Goal: Information Seeking & Learning: Learn about a topic

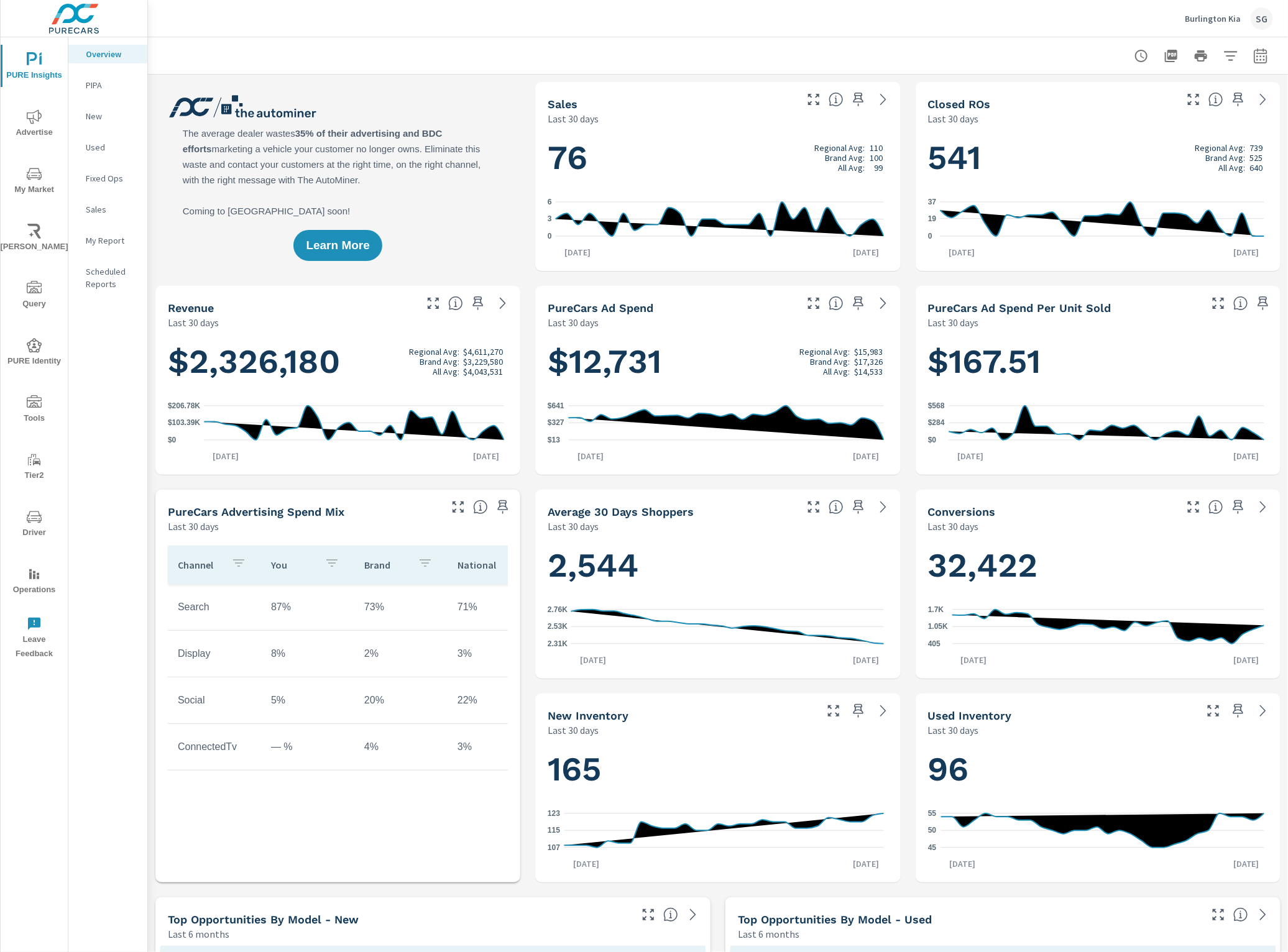
drag, startPoint x: 25, startPoint y: 109, endPoint x: 846, endPoint y: 76, distance: 821.7
click at [844, 73] on div "PURE Insights Advertise My Market Riley AI Query PURE Identity Tools Tier2 Driv…" at bounding box center [644, 476] width 1288 height 952
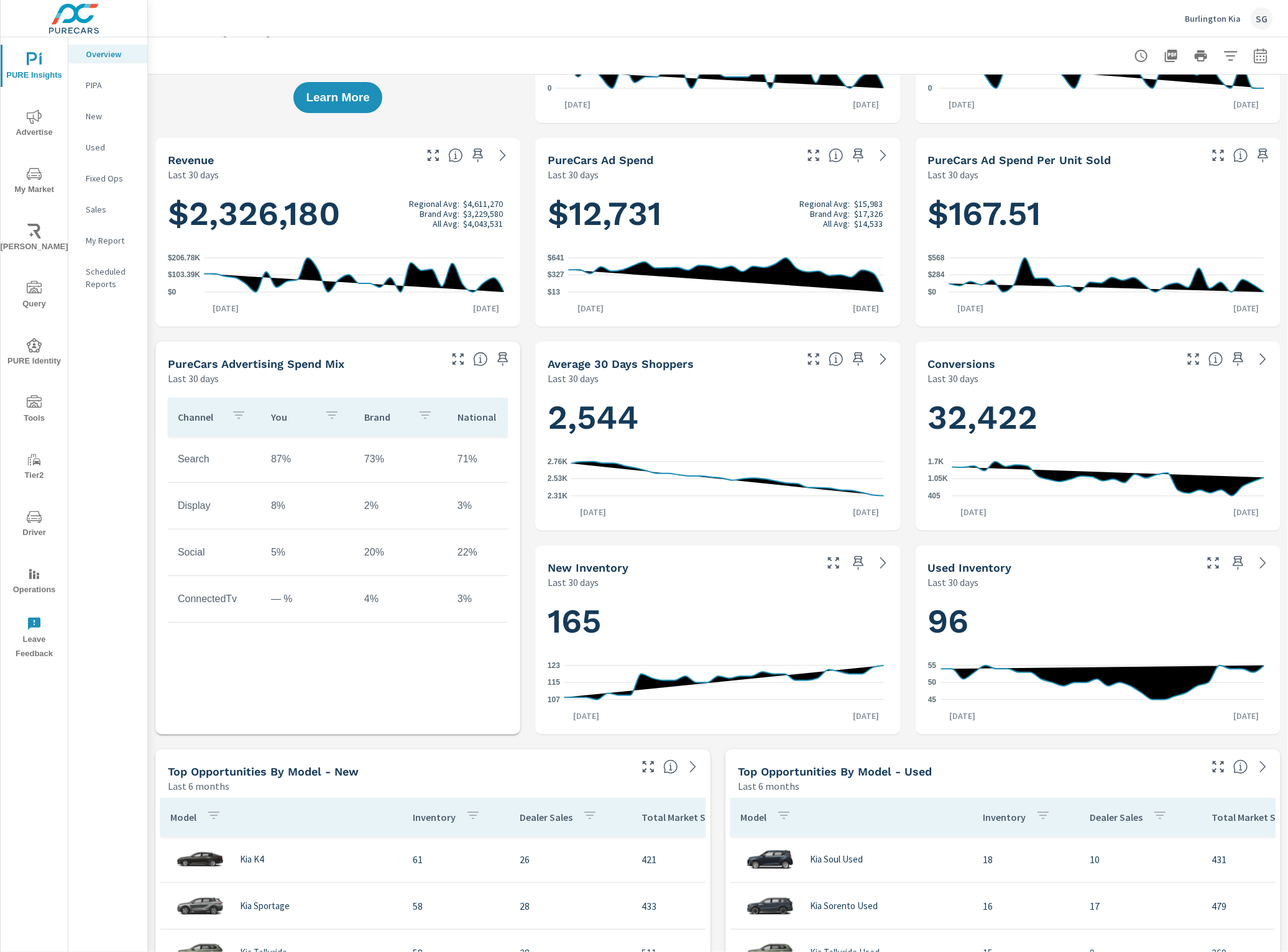
scroll to position [466, 0]
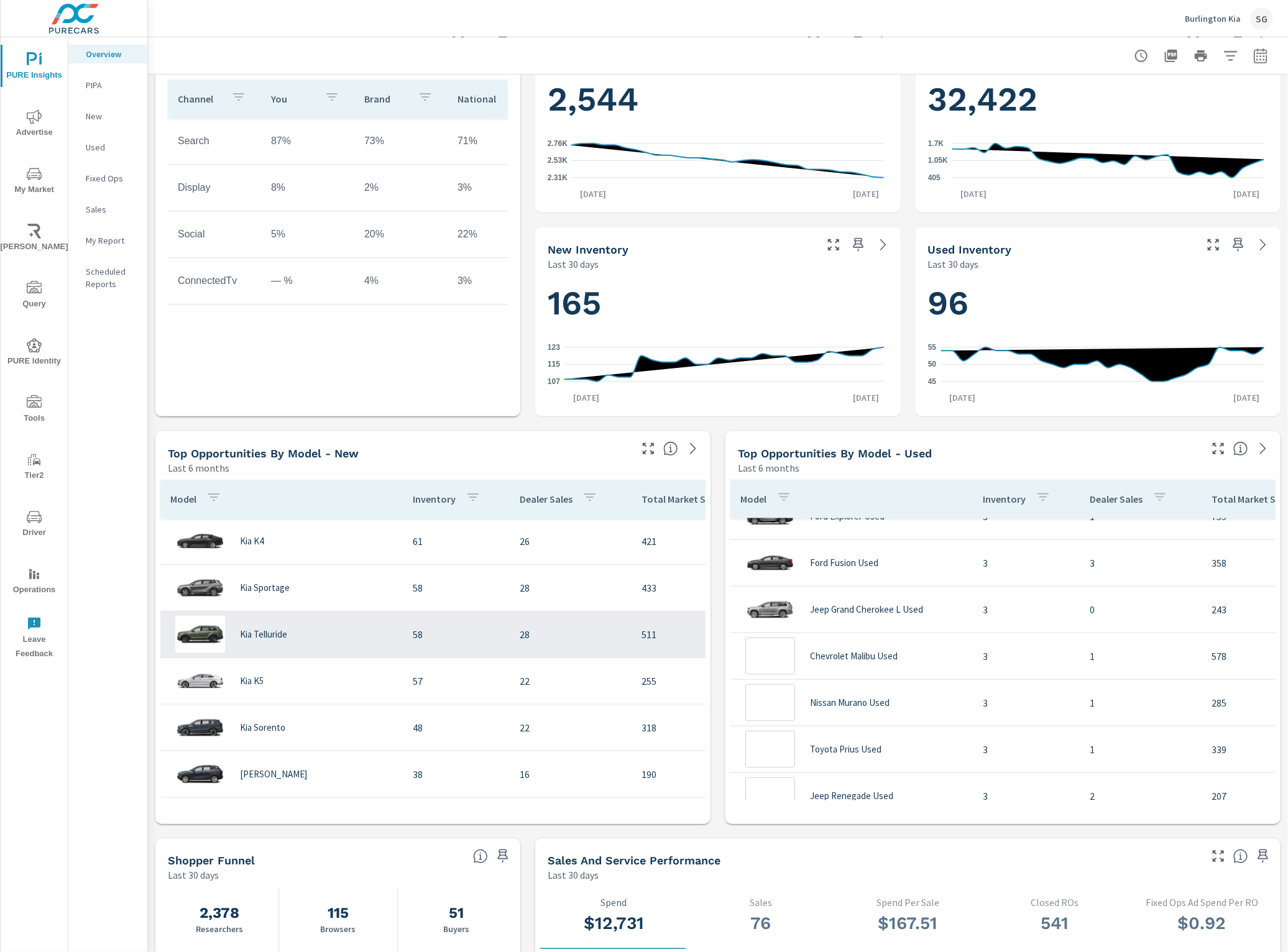
scroll to position [1243, 0]
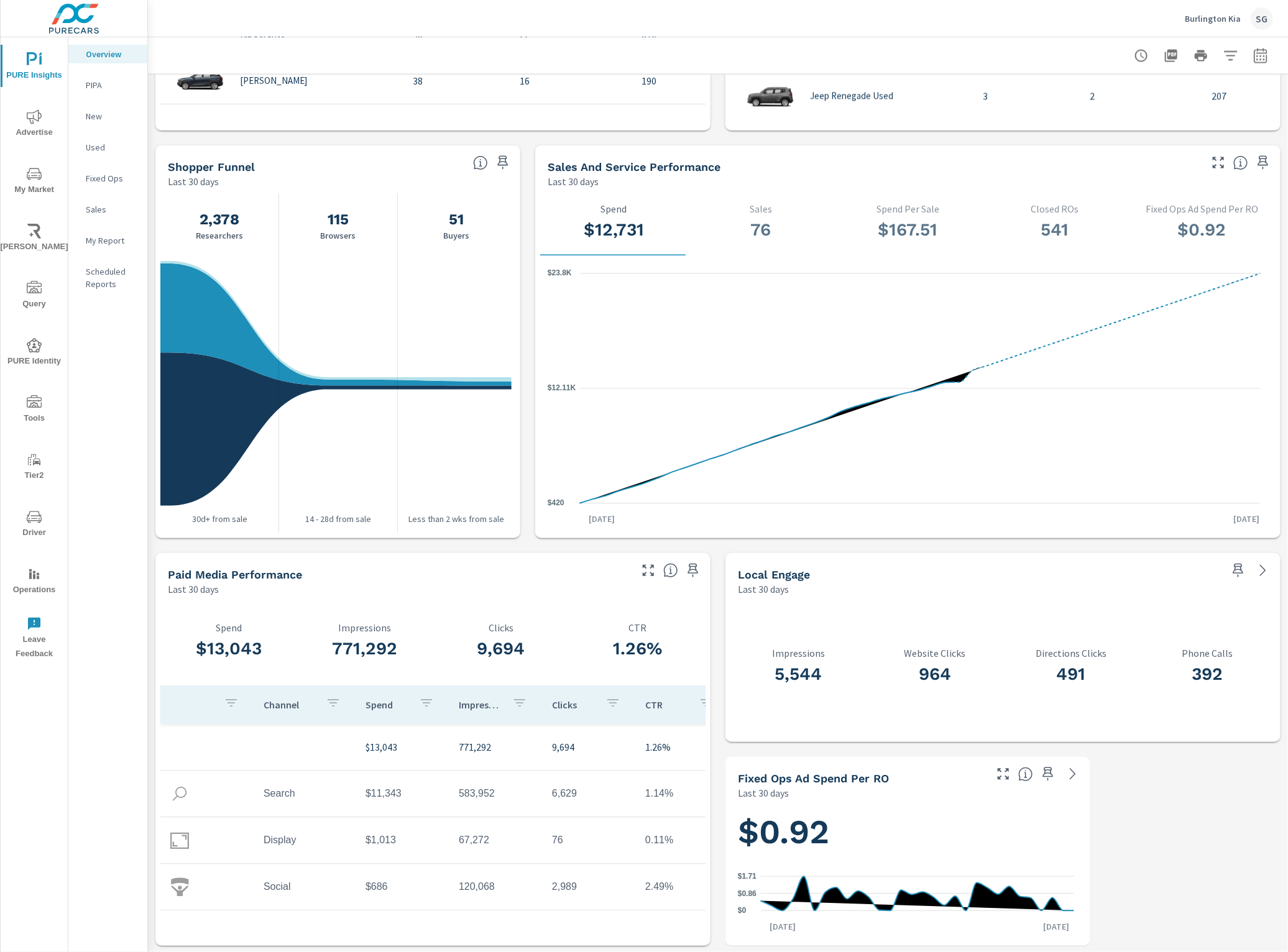
scroll to position [1161, 0]
click at [23, 120] on span "Advertise" at bounding box center [34, 125] width 60 height 31
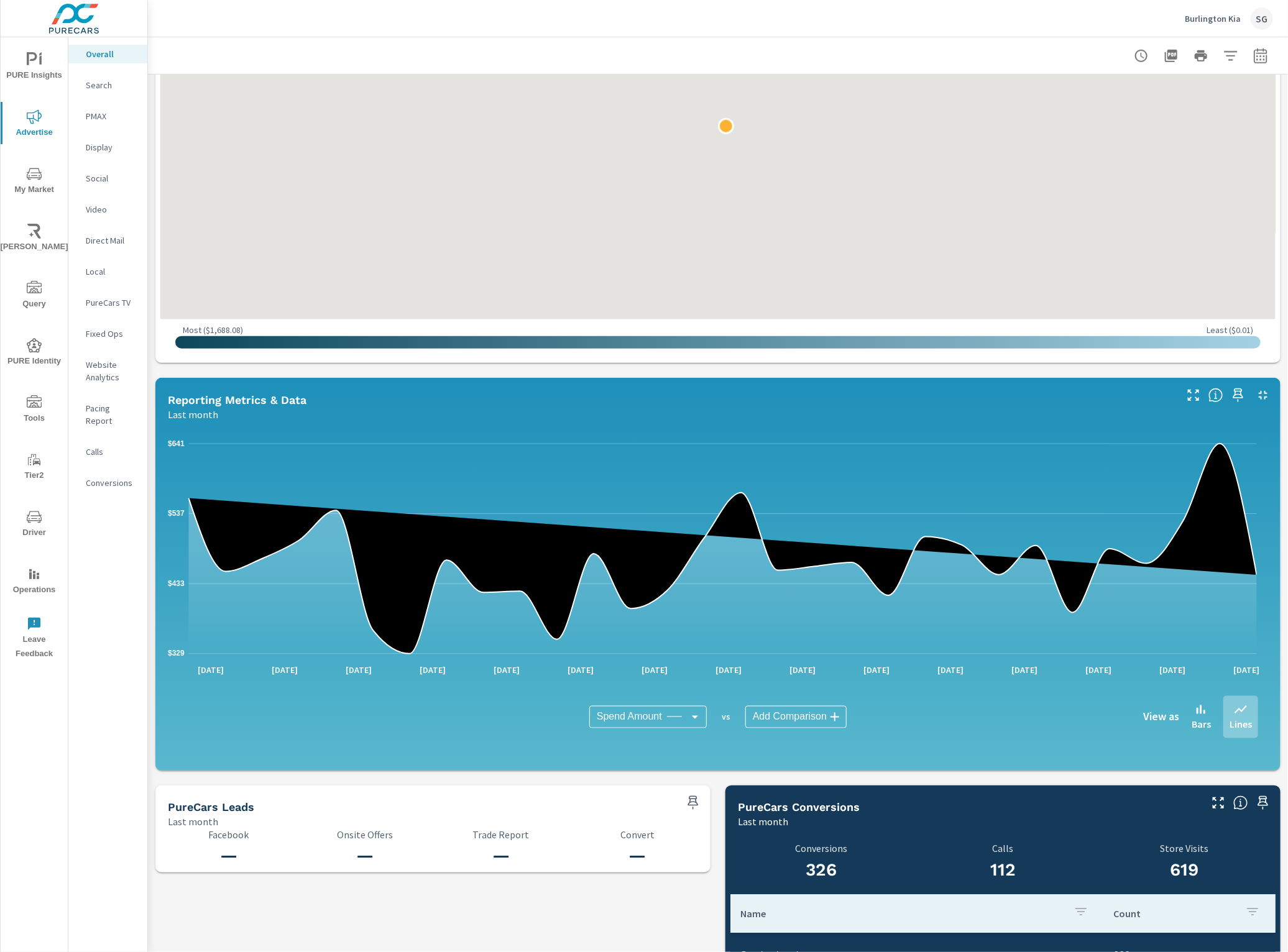
scroll to position [854, 0]
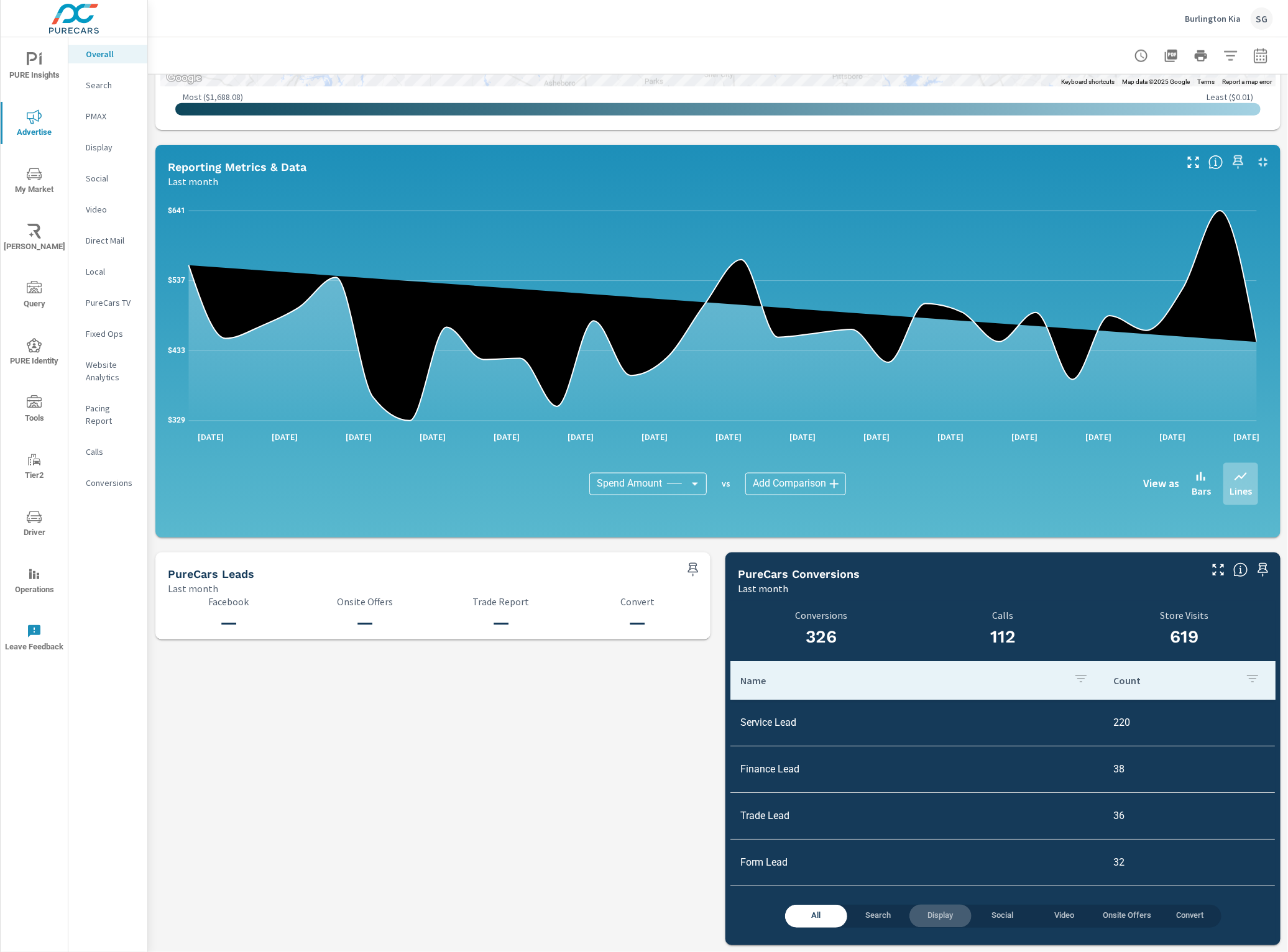
click at [924, 917] on span "Display" at bounding box center [940, 917] width 48 height 15
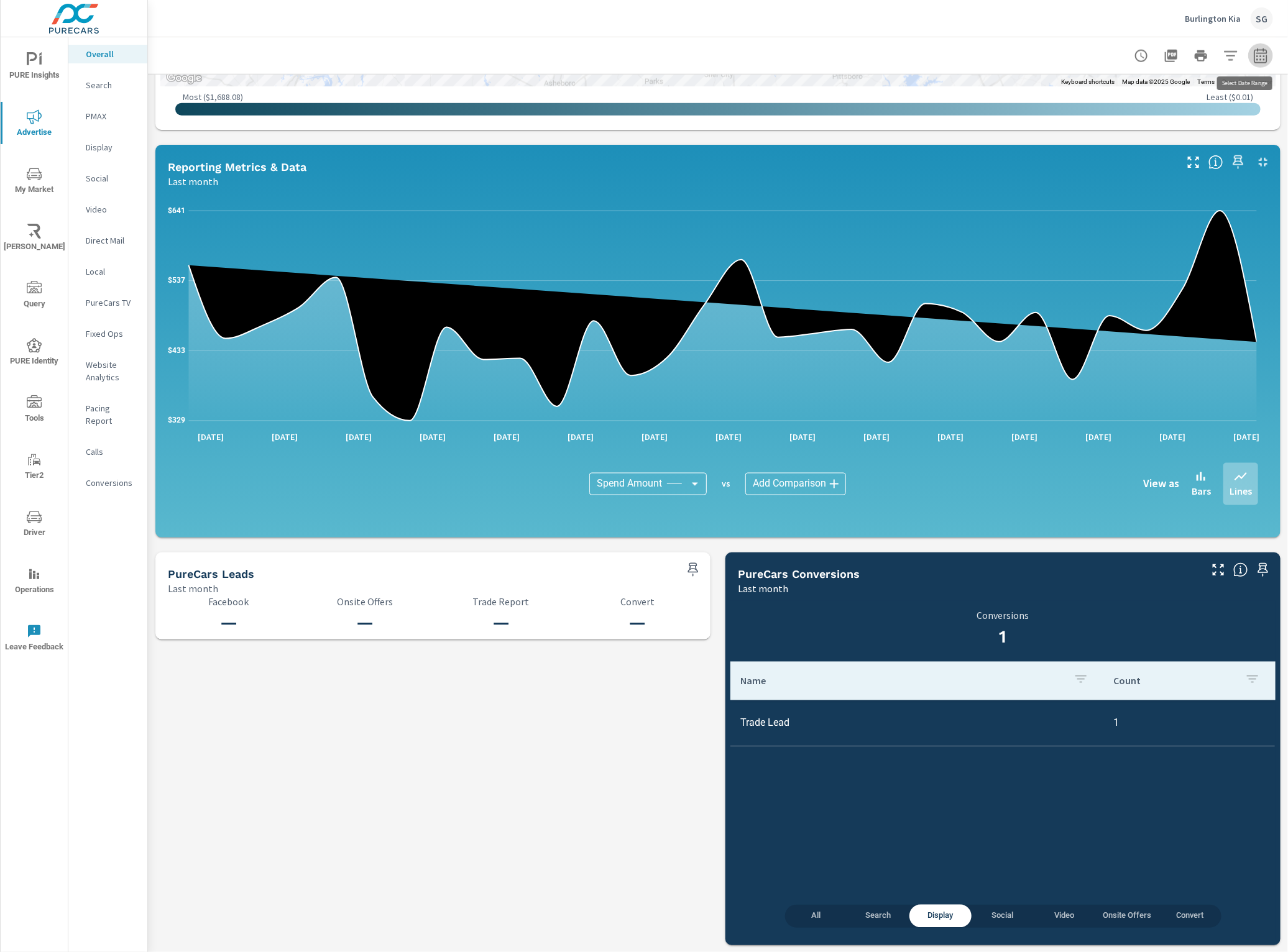
click at [1256, 60] on icon "button" at bounding box center [1260, 58] width 8 height 5
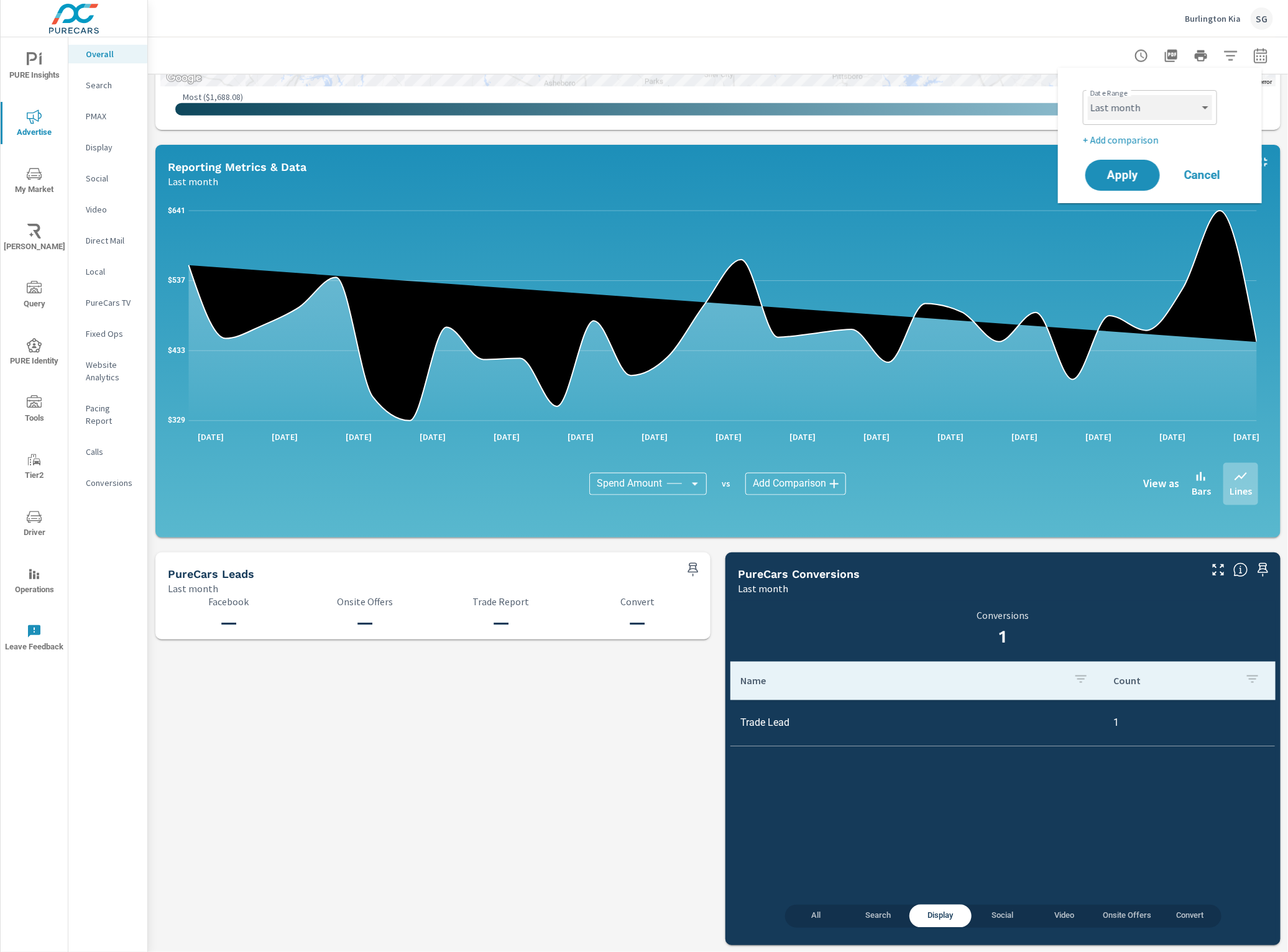
click at [1153, 107] on select "Custom Yesterday Last week Last 7 days Last 14 days Last 30 days Last 45 days L…" at bounding box center [1149, 107] width 124 height 25
click at [1087, 95] on select "Custom Yesterday Last week Last 7 days Last 14 days Last 30 days Last 45 days L…" at bounding box center [1149, 107] width 124 height 25
select select "custom"
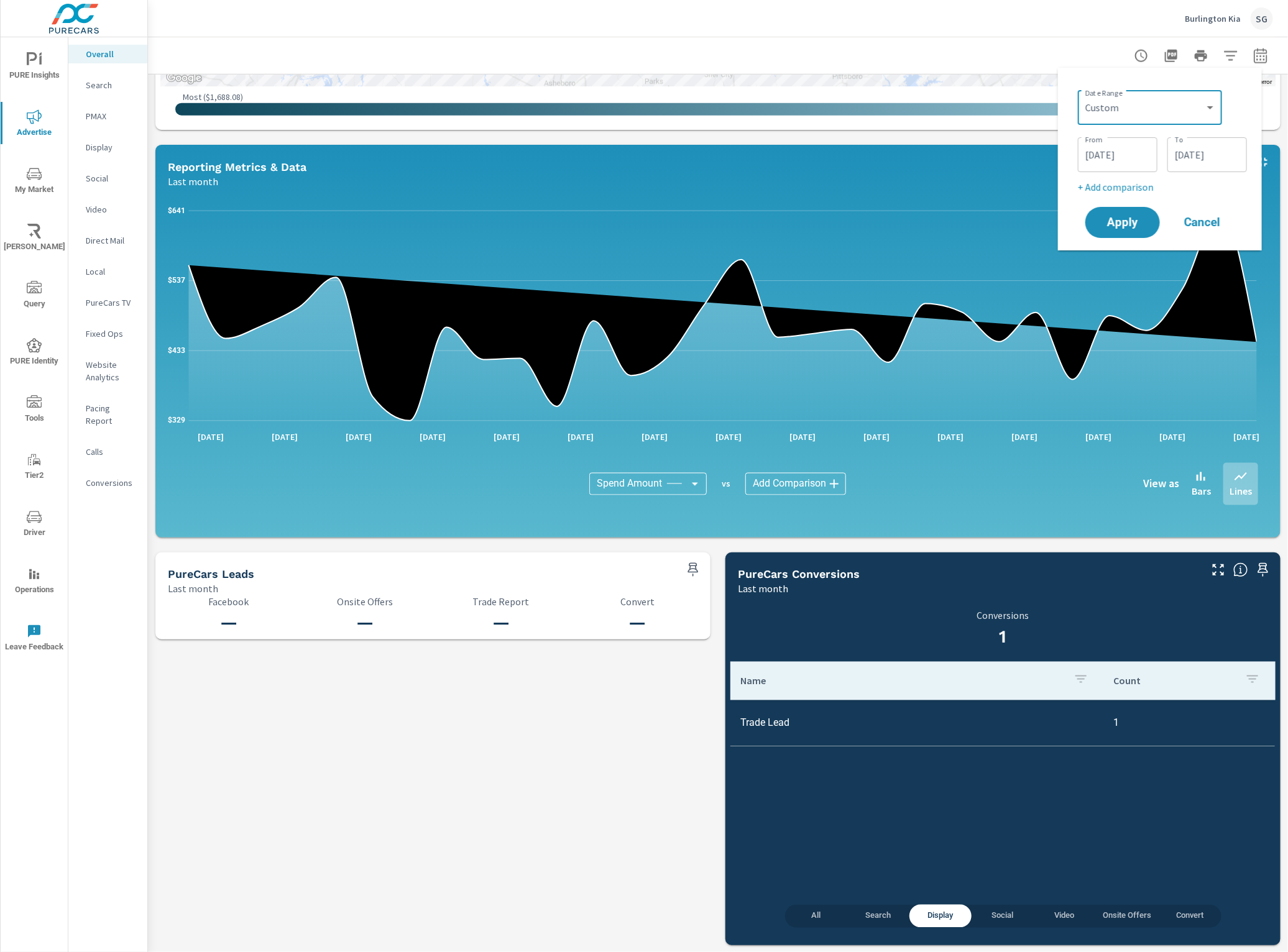
drag, startPoint x: 1113, startPoint y: 152, endPoint x: 1090, endPoint y: 166, distance: 26.9
click at [1111, 152] on input "09/01/2025" at bounding box center [1117, 155] width 69 height 25
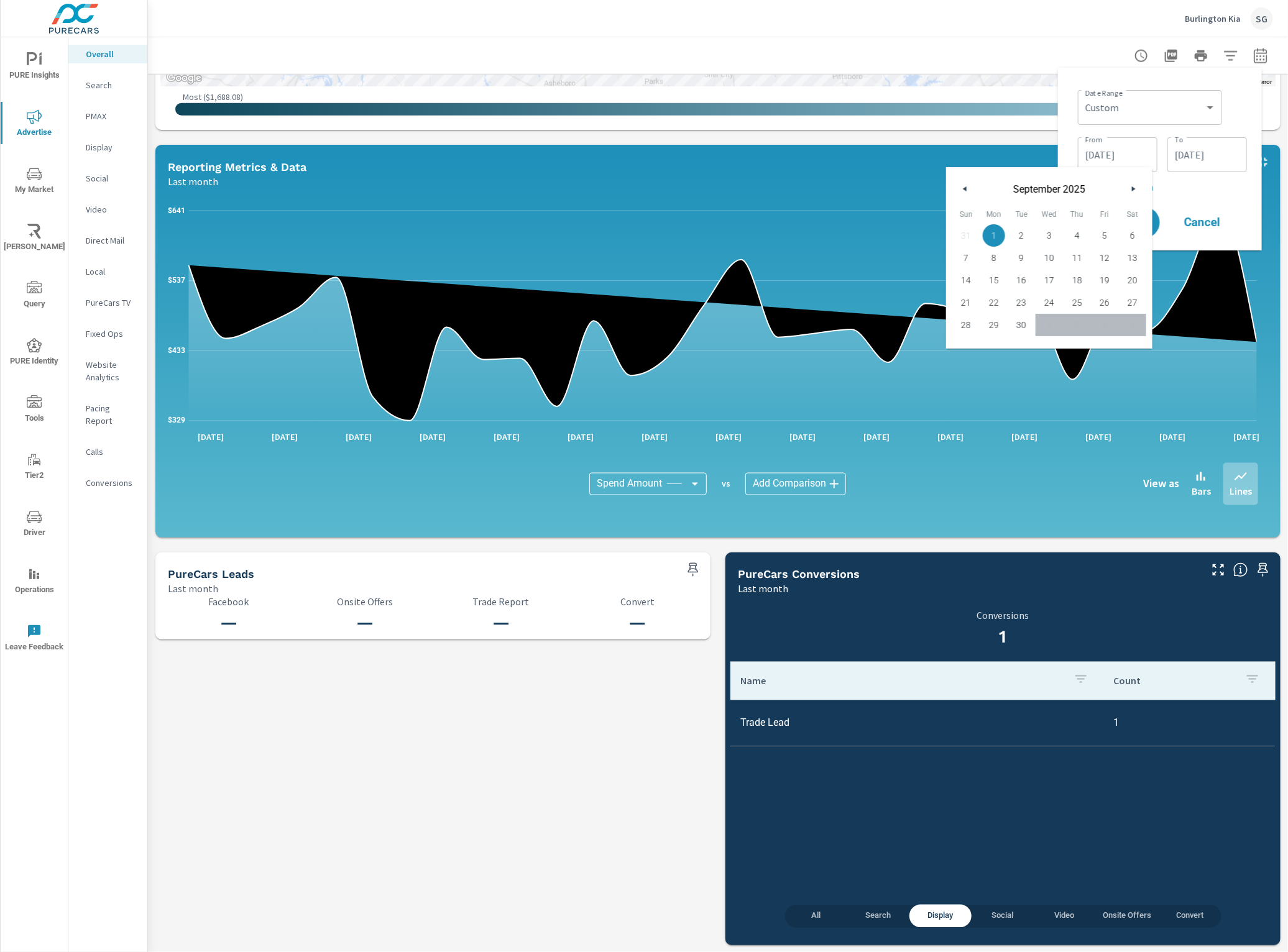
click at [967, 193] on button "button" at bounding box center [965, 189] width 15 height 15
click at [967, 192] on button "button" at bounding box center [965, 189] width 15 height 15
drag, startPoint x: 966, startPoint y: 237, endPoint x: 979, endPoint y: 229, distance: 15.3
click at [966, 236] on span "1" at bounding box center [966, 235] width 28 height 16
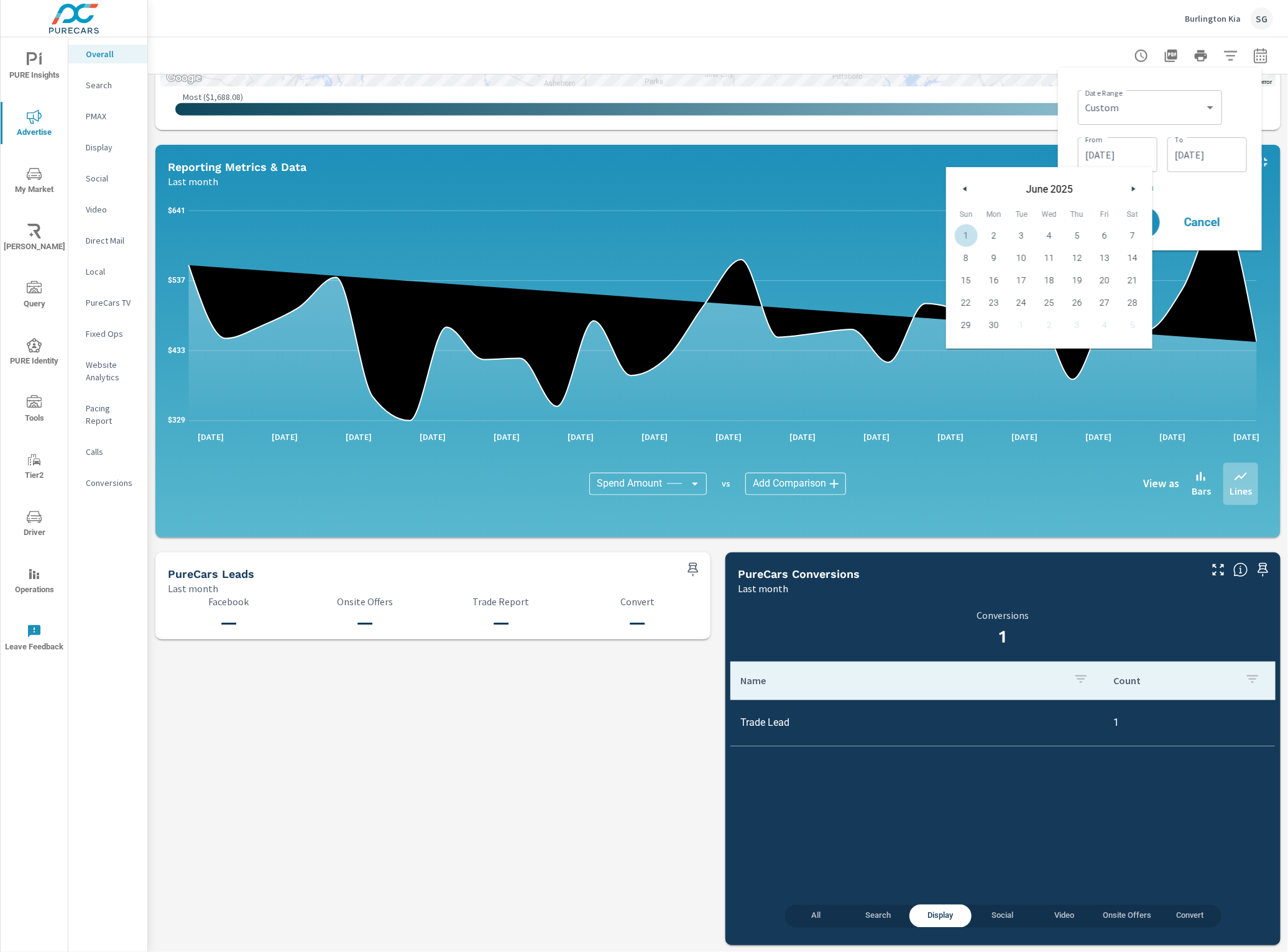
type input "06/01/2025"
click at [1209, 178] on div "Date Range Custom Yesterday Last week Last 7 days Last 14 days Last 30 days Las…" at bounding box center [1162, 140] width 169 height 110
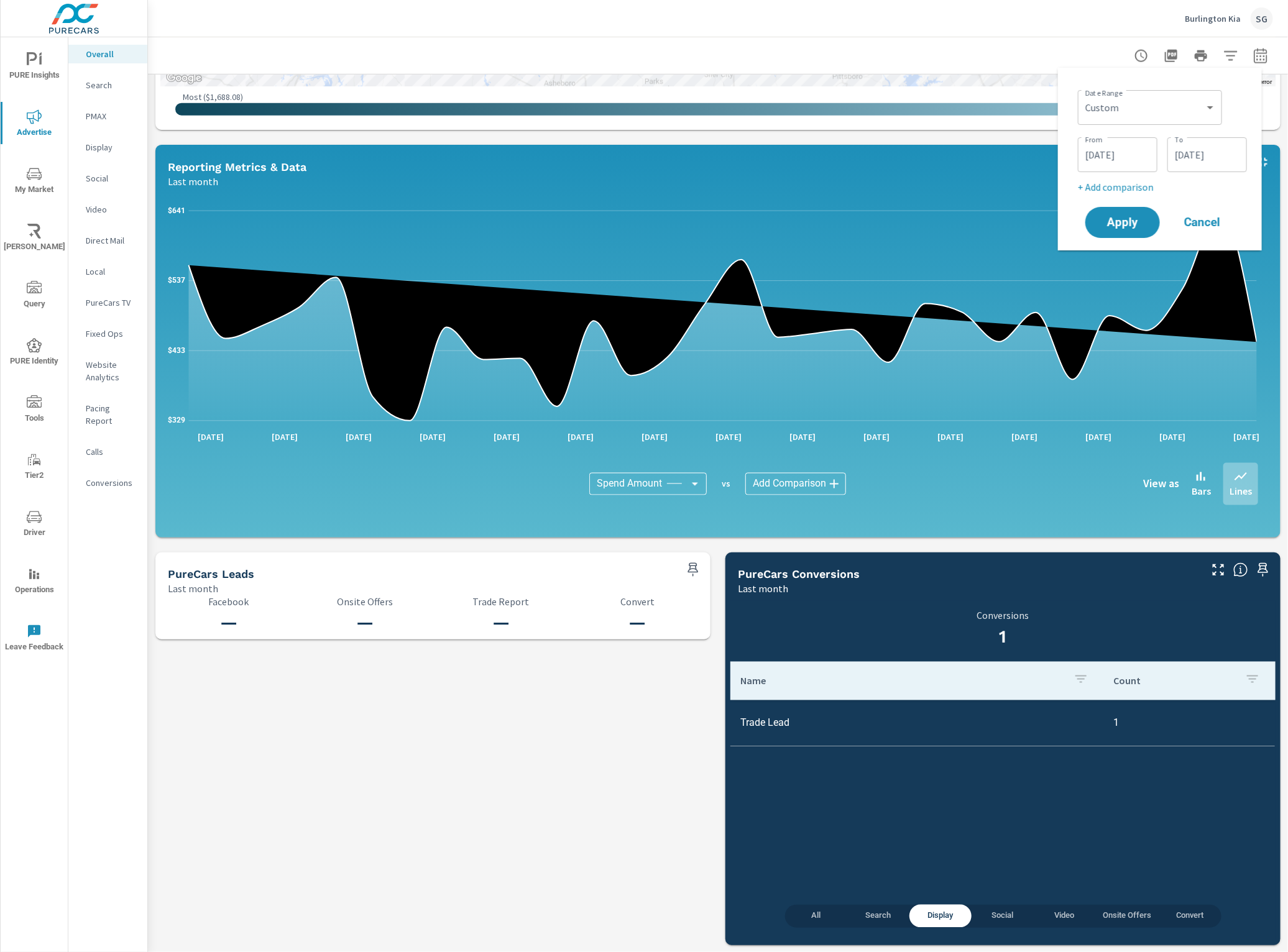
click at [1206, 157] on input "09/30/2025" at bounding box center [1207, 155] width 69 height 25
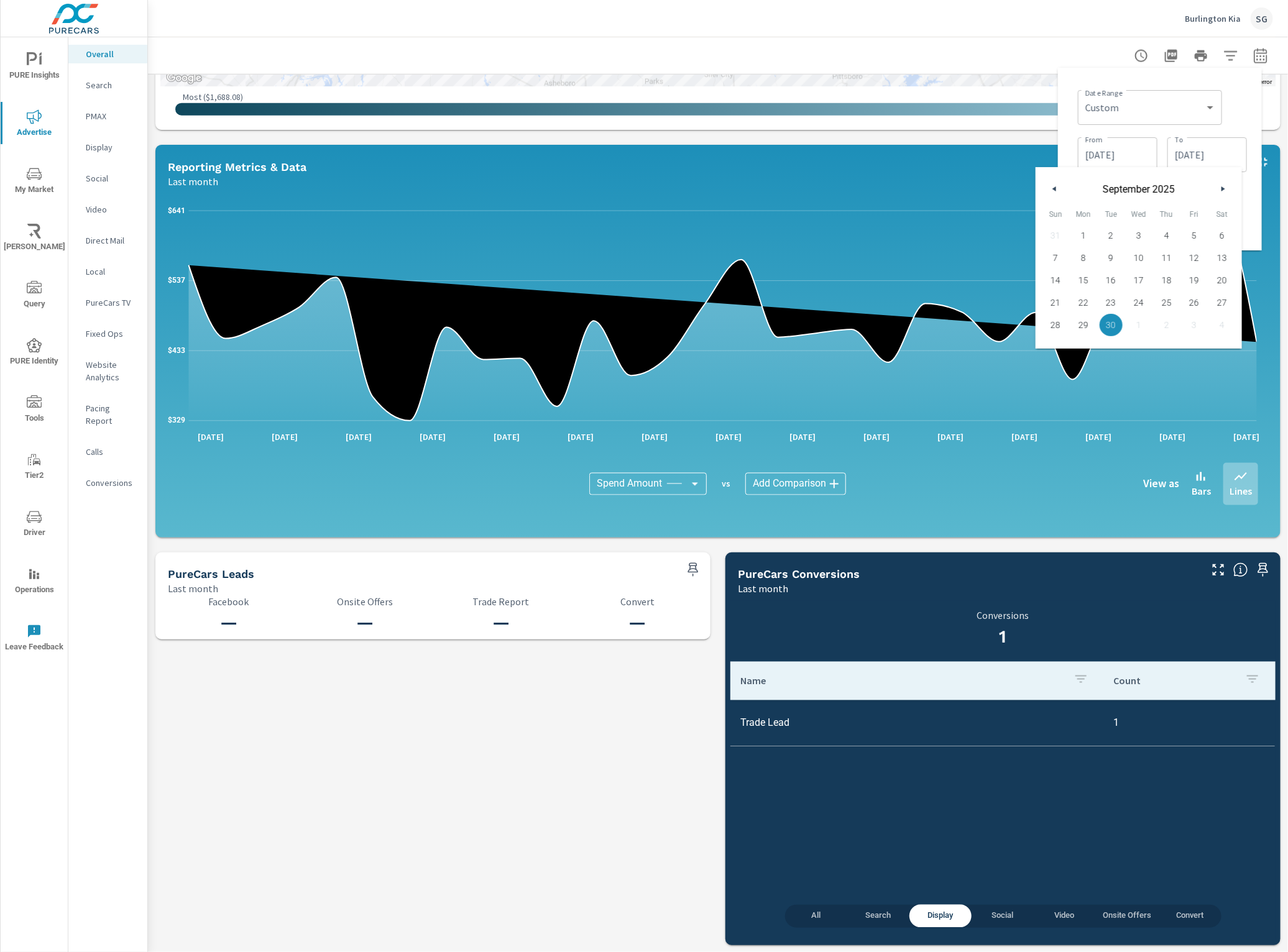
click at [1039, 193] on div "September 2025" at bounding box center [1139, 185] width 206 height 37
click at [1049, 189] on button "button" at bounding box center [1054, 189] width 15 height 15
click at [1054, 189] on icon "button" at bounding box center [1053, 189] width 6 height 5
click at [1077, 330] on span "30" at bounding box center [1083, 325] width 28 height 16
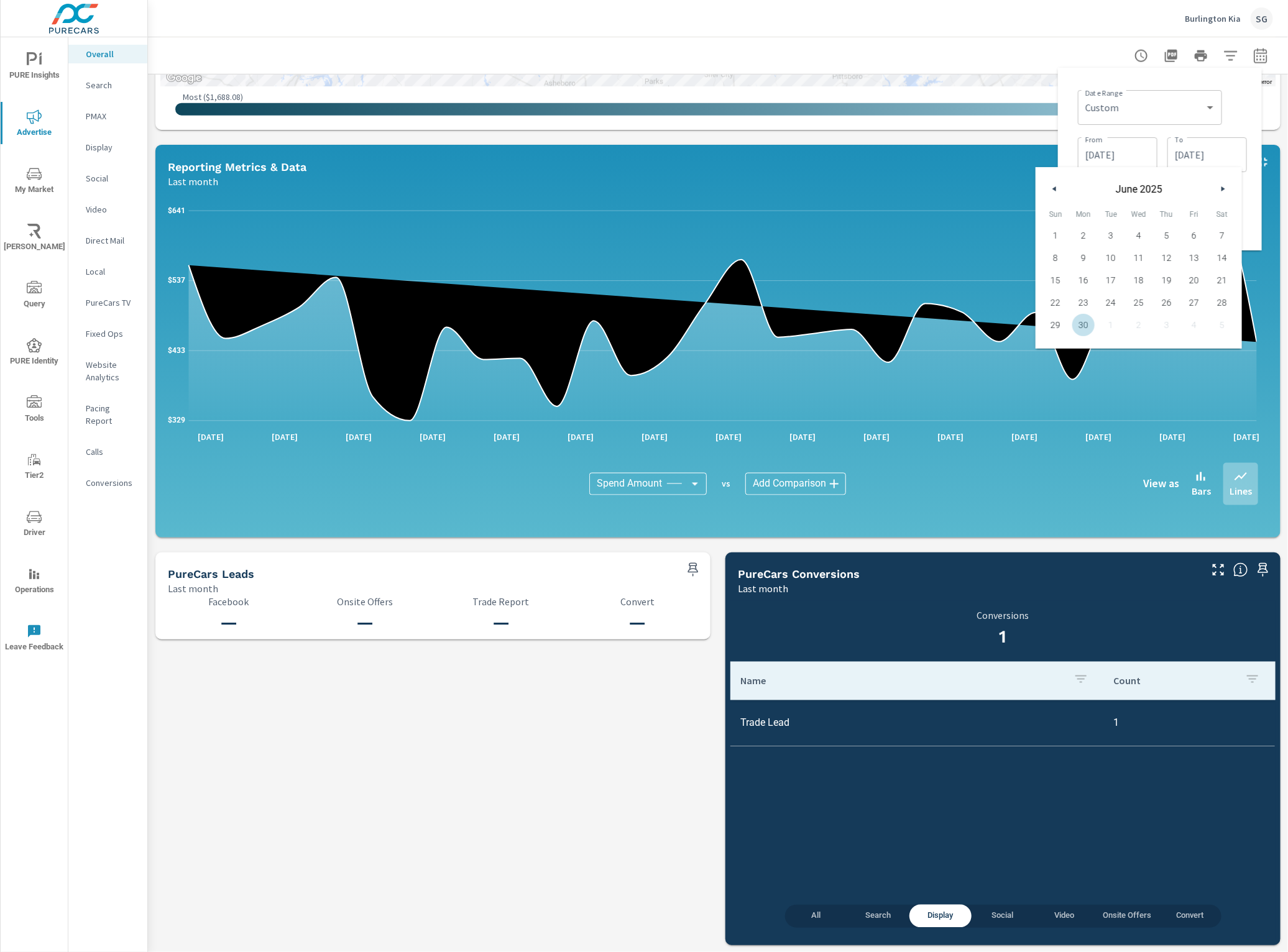
type input "06/30/2025"
drag, startPoint x: 1225, startPoint y: 127, endPoint x: 1184, endPoint y: 179, distance: 66.2
click at [1223, 134] on div "Date Range Custom Yesterday Last week Last 7 days Last 14 days Last 30 days Las…" at bounding box center [1162, 140] width 169 height 110
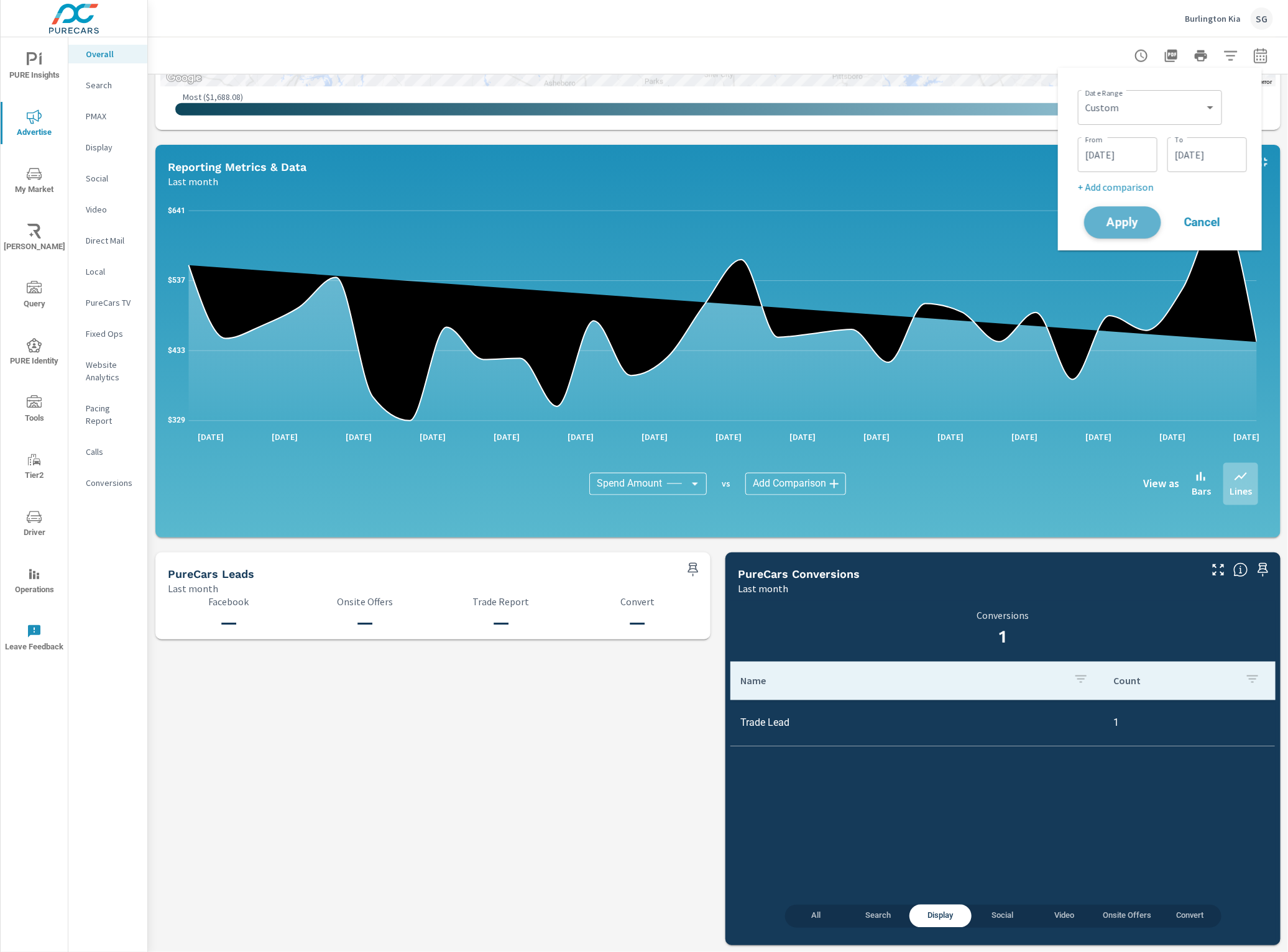
click at [1133, 218] on span "Apply" at bounding box center [1122, 222] width 51 height 12
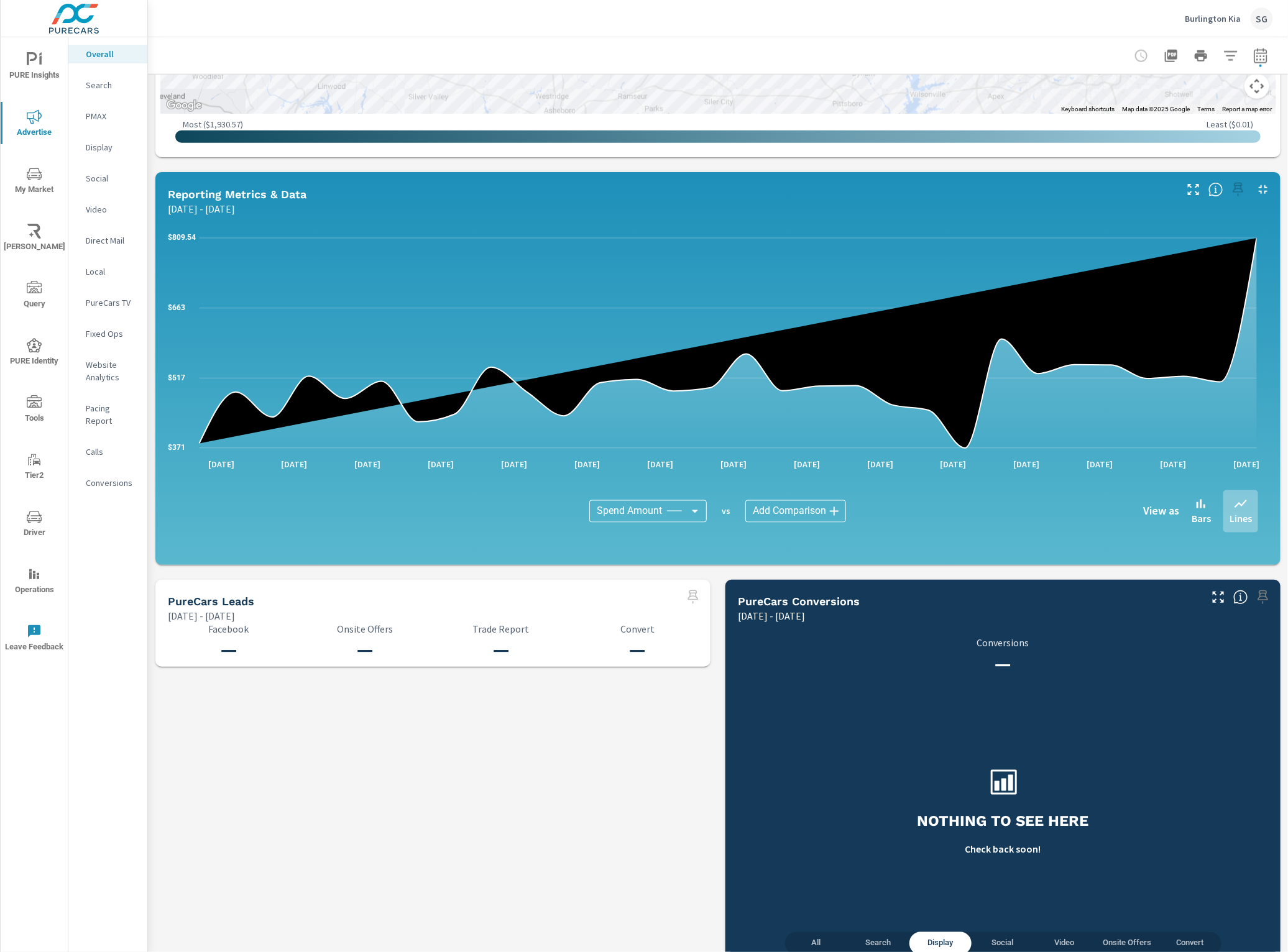
scroll to position [854, 0]
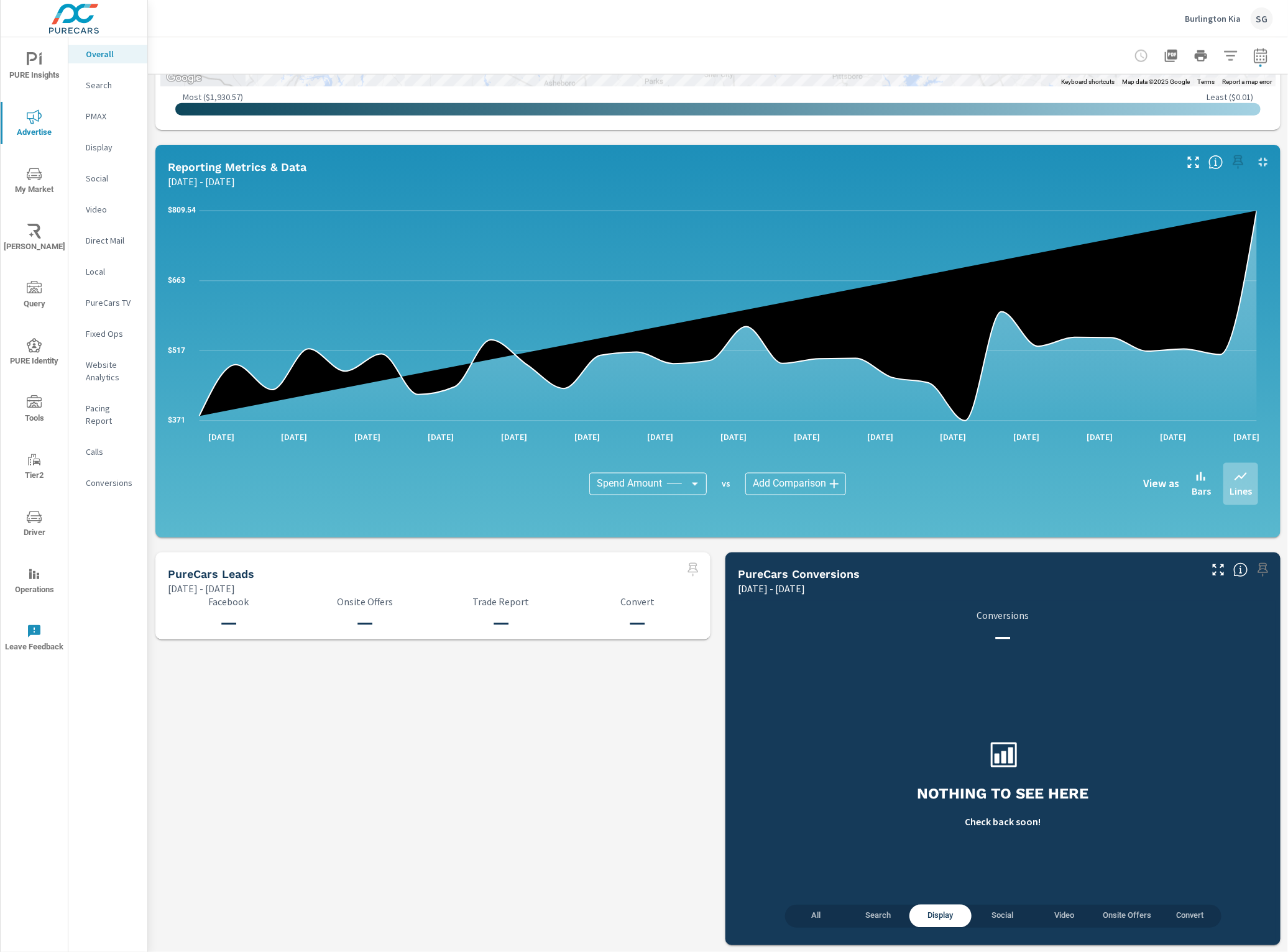
click at [1253, 56] on icon "button" at bounding box center [1261, 56] width 15 height 15
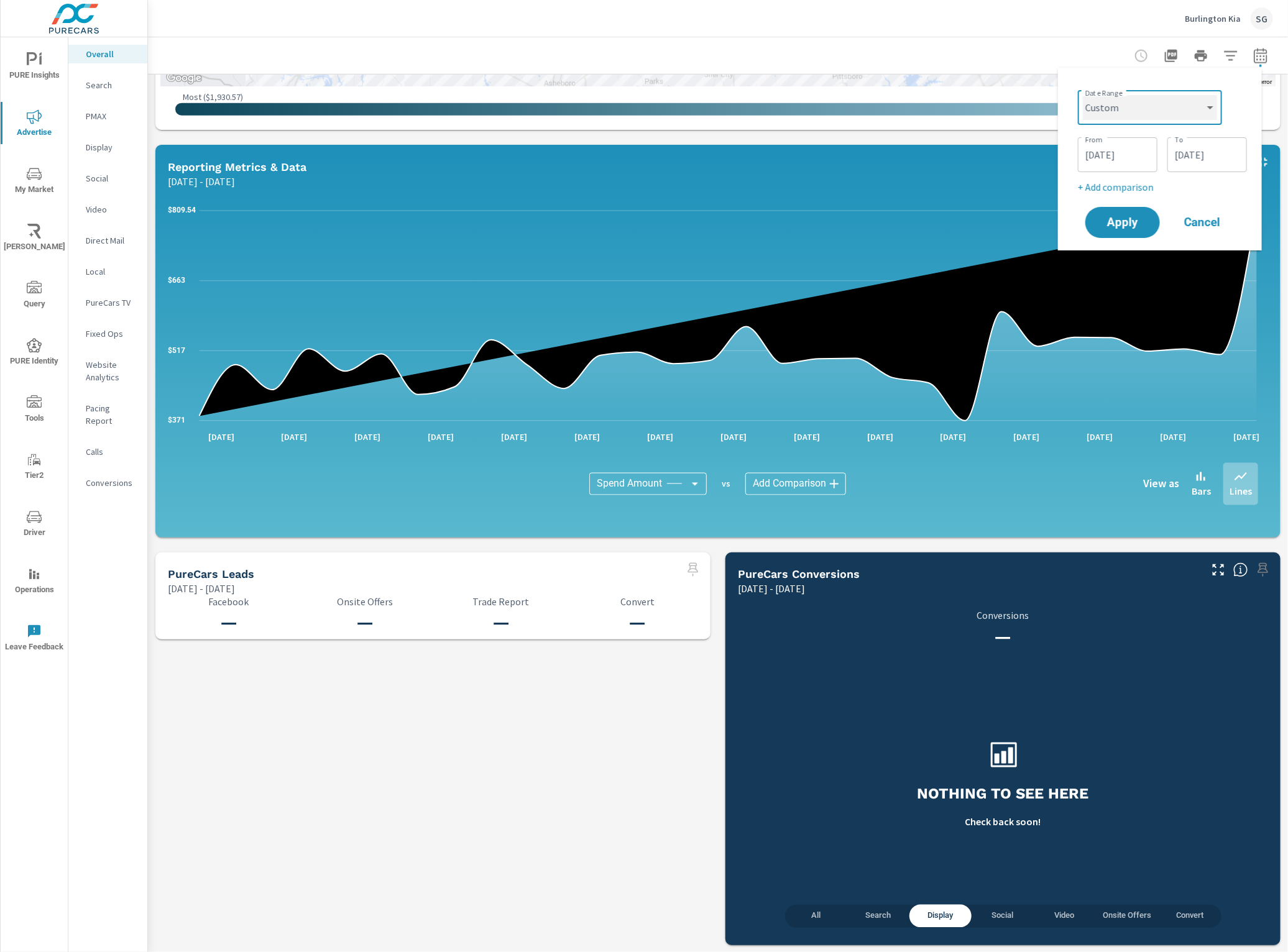
click at [1173, 110] on select "Custom Yesterday Last week Last 7 days Last 14 days Last 30 days Last 45 days L…" at bounding box center [1149, 107] width 135 height 25
click at [1082, 95] on select "Custom Yesterday Last week Last 7 days Last 14 days Last 30 days Last 45 days L…" at bounding box center [1149, 107] width 135 height 25
select select "Last 45 days"
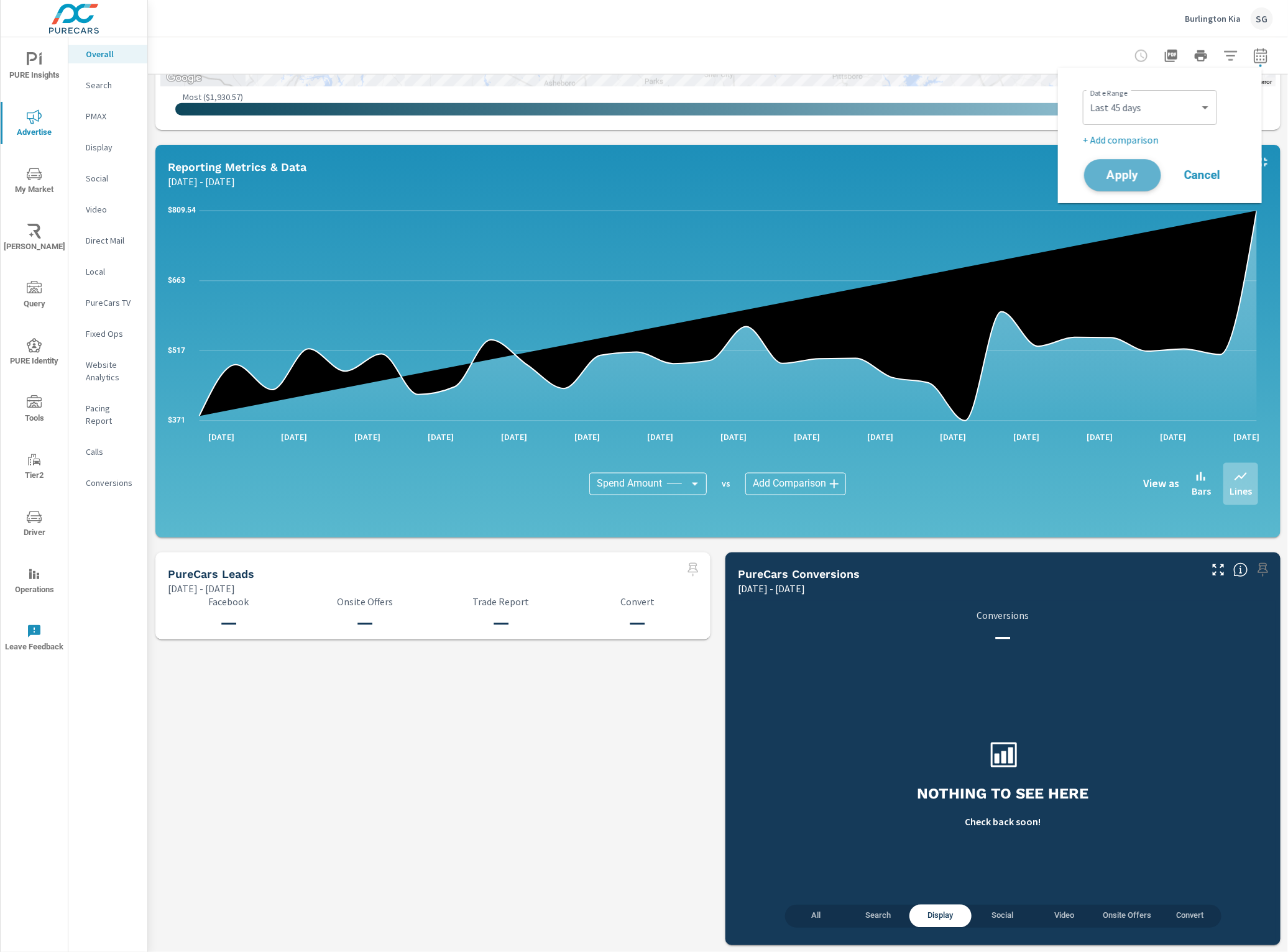
click at [1115, 170] on span "Apply" at bounding box center [1122, 176] width 51 height 12
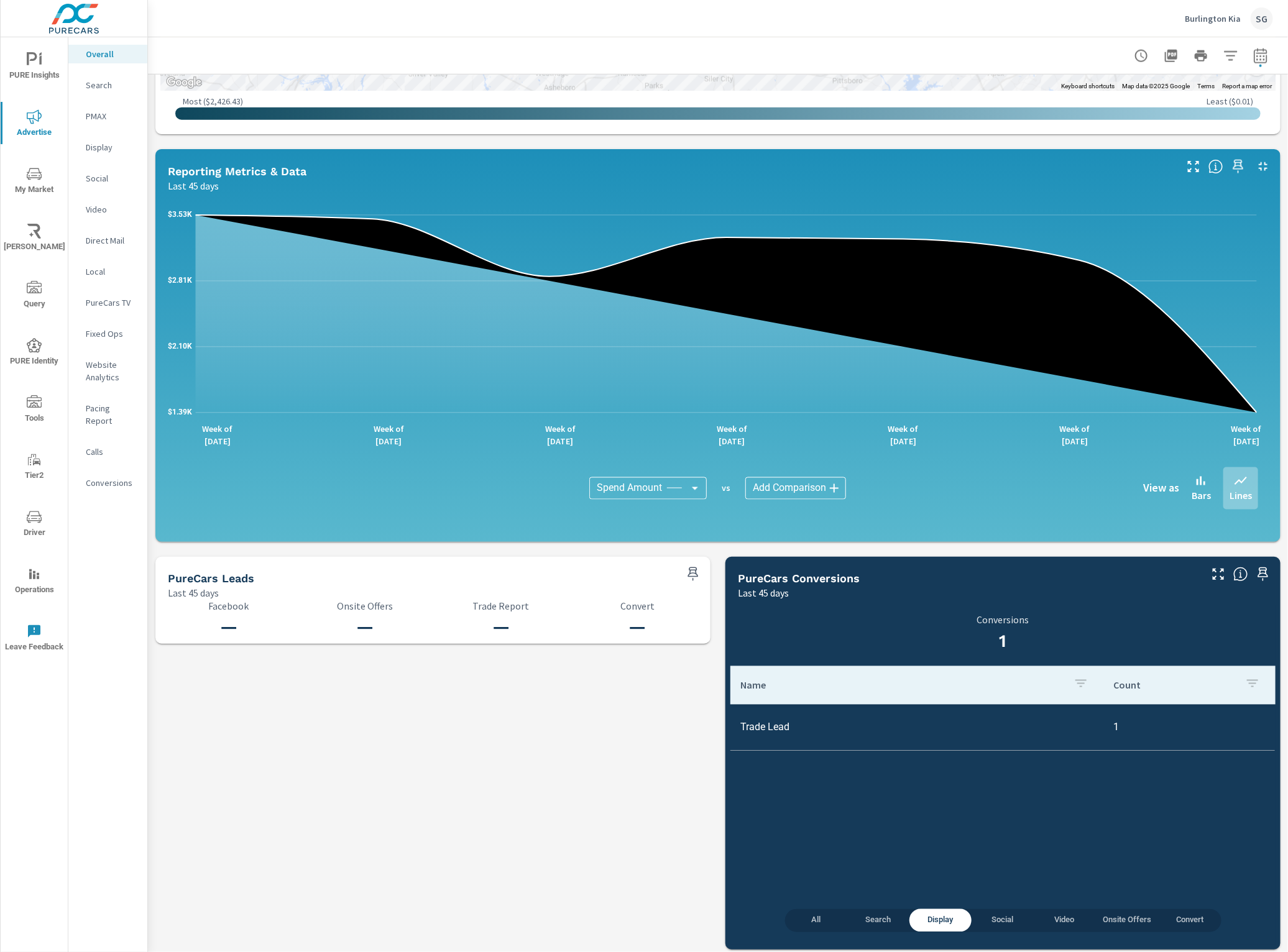
scroll to position [854, 0]
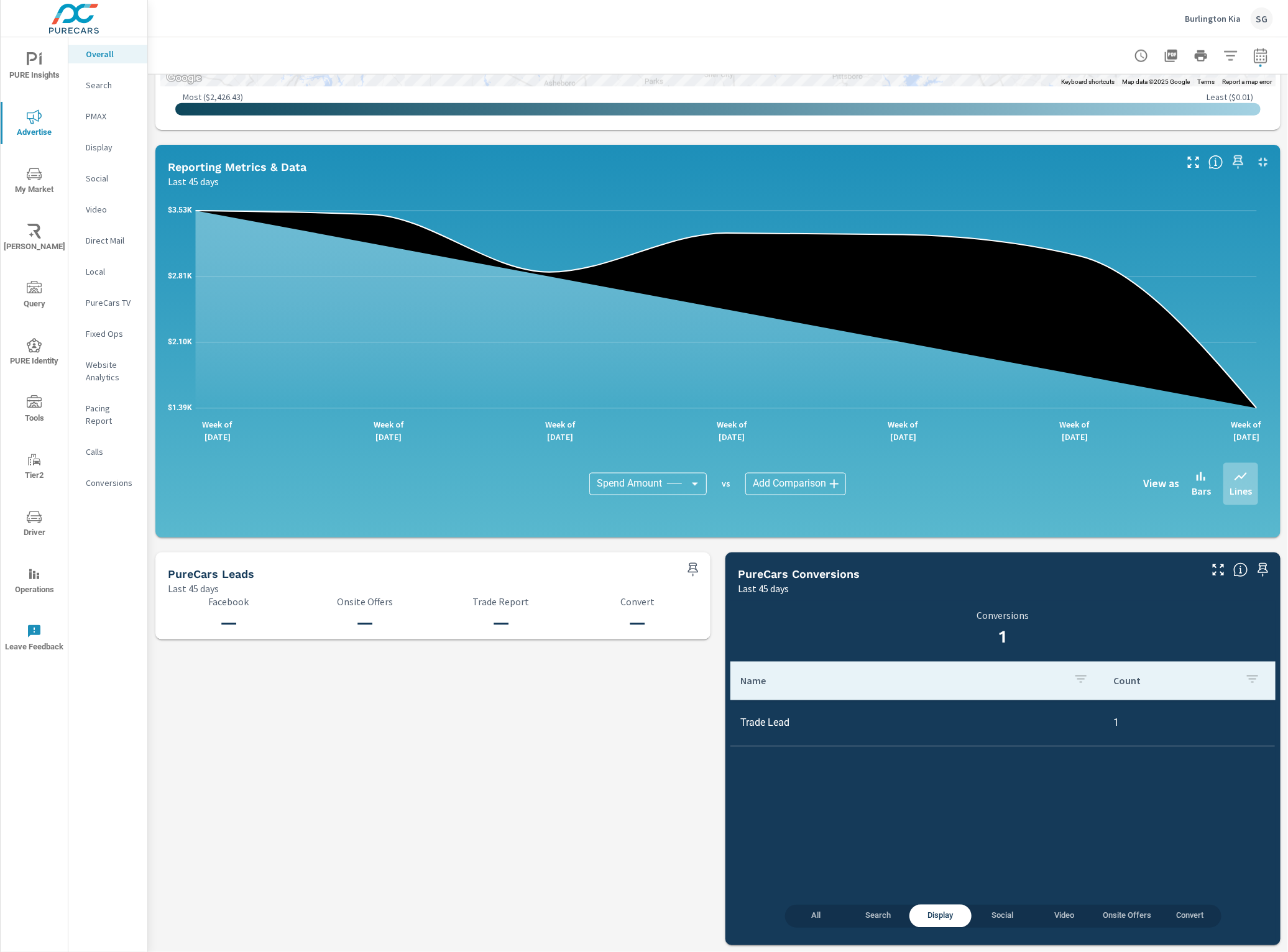
drag, startPoint x: 435, startPoint y: 695, endPoint x: 368, endPoint y: 744, distance: 83.0
click at [435, 702] on div "Paid Media Performance Last 45 days $20,851 Spend $161.64 Spend Per Unit Sold 1…" at bounding box center [718, 86] width 1140 height 1733
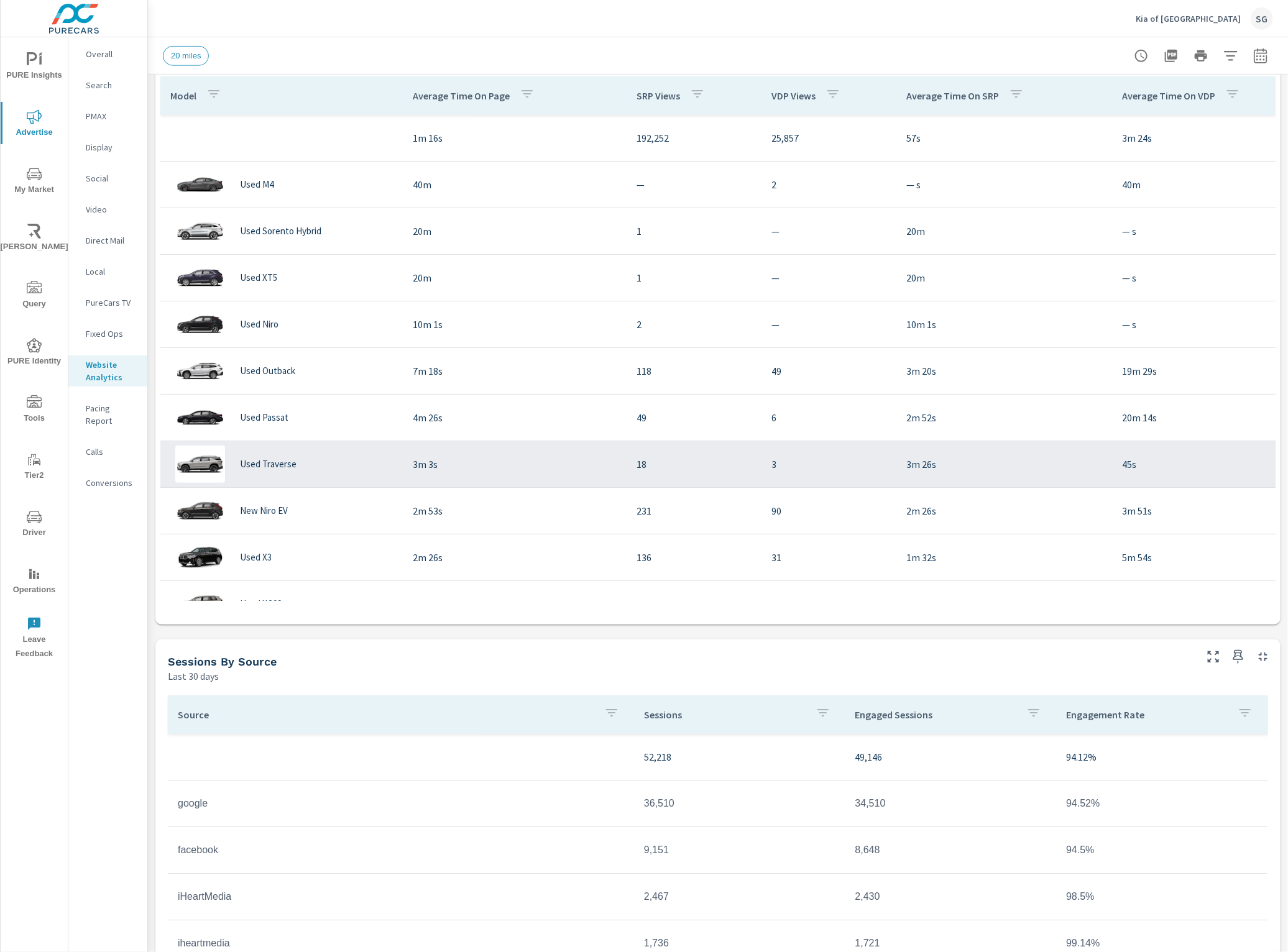
scroll to position [466, 0]
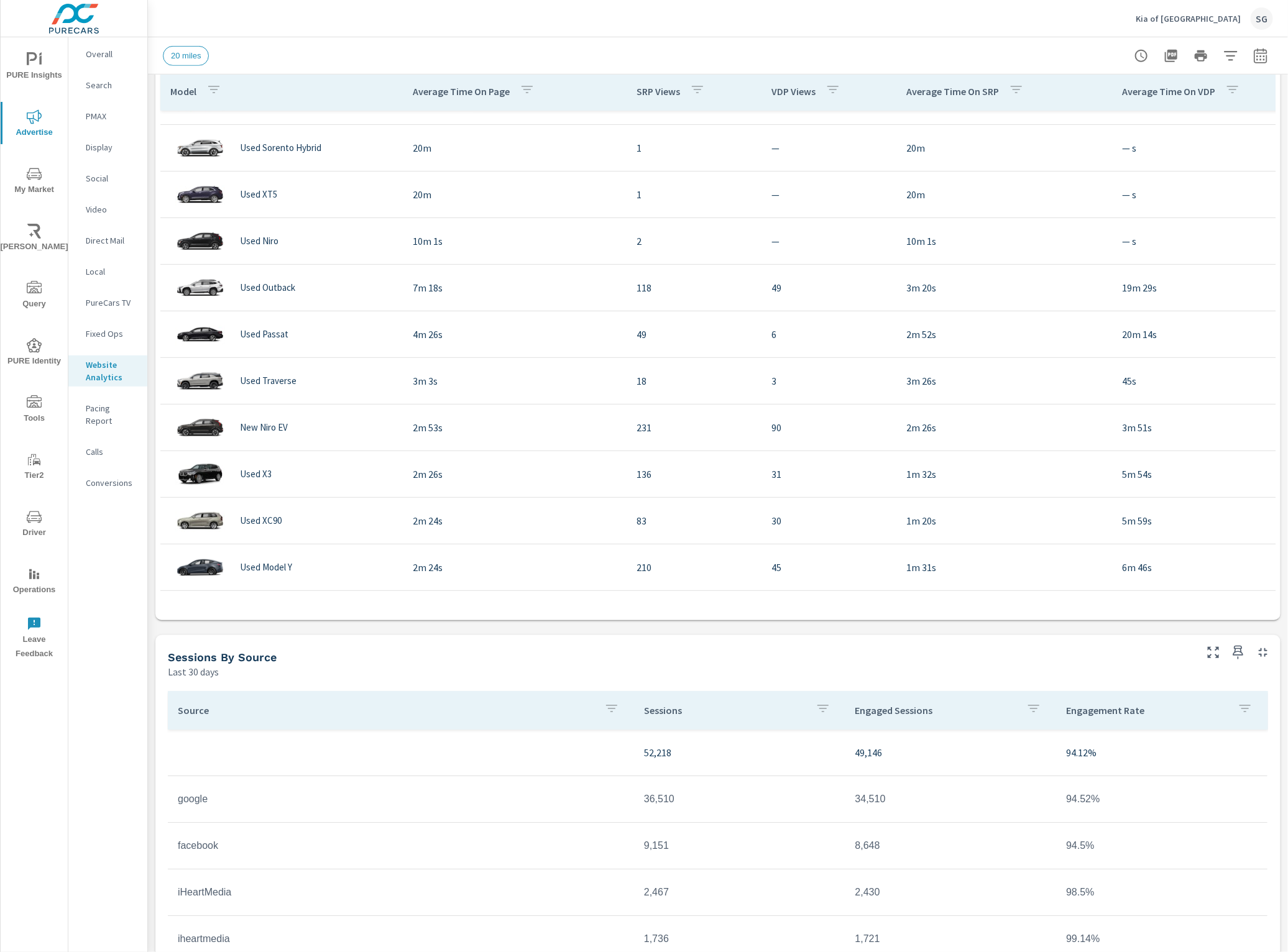
scroll to position [77, 0]
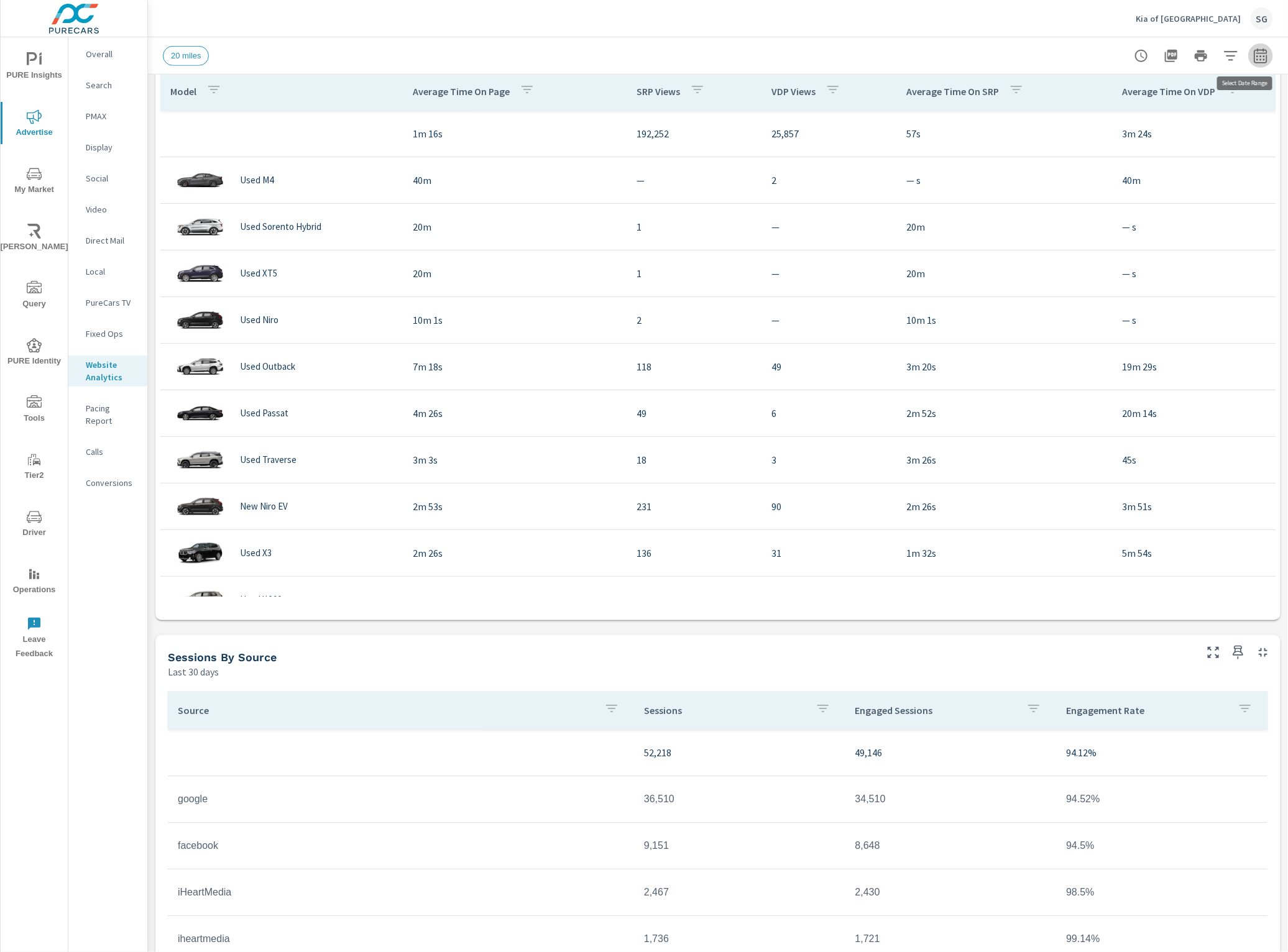
click at [1256, 56] on icon "button" at bounding box center [1260, 58] width 8 height 5
select select "Last 30 days"
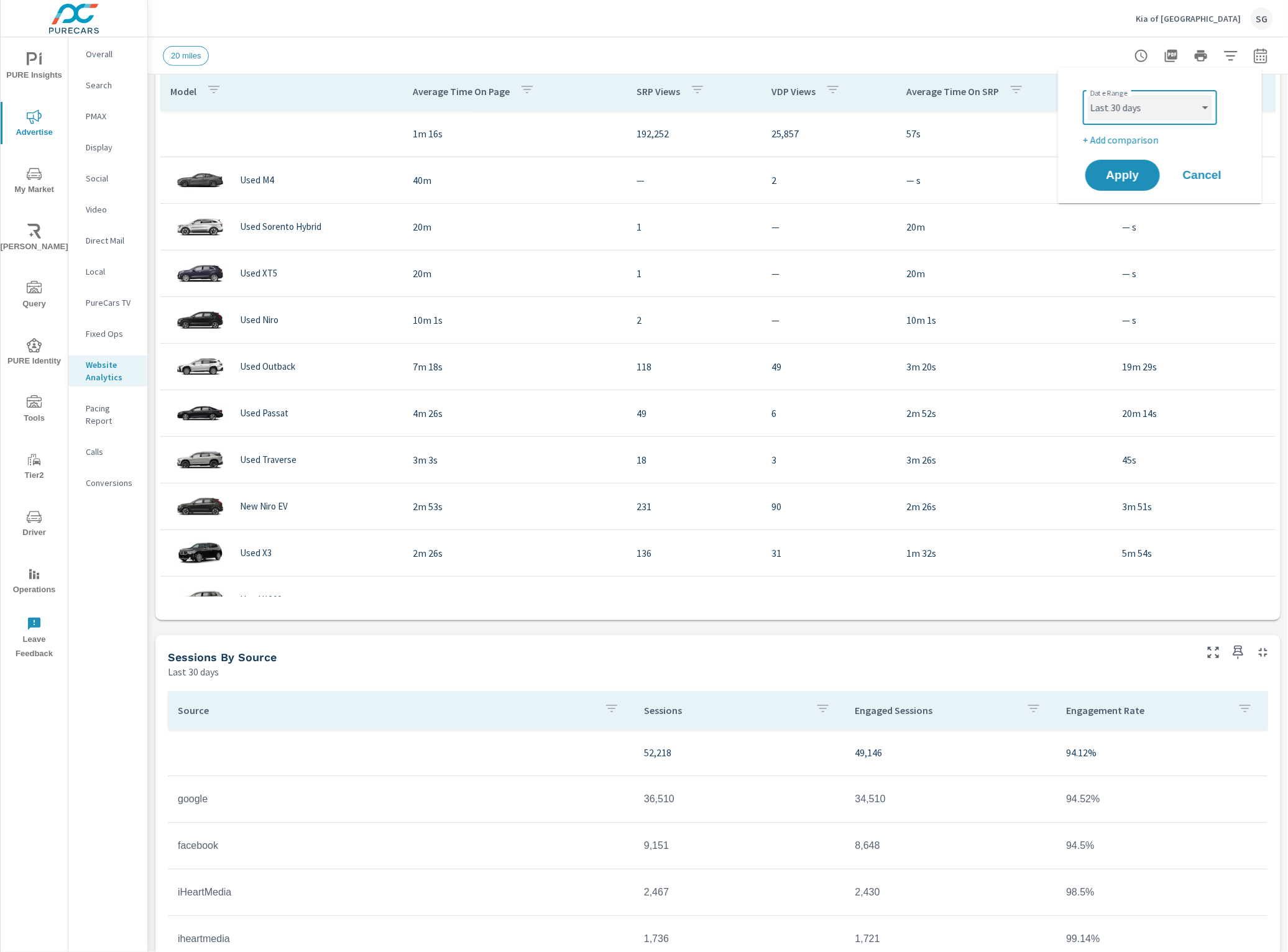
drag, startPoint x: 1149, startPoint y: 102, endPoint x: 1150, endPoint y: 67, distance: 35.0
click at [1153, 73] on div "Date Range Custom Yesterday Last week Last 7 days Last 14 days Last 30 days Las…" at bounding box center [1159, 135] width 204 height 135
click at [1224, 54] on icon "button" at bounding box center [1231, 56] width 15 height 15
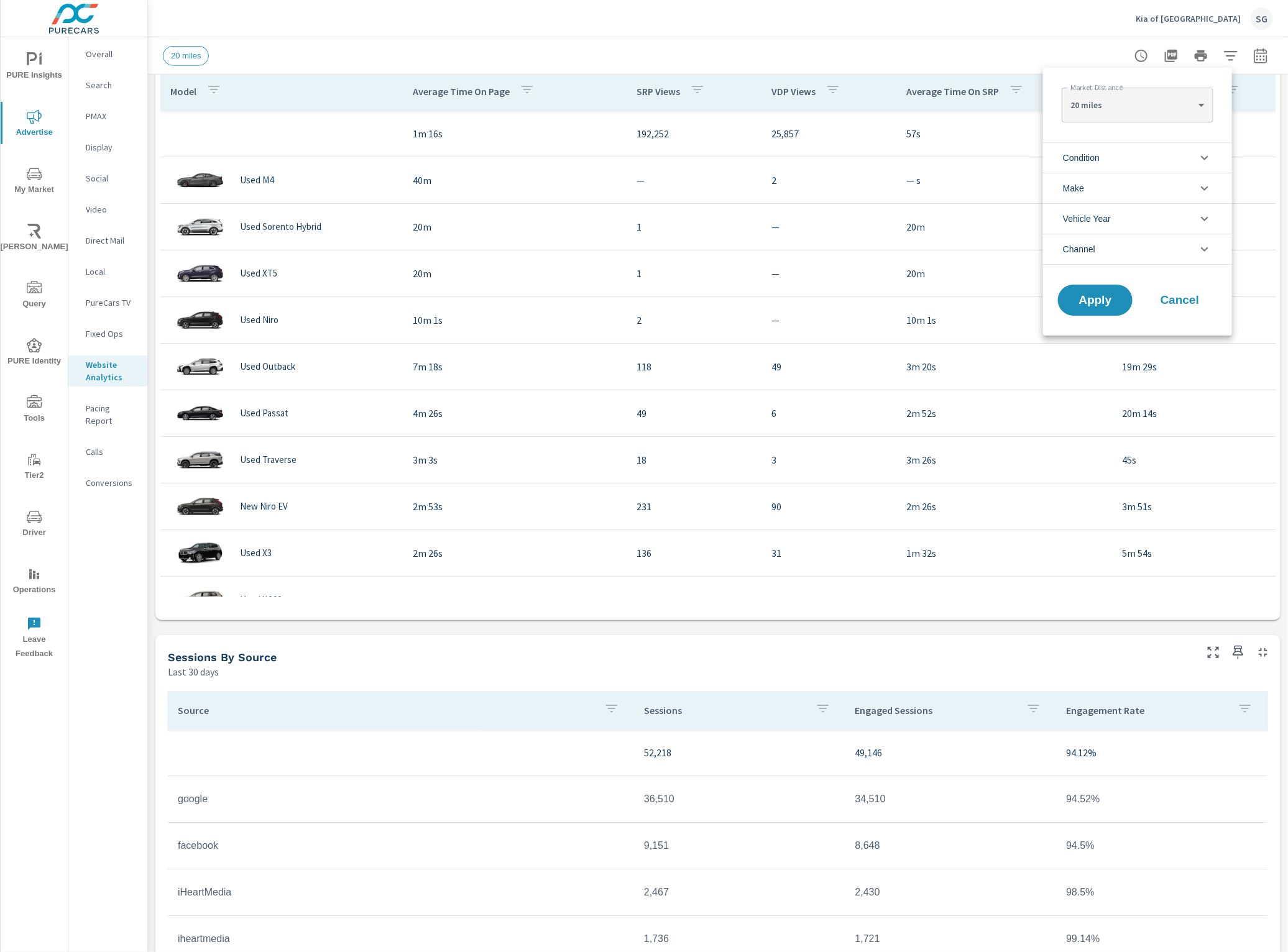
click at [1159, 156] on li "Condition" at bounding box center [1137, 158] width 189 height 31
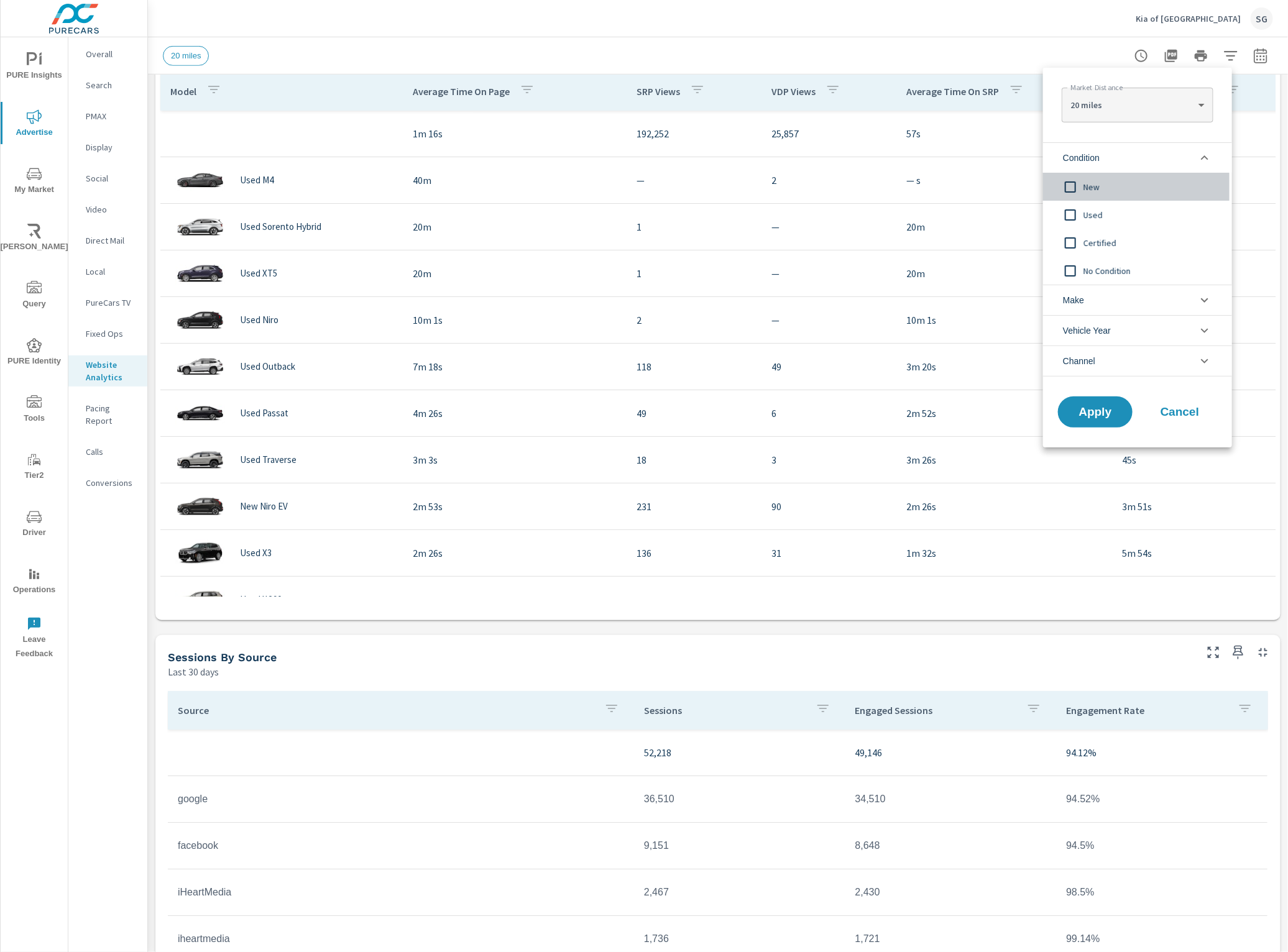
click at [1067, 181] on input "filter options" at bounding box center [1070, 187] width 26 height 26
click at [1083, 409] on span "Apply" at bounding box center [1095, 412] width 51 height 12
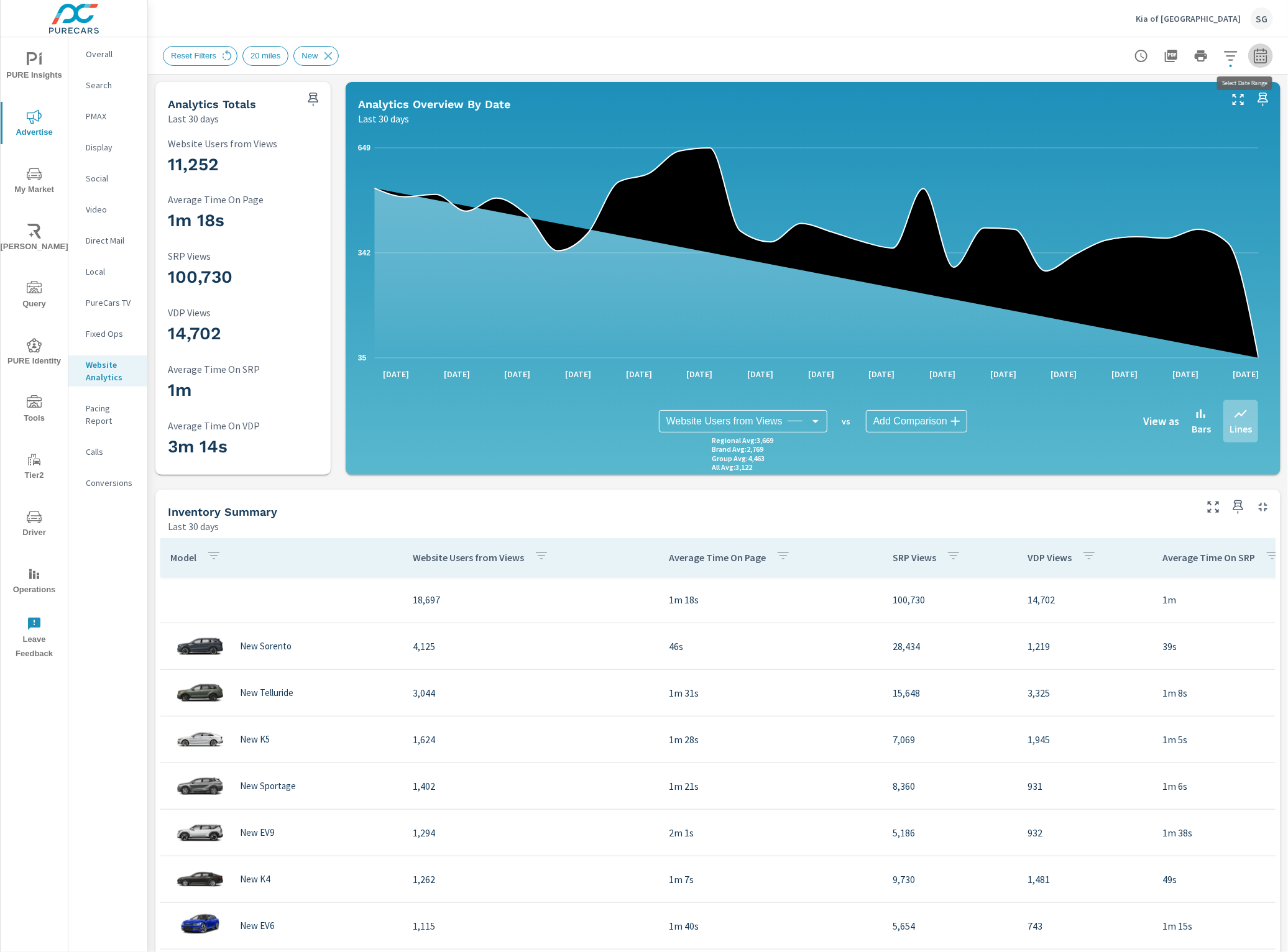
click at [1258, 53] on button "button" at bounding box center [1260, 56] width 25 height 25
select select "Last 30 days"
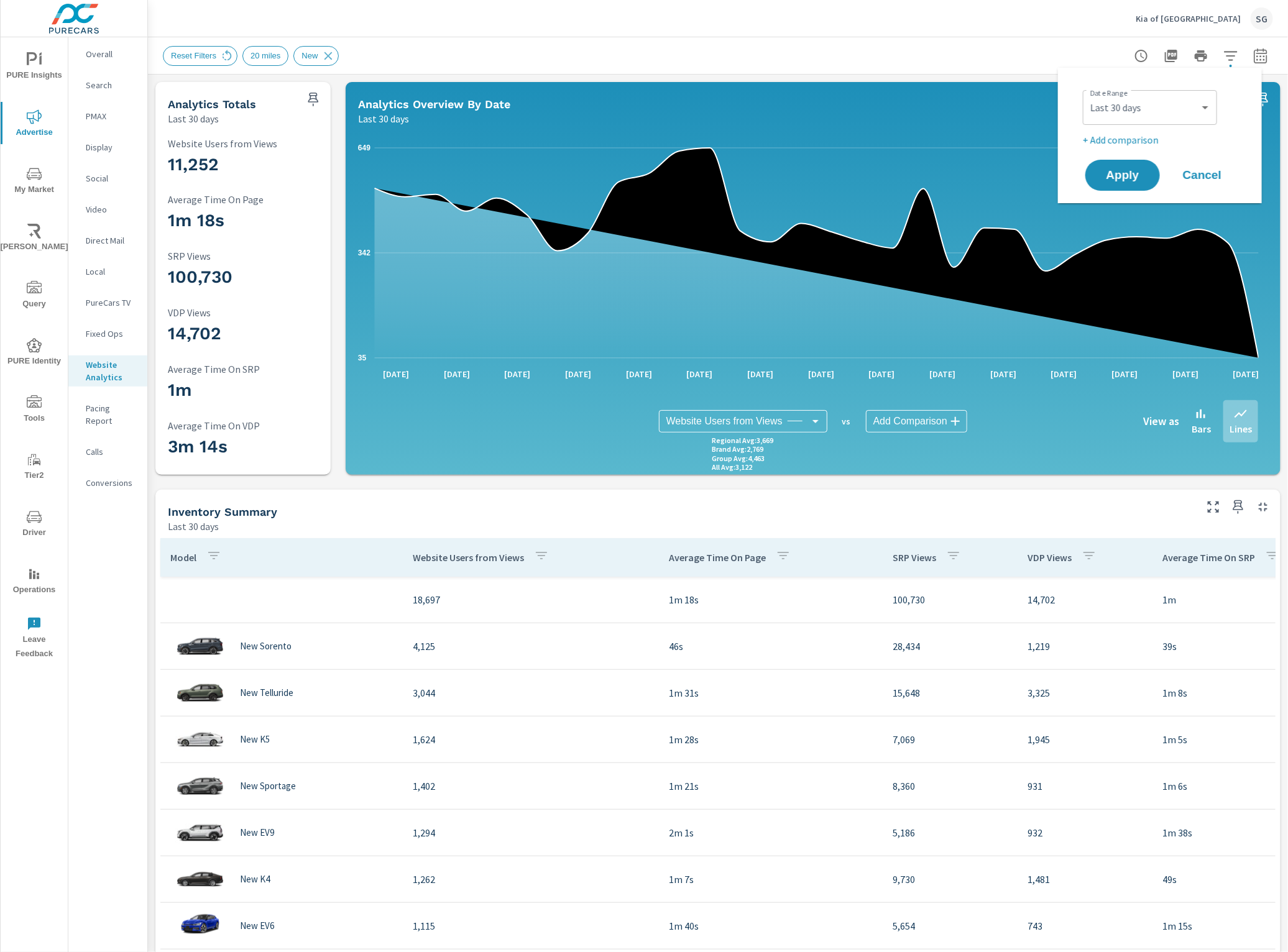
click at [1150, 137] on p "+ Add comparison" at bounding box center [1161, 139] width 159 height 15
select select "Previous period"
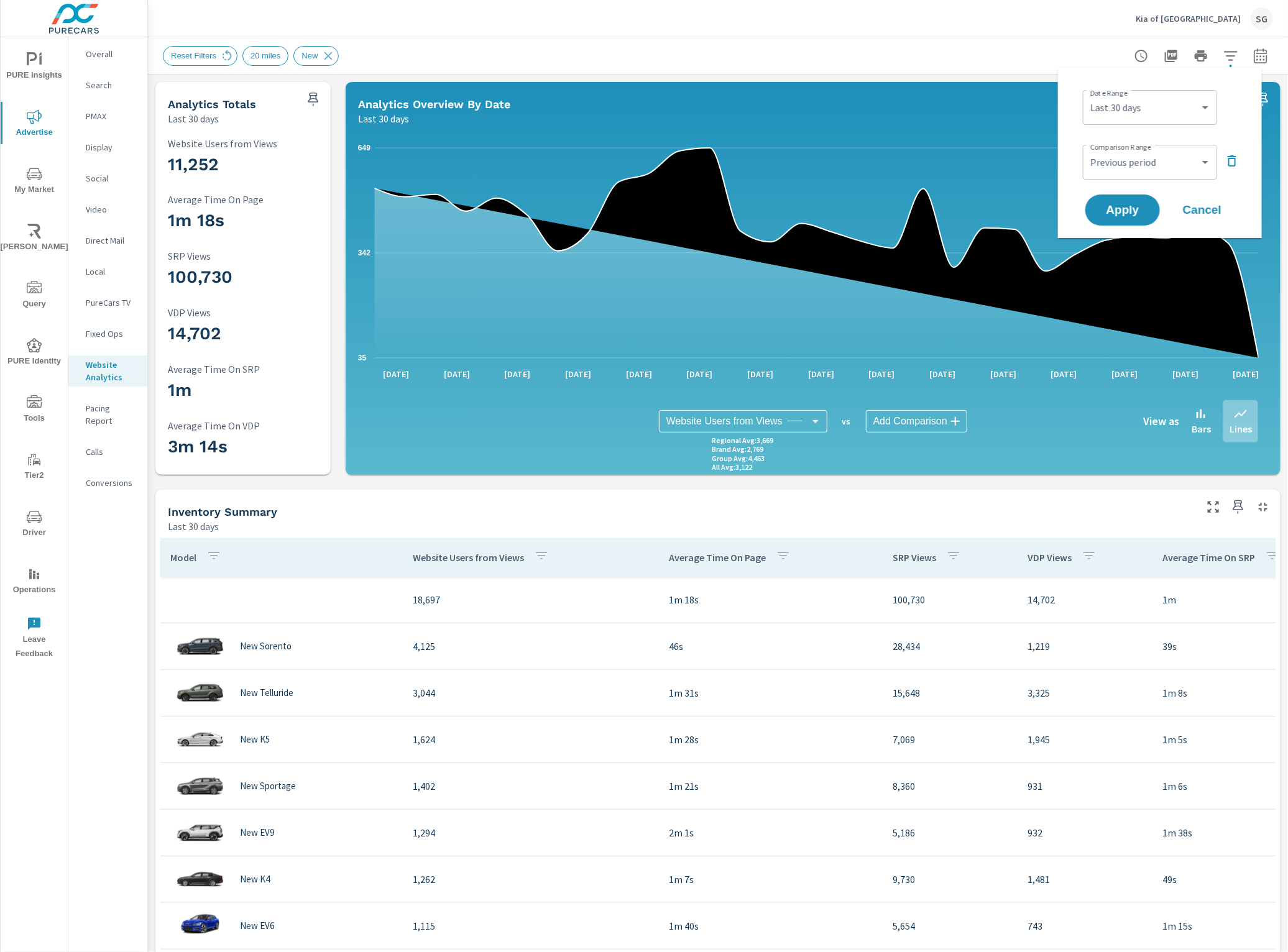
click at [1163, 92] on div "Custom Yesterday Last week Last 7 days Last 14 days Last 30 days Last 45 days L…" at bounding box center [1149, 107] width 135 height 35
click at [1182, 100] on select "Custom Yesterday Last week Last 7 days Last 14 days Last 30 days Last 45 days L…" at bounding box center [1149, 107] width 124 height 25
click at [1087, 95] on select "Custom Yesterday Last week Last 7 days Last 14 days Last 30 days Last 45 days L…" at bounding box center [1149, 107] width 124 height 25
select select "Last month"
click at [1122, 206] on span "Apply" at bounding box center [1122, 210] width 51 height 12
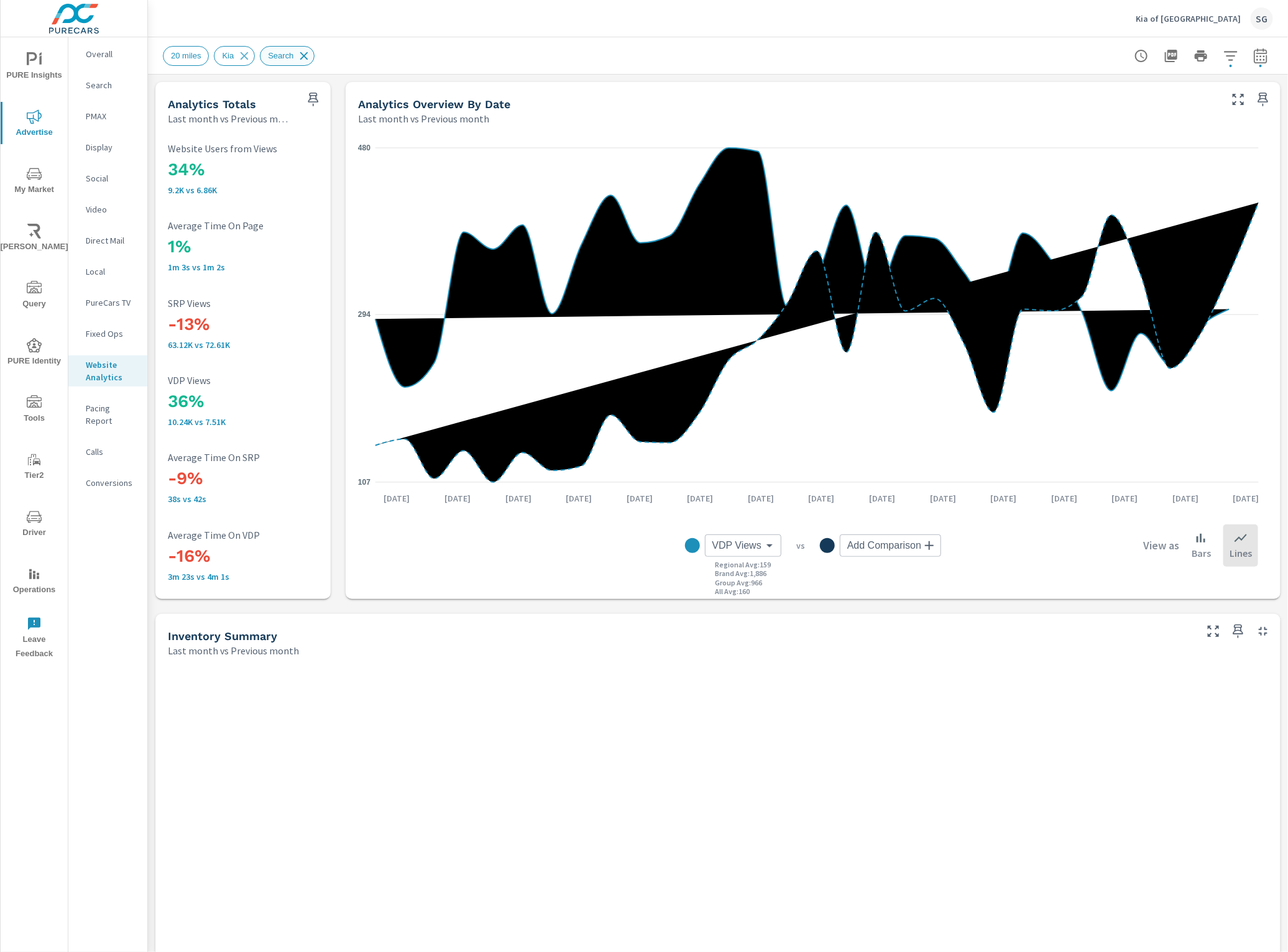
click at [302, 53] on icon at bounding box center [304, 56] width 14 height 14
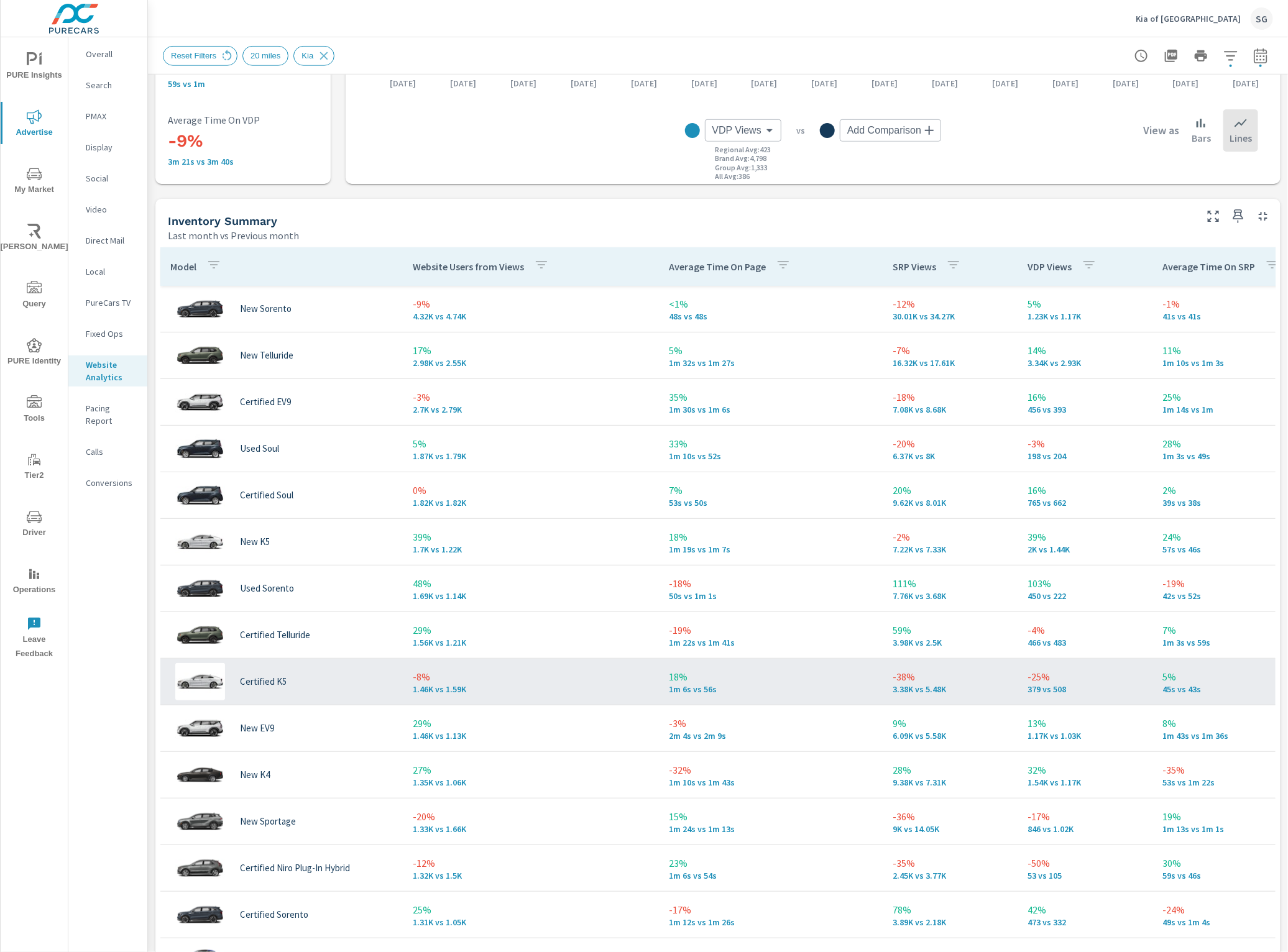
scroll to position [466, 0]
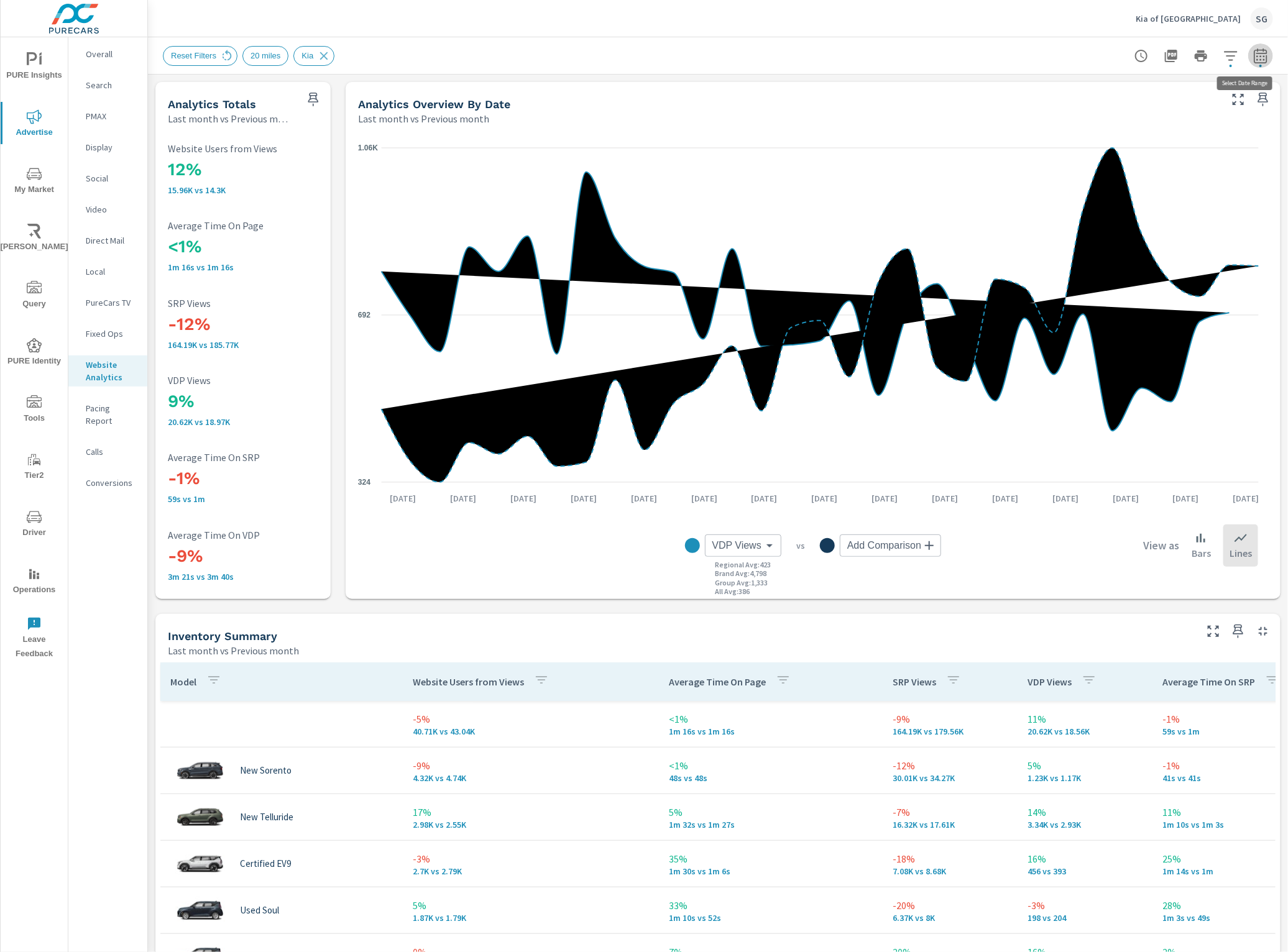
click at [1253, 55] on icon "button" at bounding box center [1261, 56] width 15 height 15
select select "Last month"
select select "Previous month"
click at [1224, 56] on icon "button" at bounding box center [1231, 56] width 15 height 15
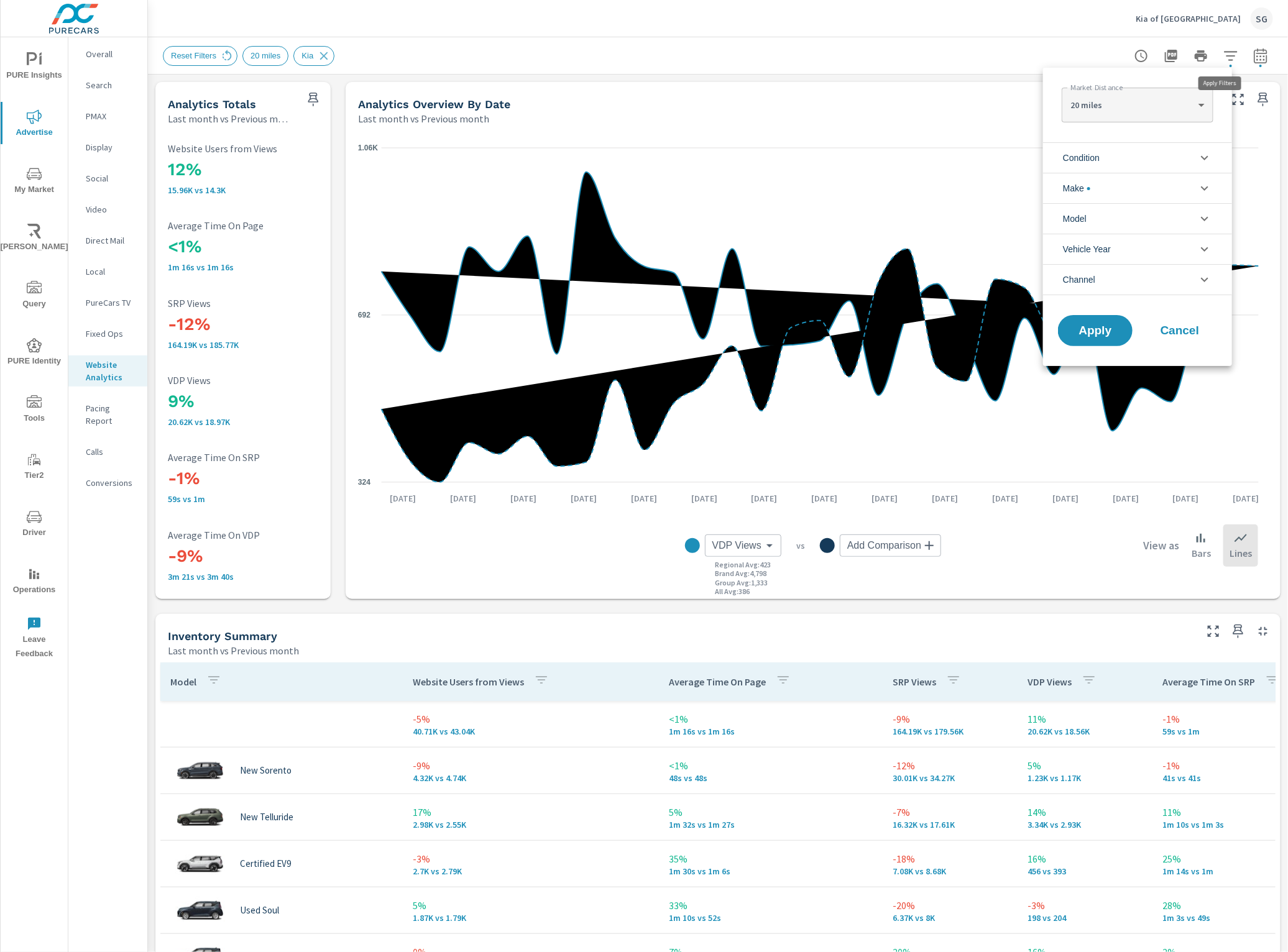
scroll to position [28, 0]
click at [1150, 149] on li "Condition" at bounding box center [1137, 158] width 189 height 31
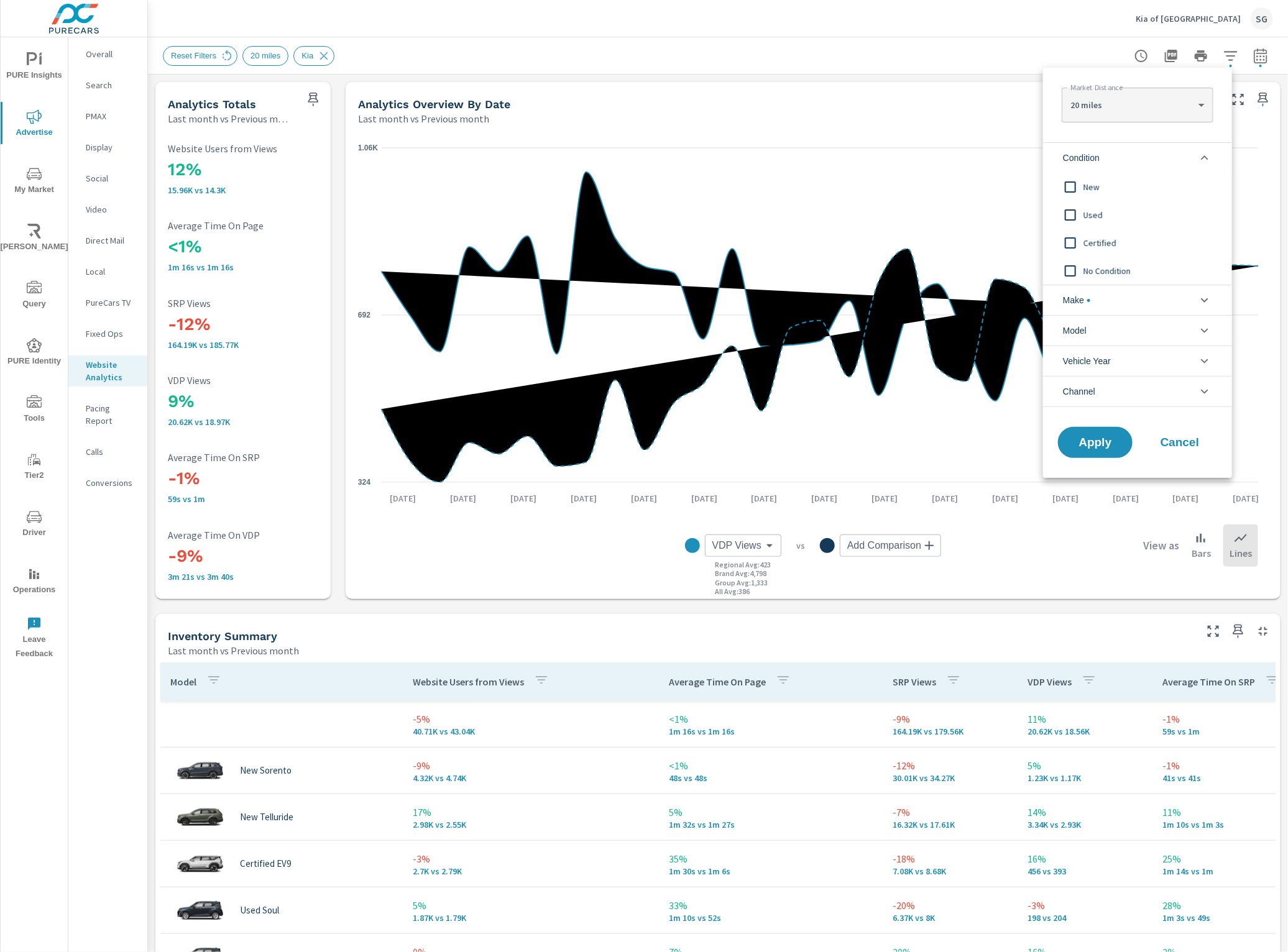
click at [1075, 189] on input "filter options" at bounding box center [1070, 187] width 26 height 26
click at [1099, 433] on button "Apply" at bounding box center [1095, 443] width 77 height 32
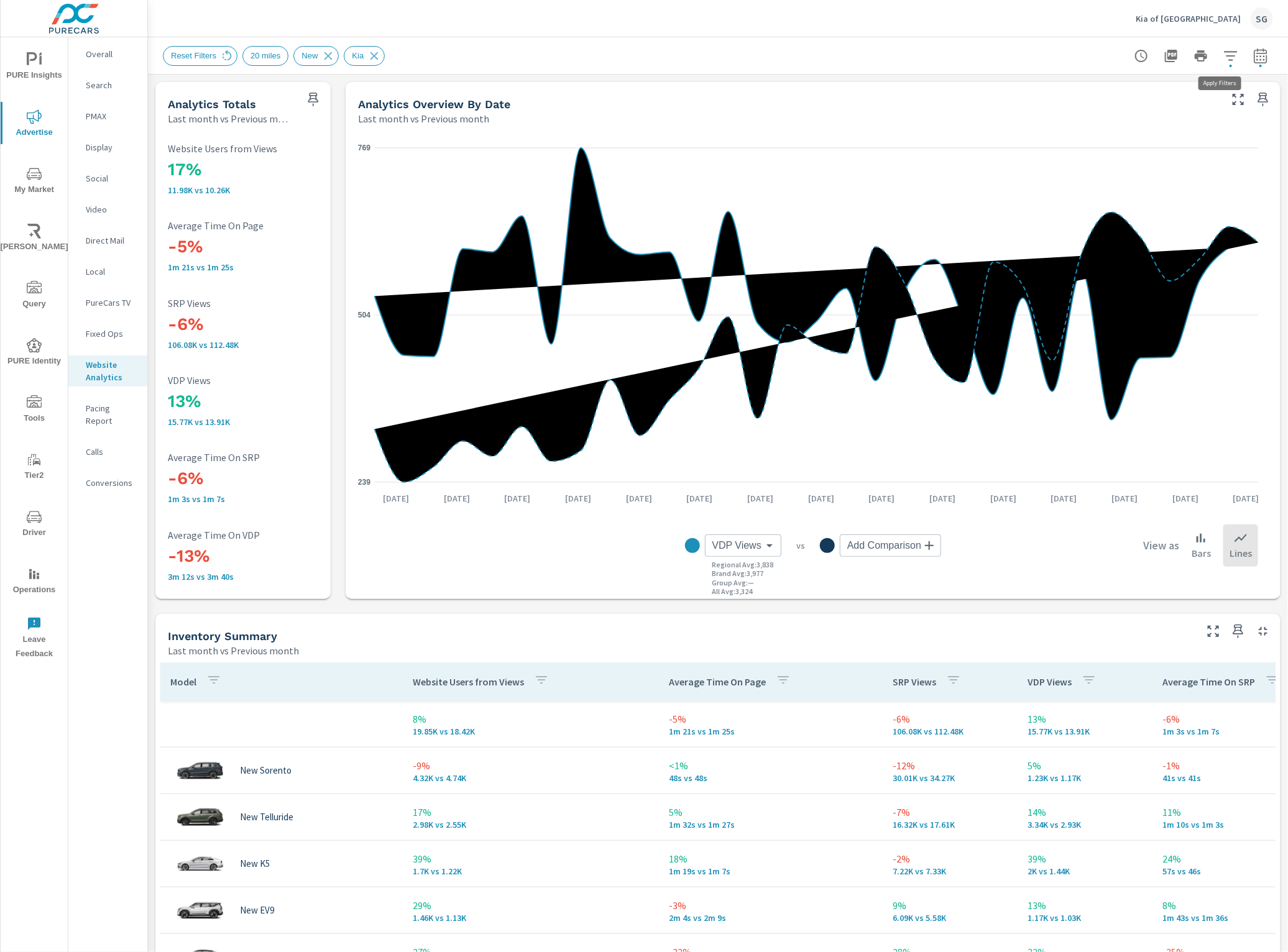
click at [1224, 57] on icon "button" at bounding box center [1231, 56] width 15 height 15
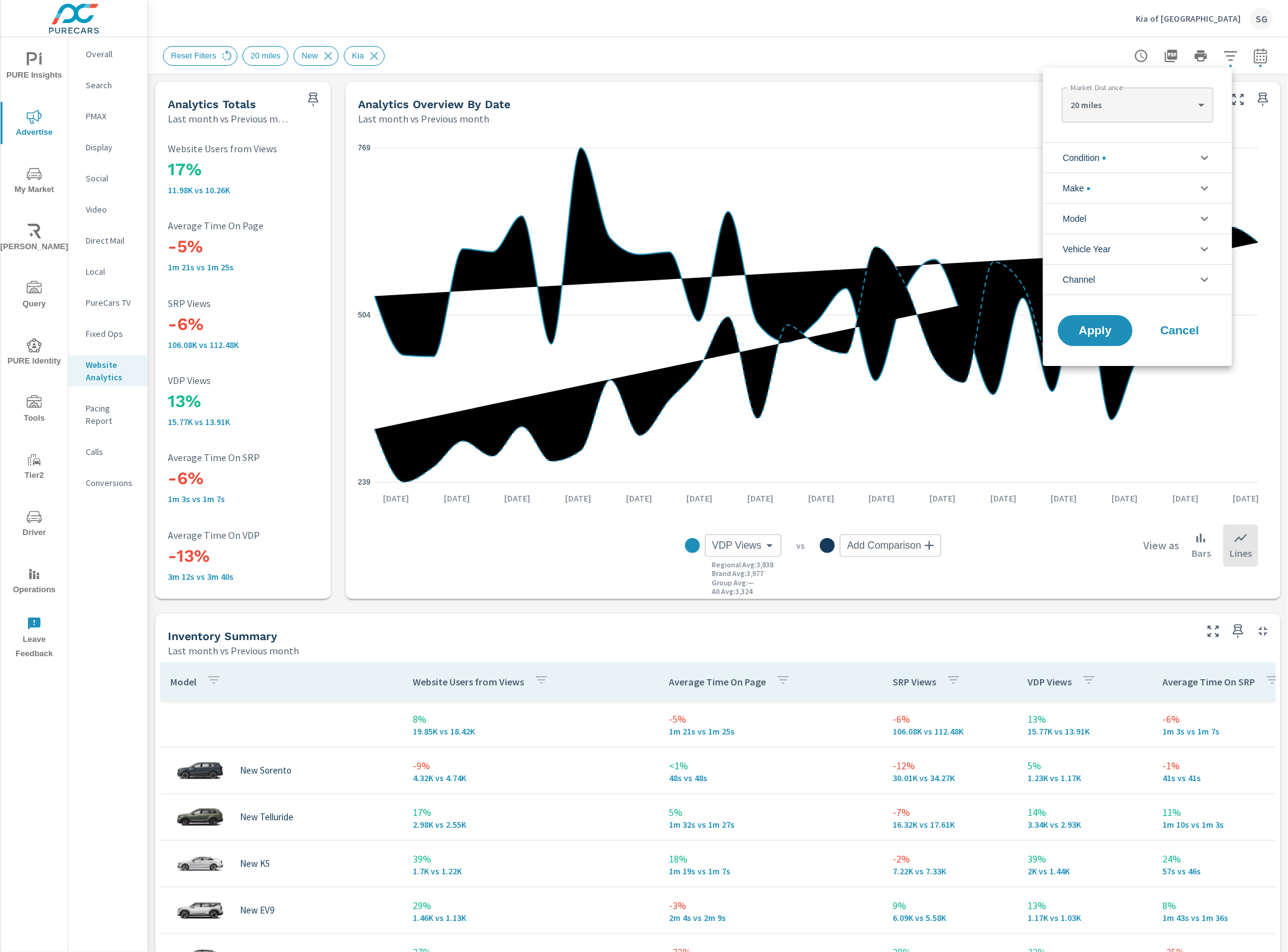
click at [1103, 277] on li "Channel" at bounding box center [1137, 280] width 189 height 31
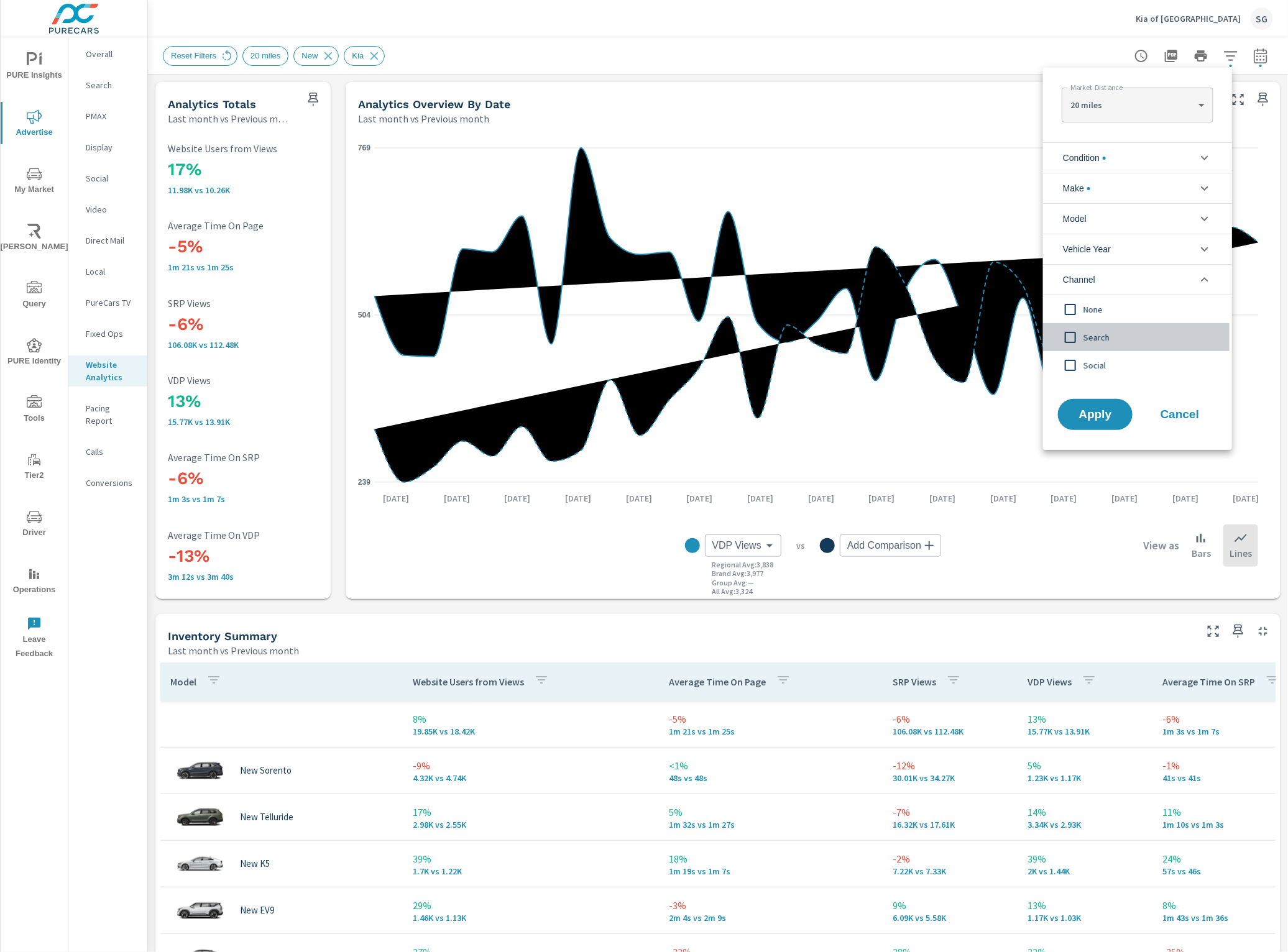
click at [1073, 339] on input "filter options" at bounding box center [1070, 338] width 26 height 26
click at [1119, 418] on span "Apply" at bounding box center [1095, 414] width 51 height 12
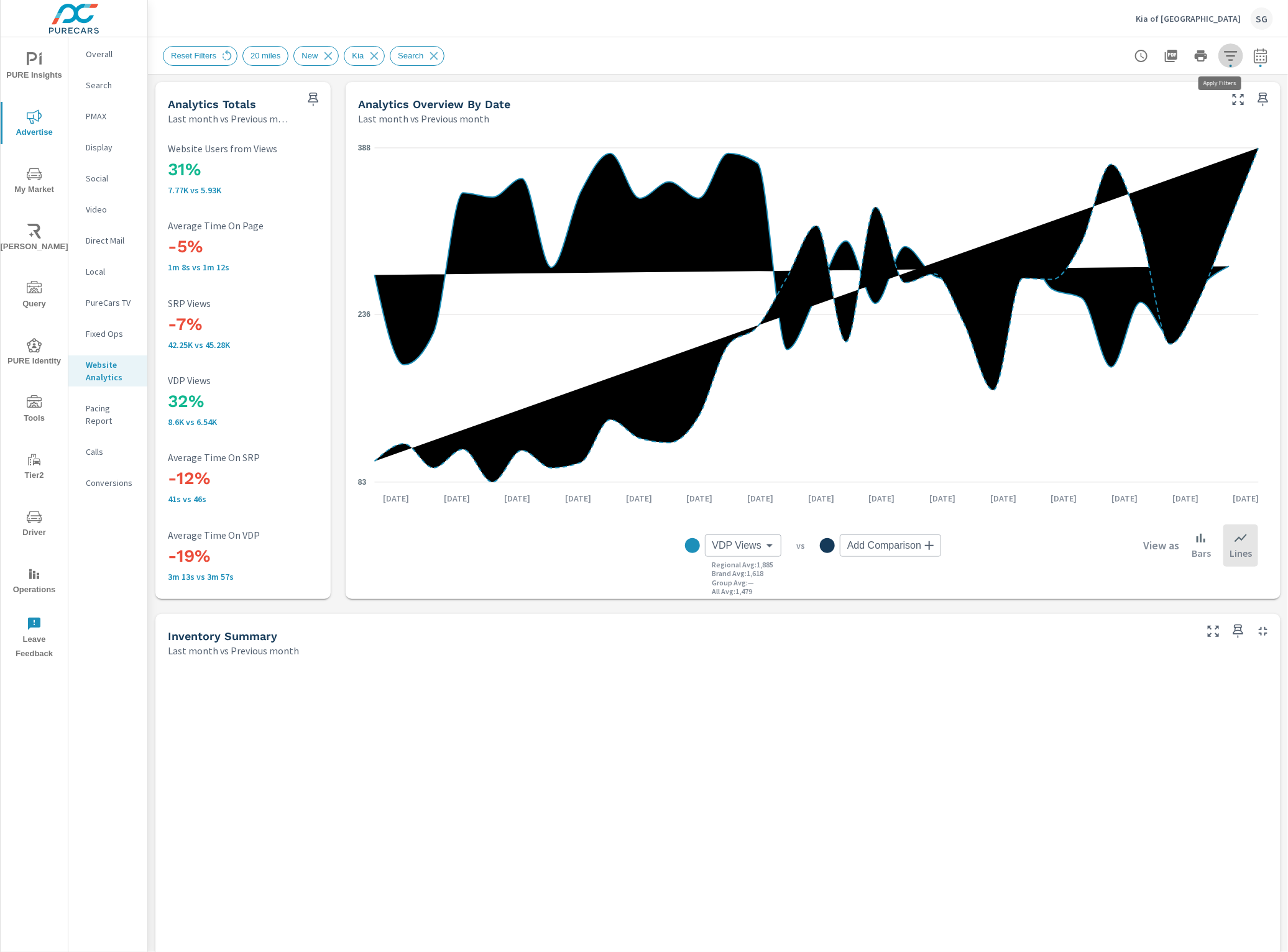
click at [1224, 51] on icon "button" at bounding box center [1231, 56] width 15 height 15
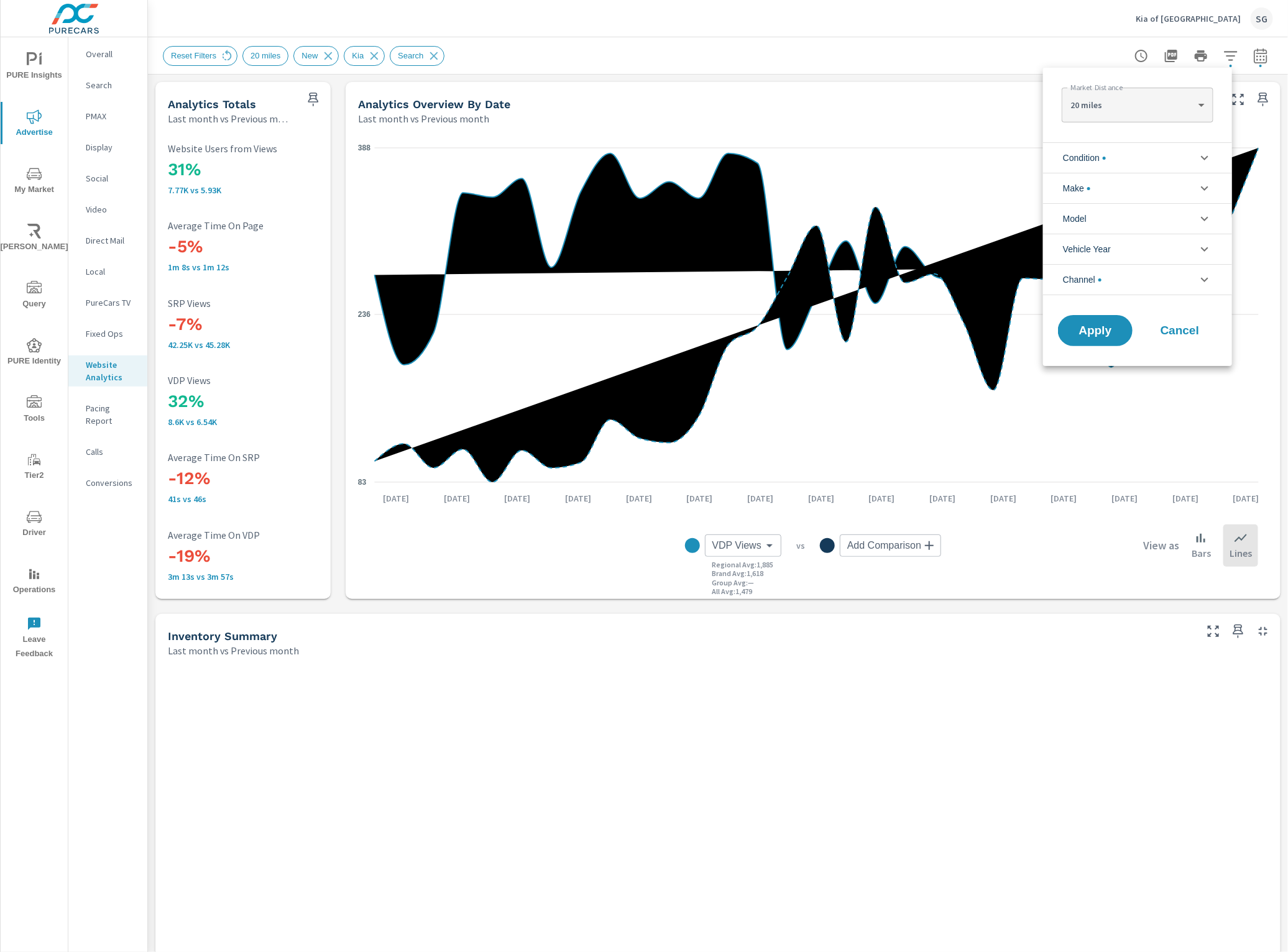
scroll to position [28, 0]
click at [1115, 281] on li "Channel" at bounding box center [1137, 280] width 189 height 31
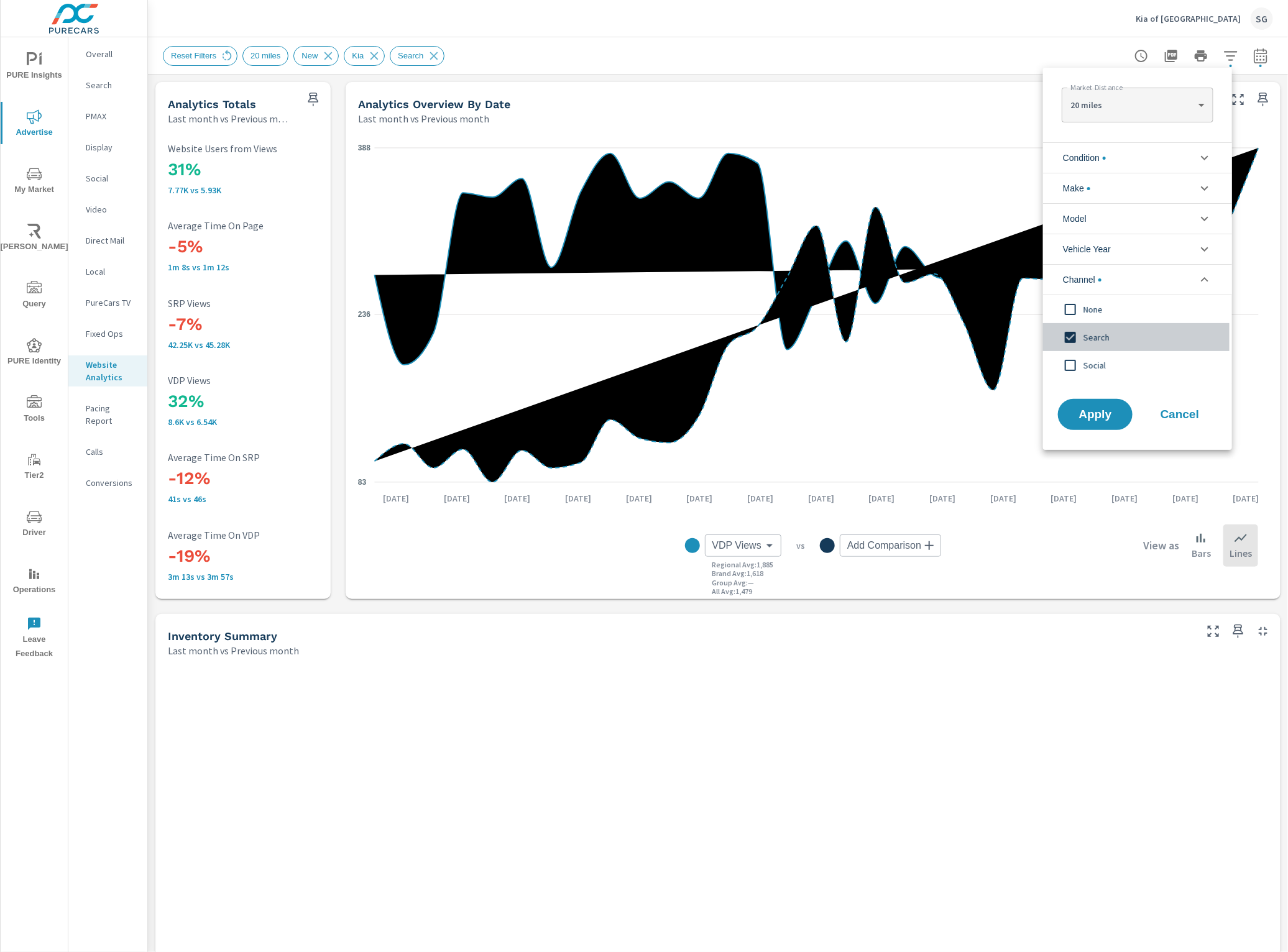
click at [1070, 335] on input "filter options" at bounding box center [1070, 338] width 26 height 26
drag, startPoint x: 1082, startPoint y: 409, endPoint x: 1075, endPoint y: 411, distance: 7.3
click at [1082, 409] on span "Apply" at bounding box center [1095, 414] width 51 height 12
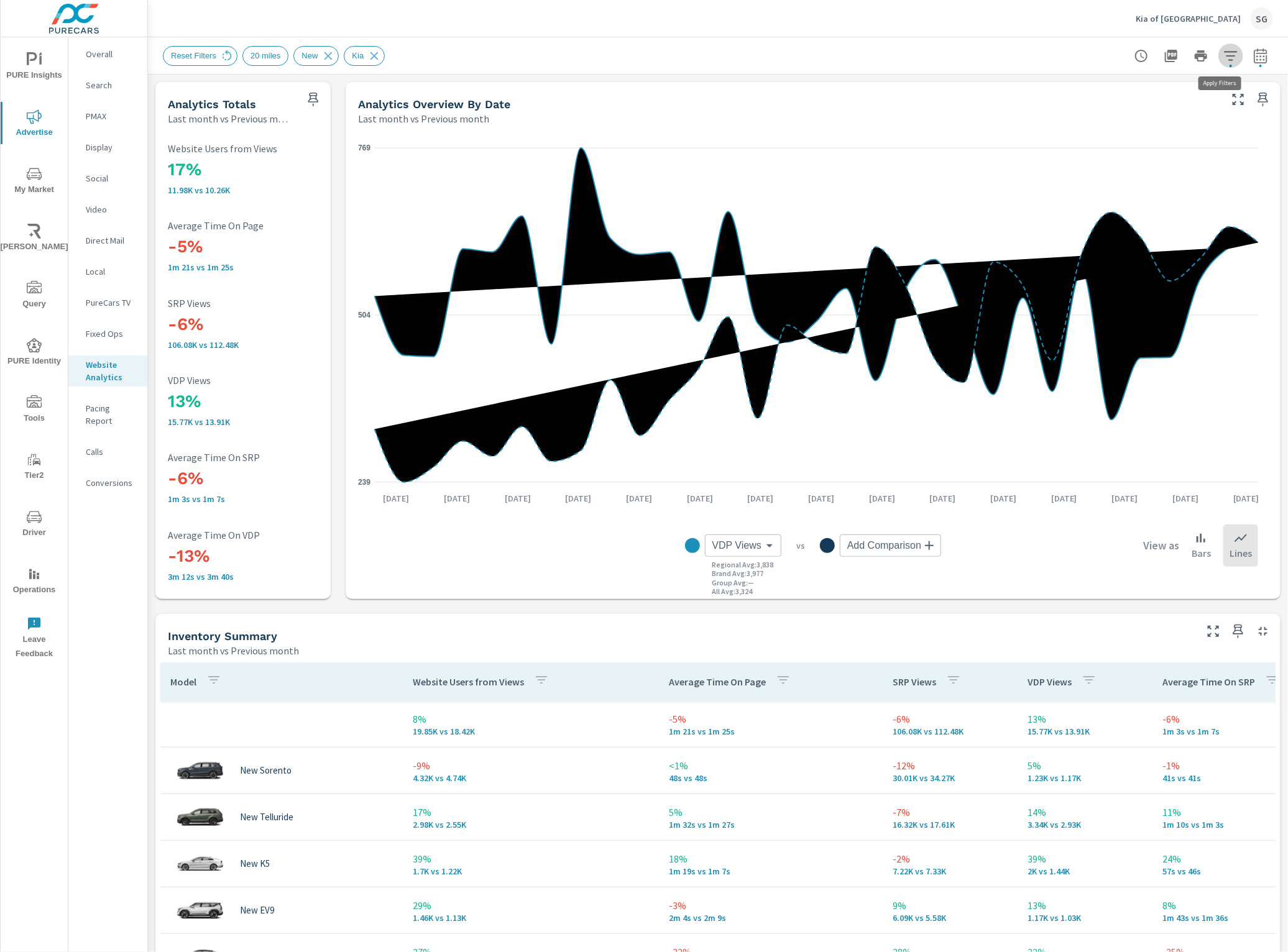
click at [1224, 59] on icon "button" at bounding box center [1230, 56] width 13 height 10
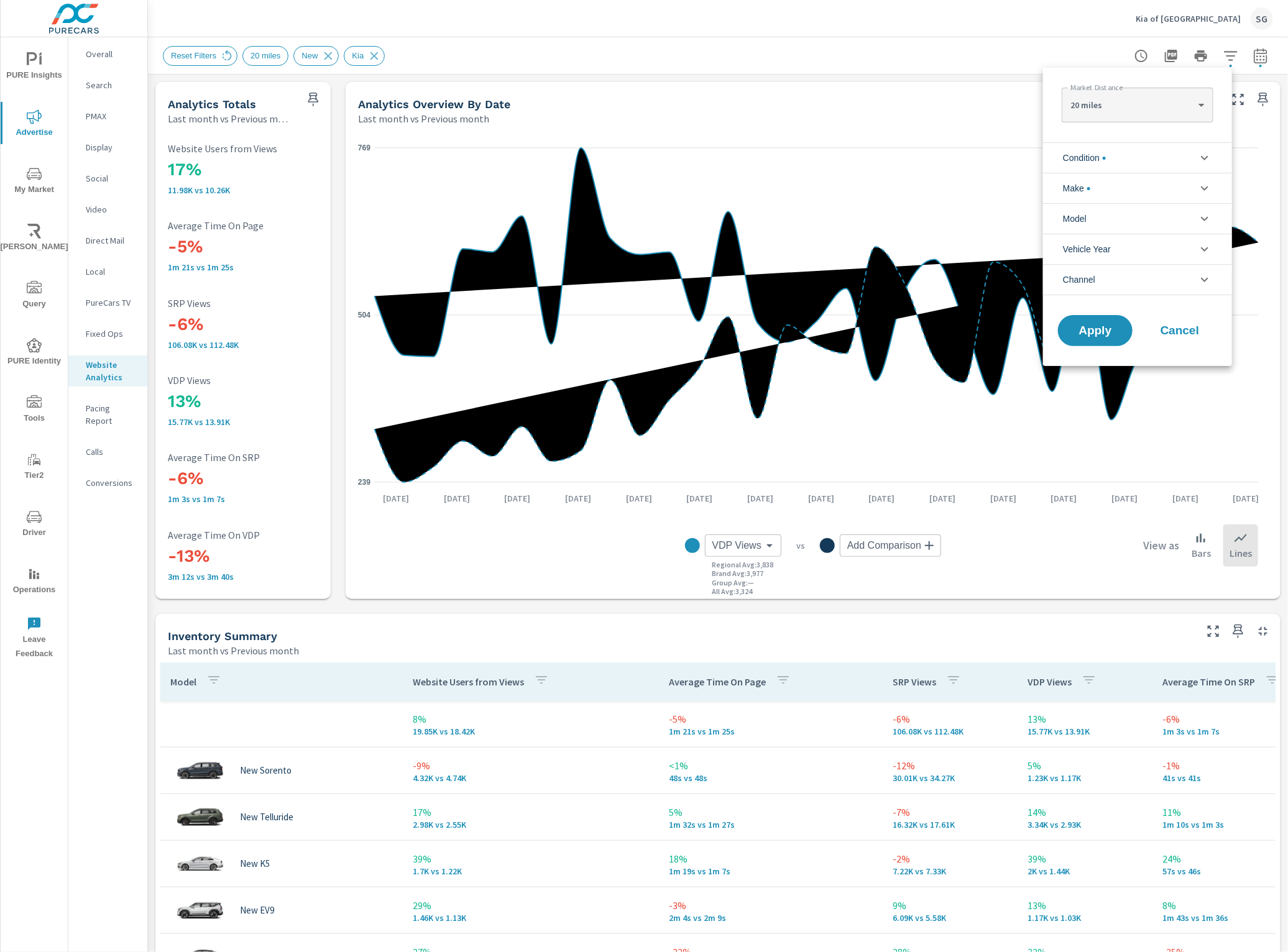
click at [1094, 286] on span "Channel" at bounding box center [1079, 279] width 32 height 30
click at [1072, 365] on input "filter options" at bounding box center [1070, 365] width 26 height 26
click at [1089, 414] on span "Apply" at bounding box center [1095, 414] width 51 height 12
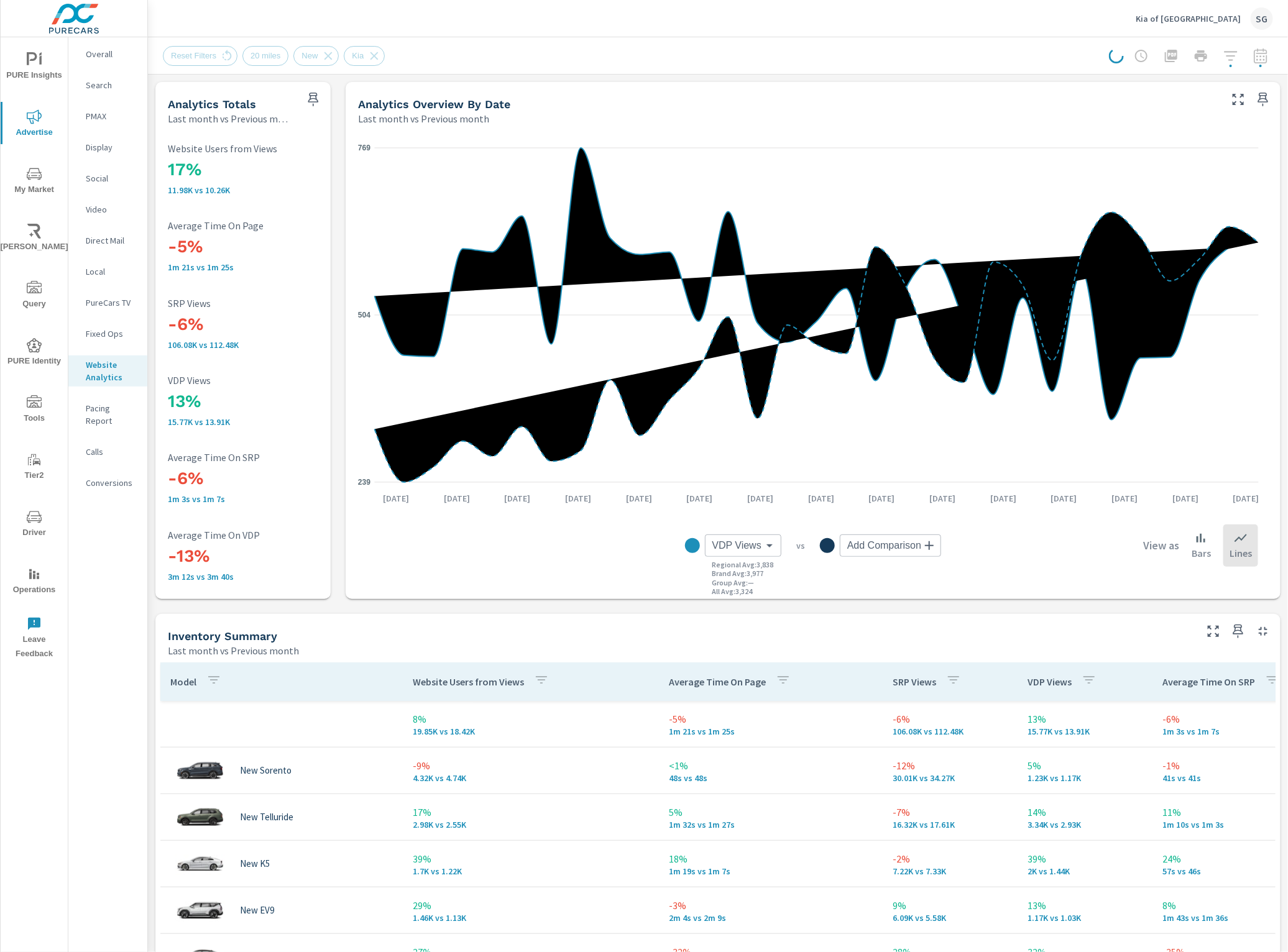
drag, startPoint x: 97, startPoint y: 78, endPoint x: 675, endPoint y: -54, distance: 592.9
click at [675, 0] on html "PURE Insights Advertise My Market Riley AI Query PURE Identity Tools Tier2 Driv…" at bounding box center [644, 476] width 1288 height 952
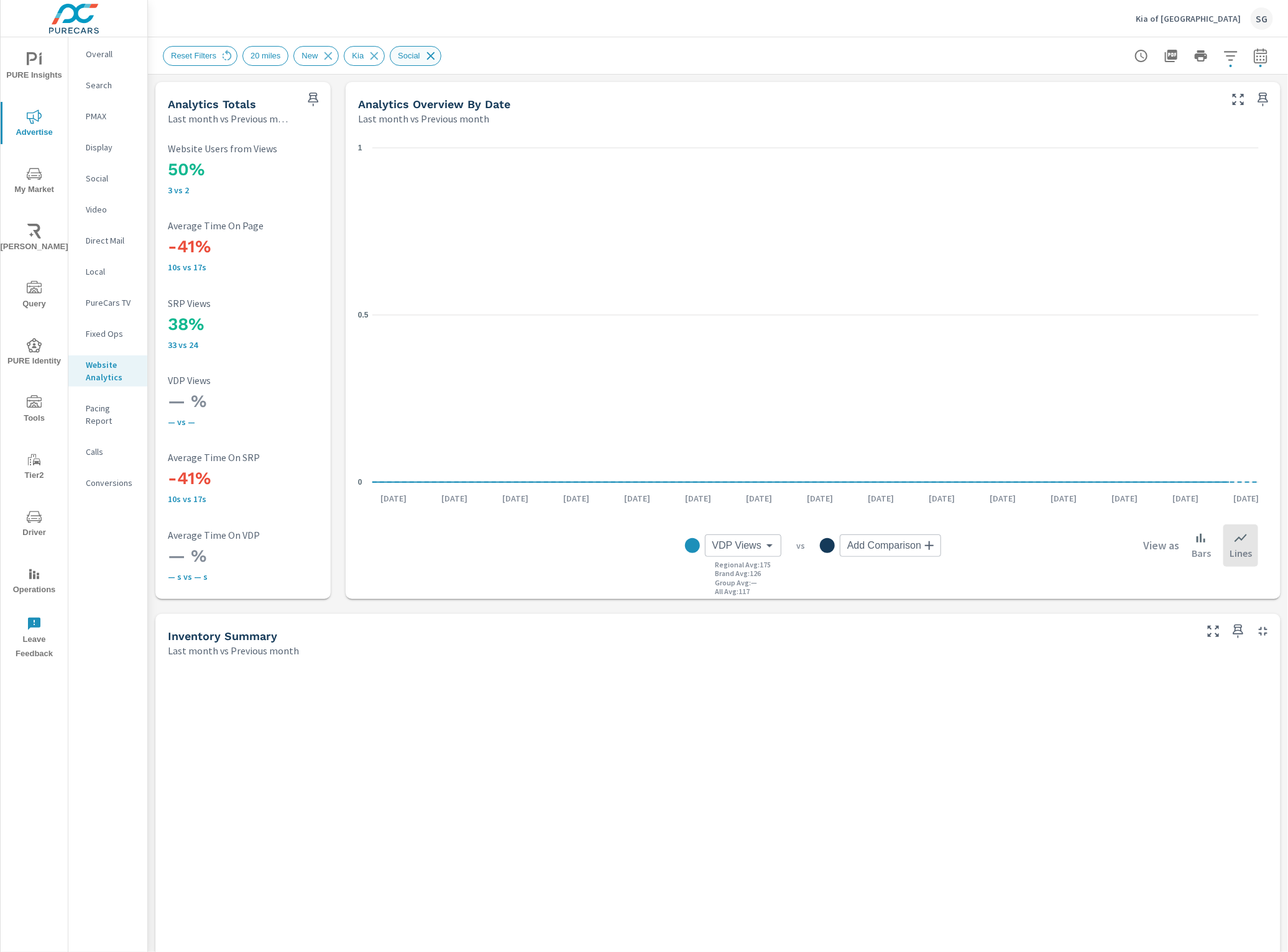
click at [426, 53] on icon at bounding box center [430, 56] width 14 height 14
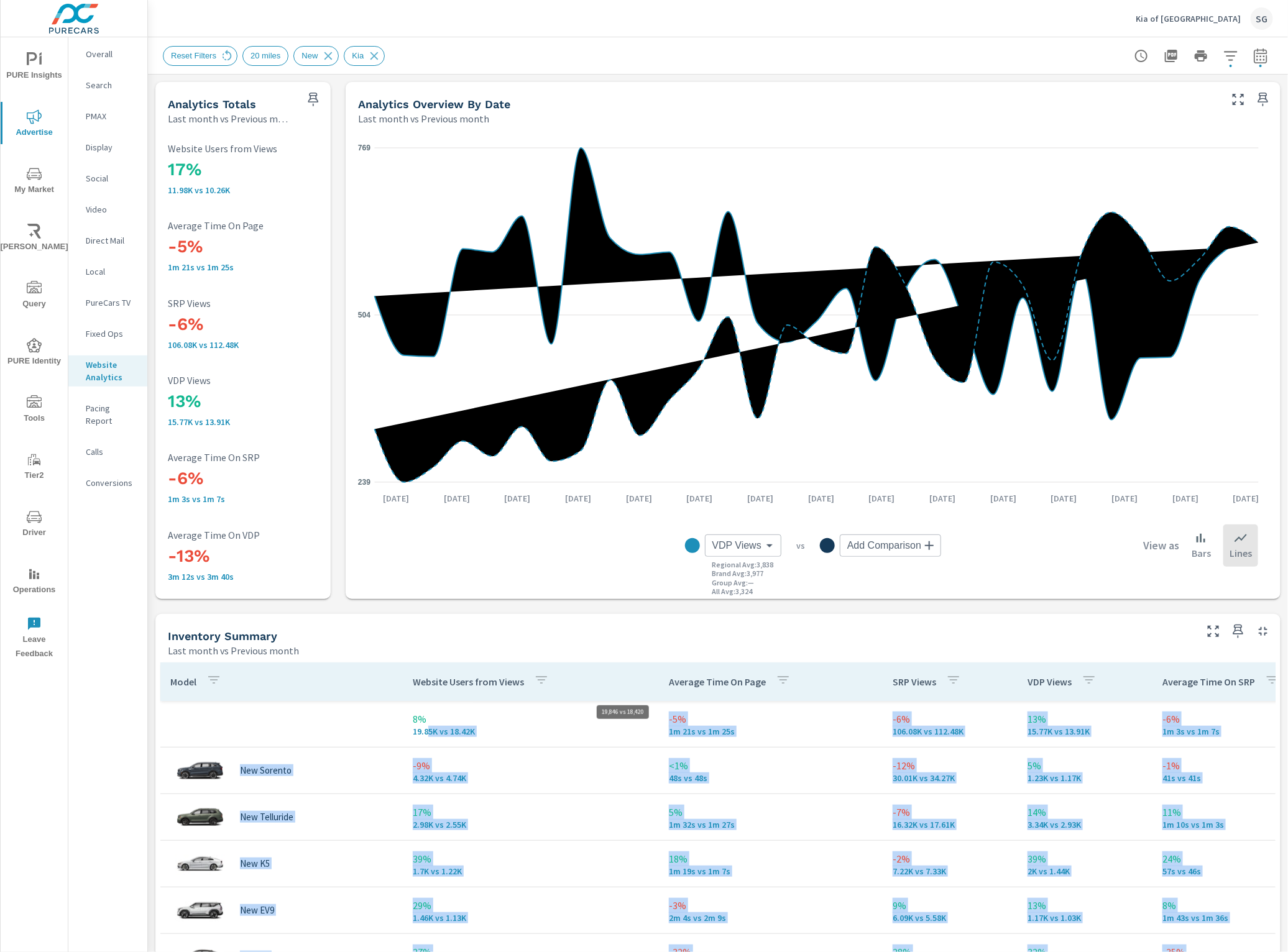
click at [429, 732] on p "19.85K vs 18.42K" at bounding box center [530, 731] width 236 height 10
click at [436, 732] on p "19.85K vs 18.42K" at bounding box center [530, 731] width 236 height 10
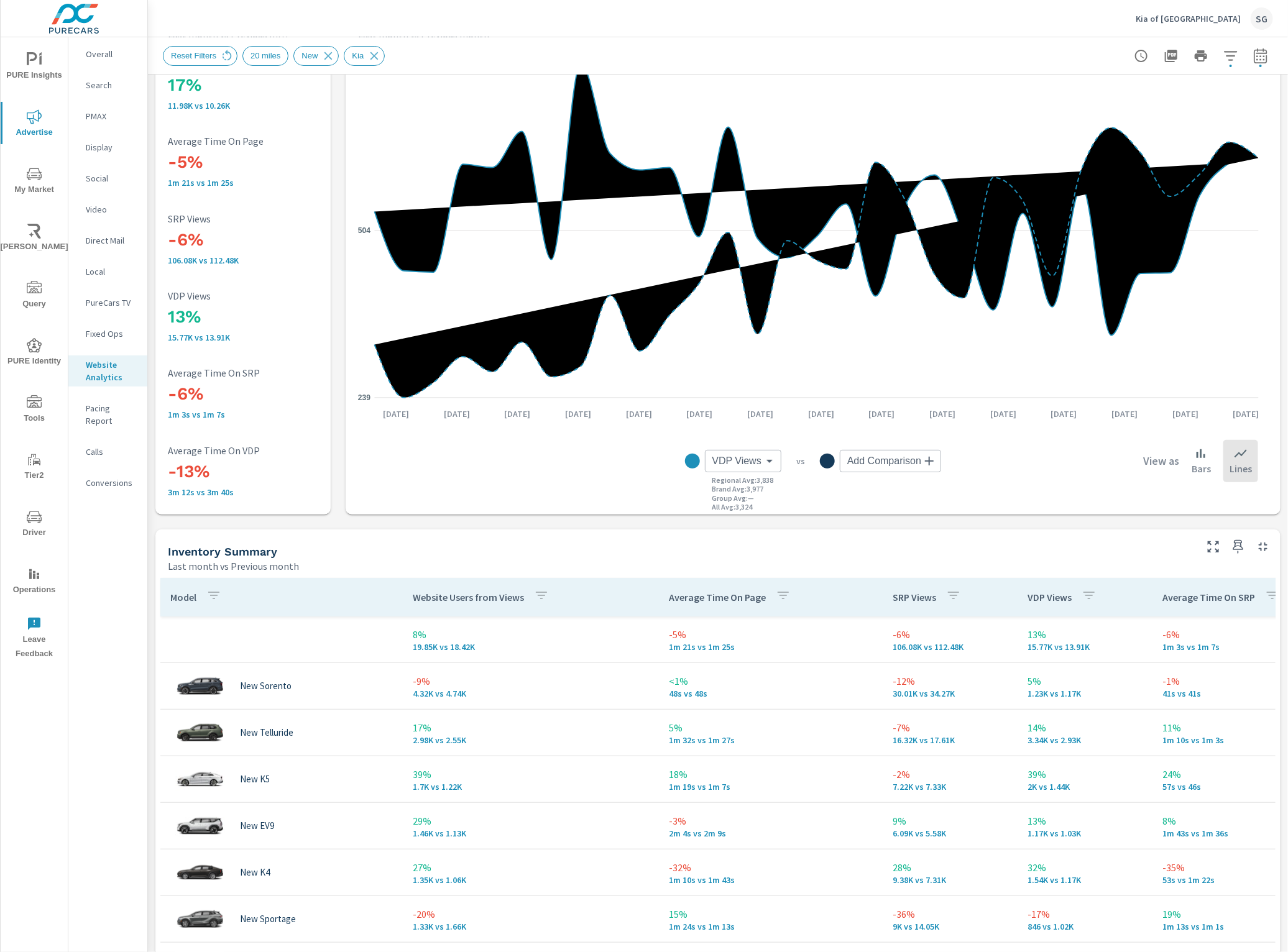
scroll to position [311, 0]
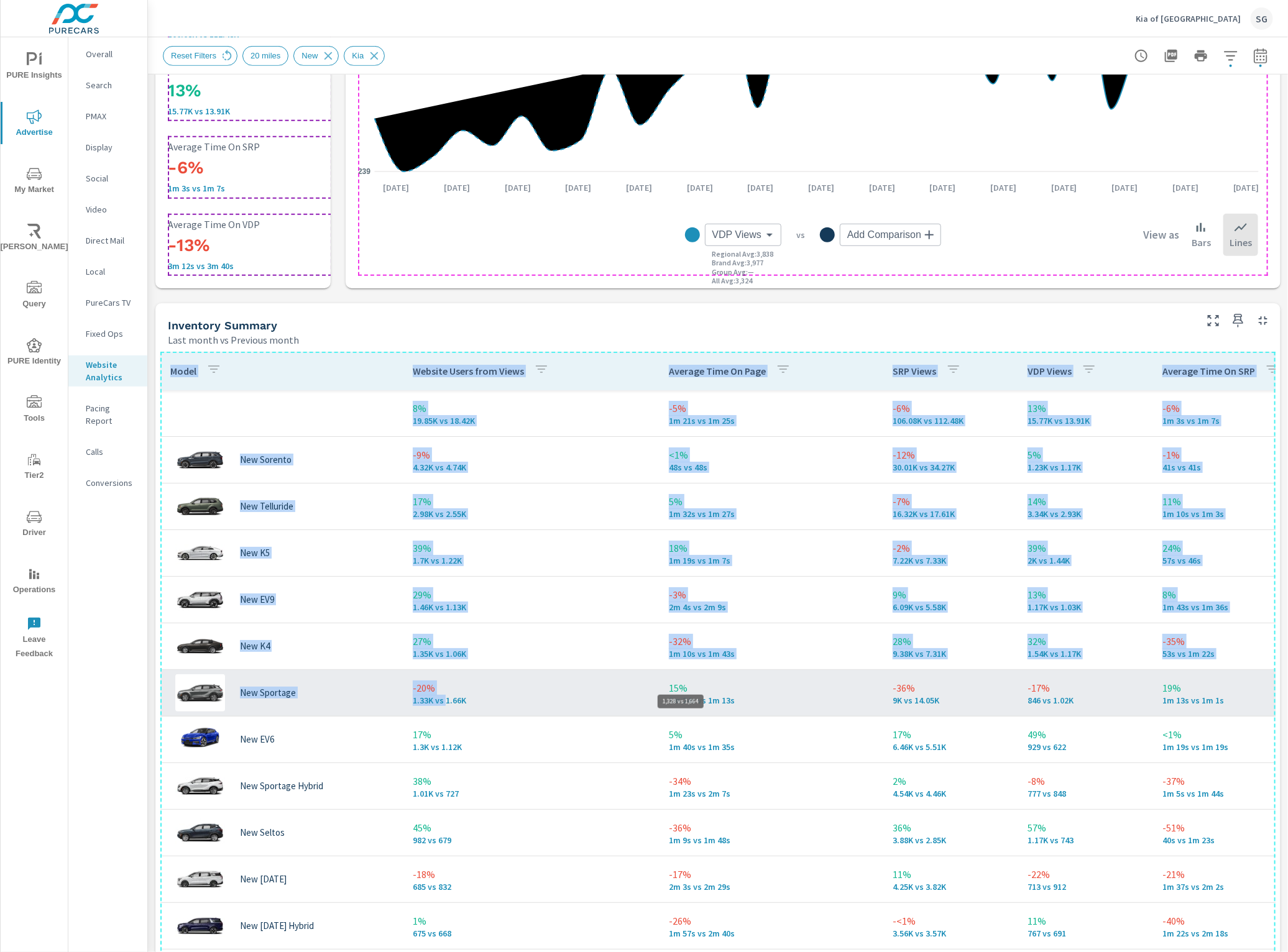
click at [444, 700] on p "1.33K vs 1.66K" at bounding box center [530, 700] width 236 height 10
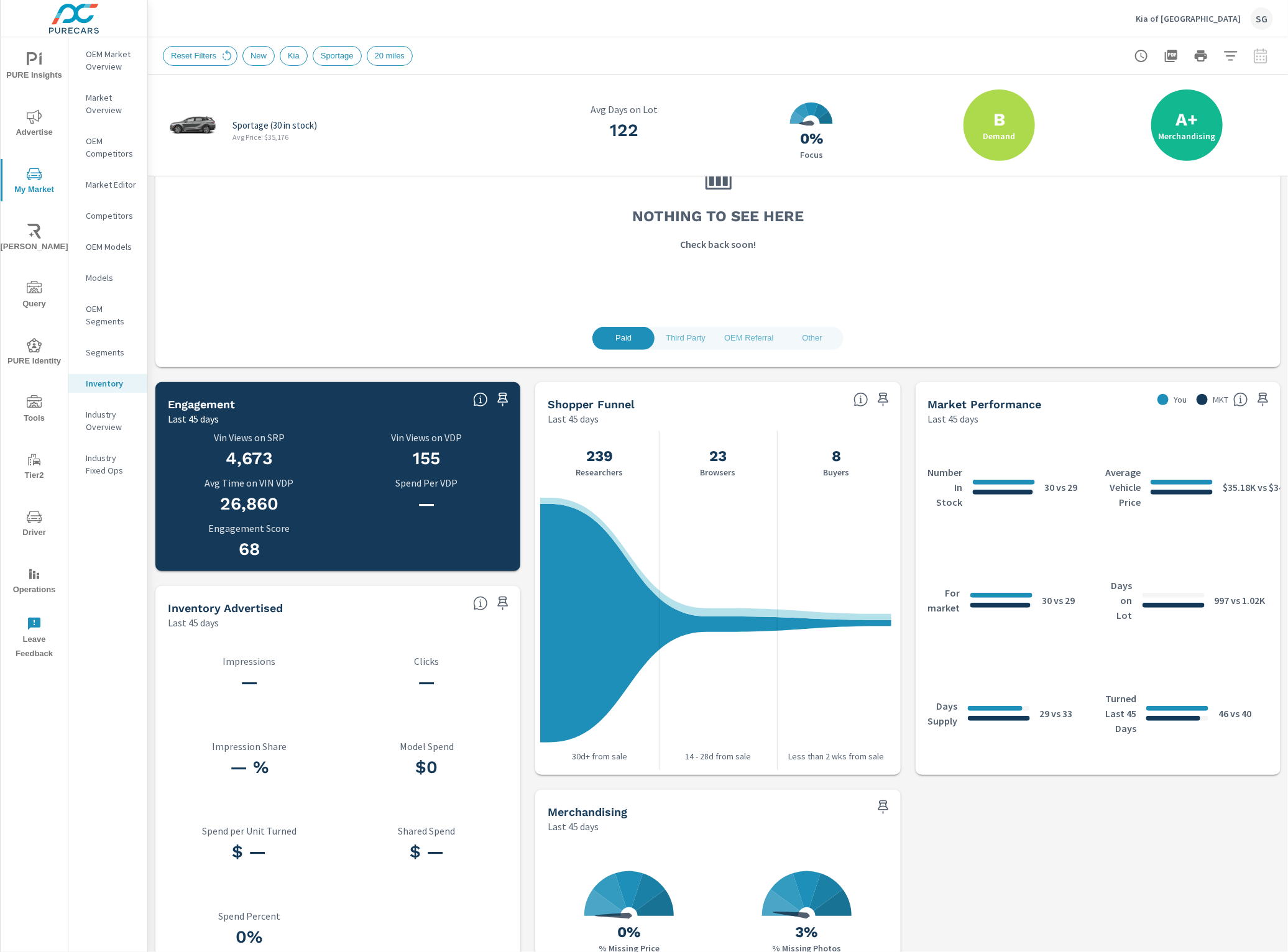
scroll to position [243, 0]
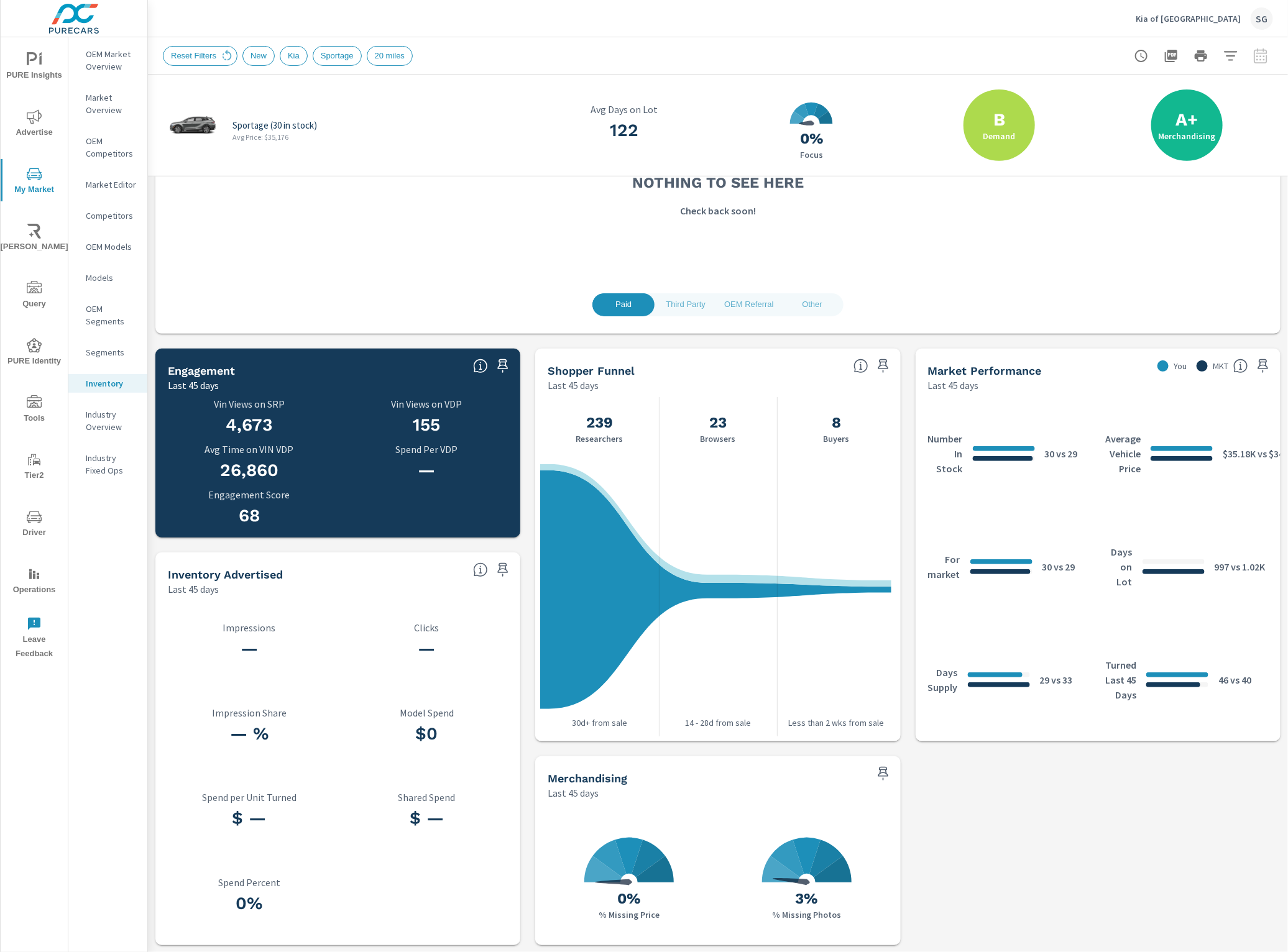
click at [35, 58] on icon "nav menu" at bounding box center [34, 60] width 15 height 15
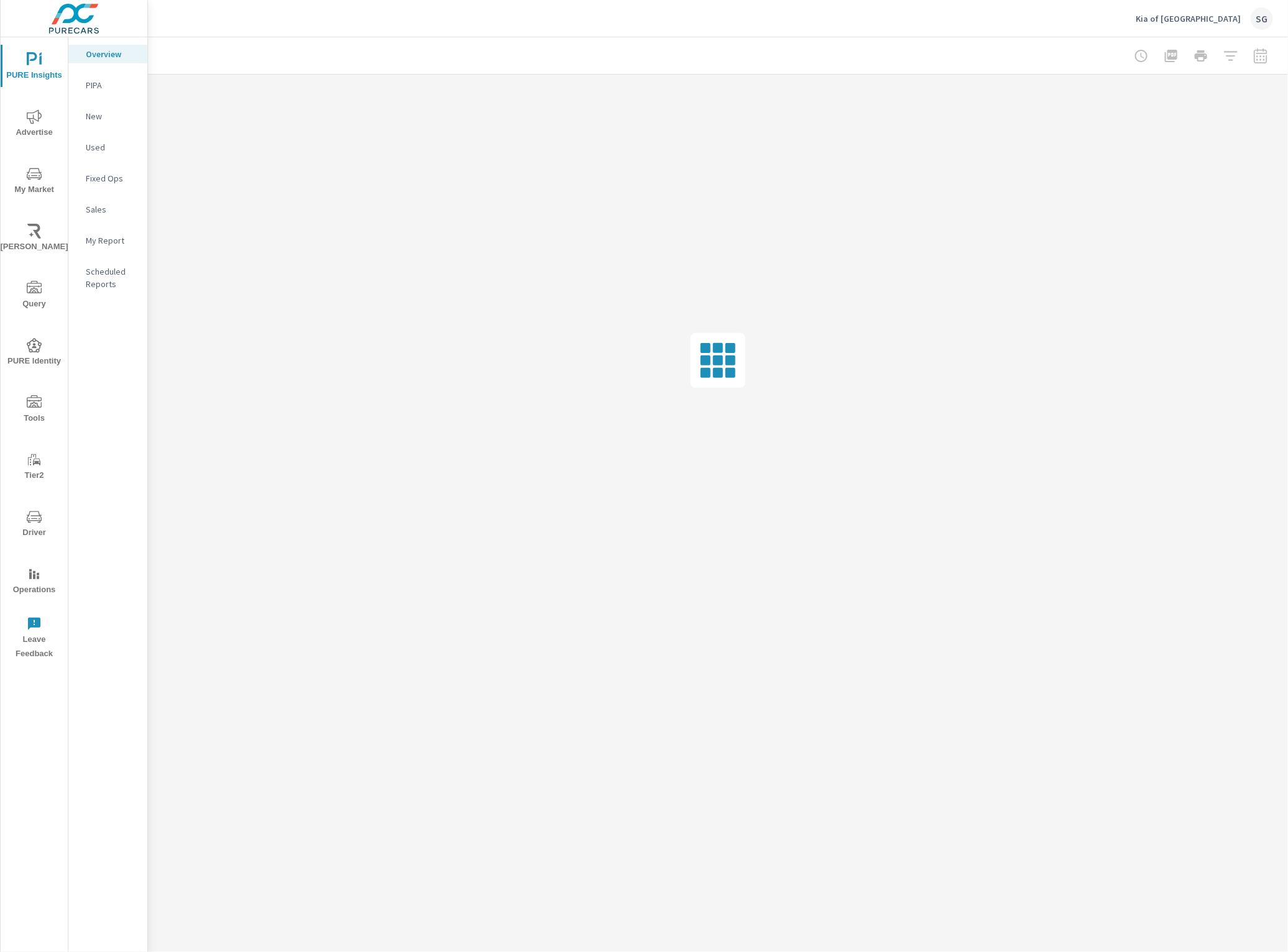
click at [28, 119] on icon "nav menu" at bounding box center [34, 117] width 15 height 15
click at [100, 81] on p "Search" at bounding box center [111, 85] width 52 height 12
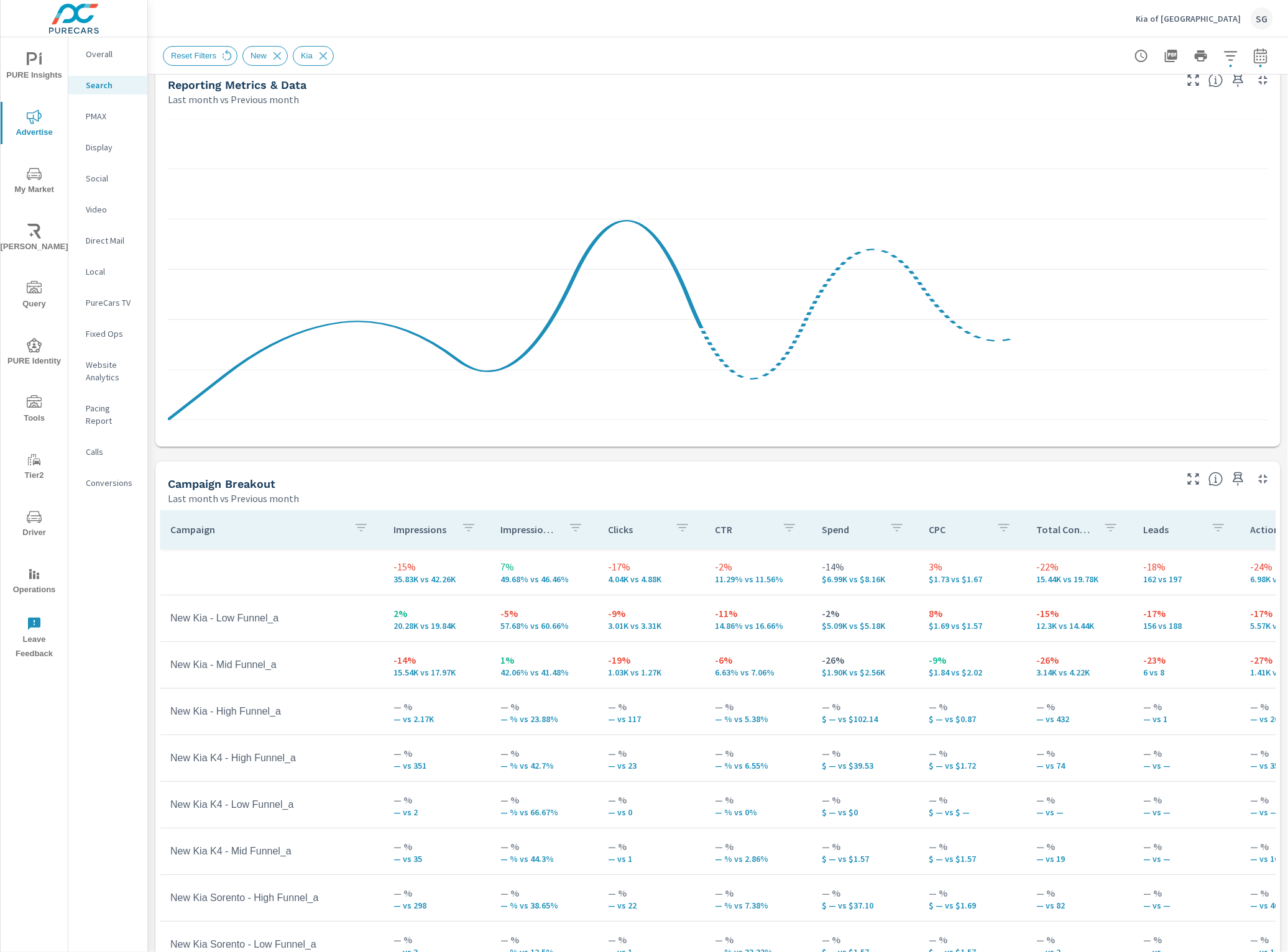
scroll to position [156, 0]
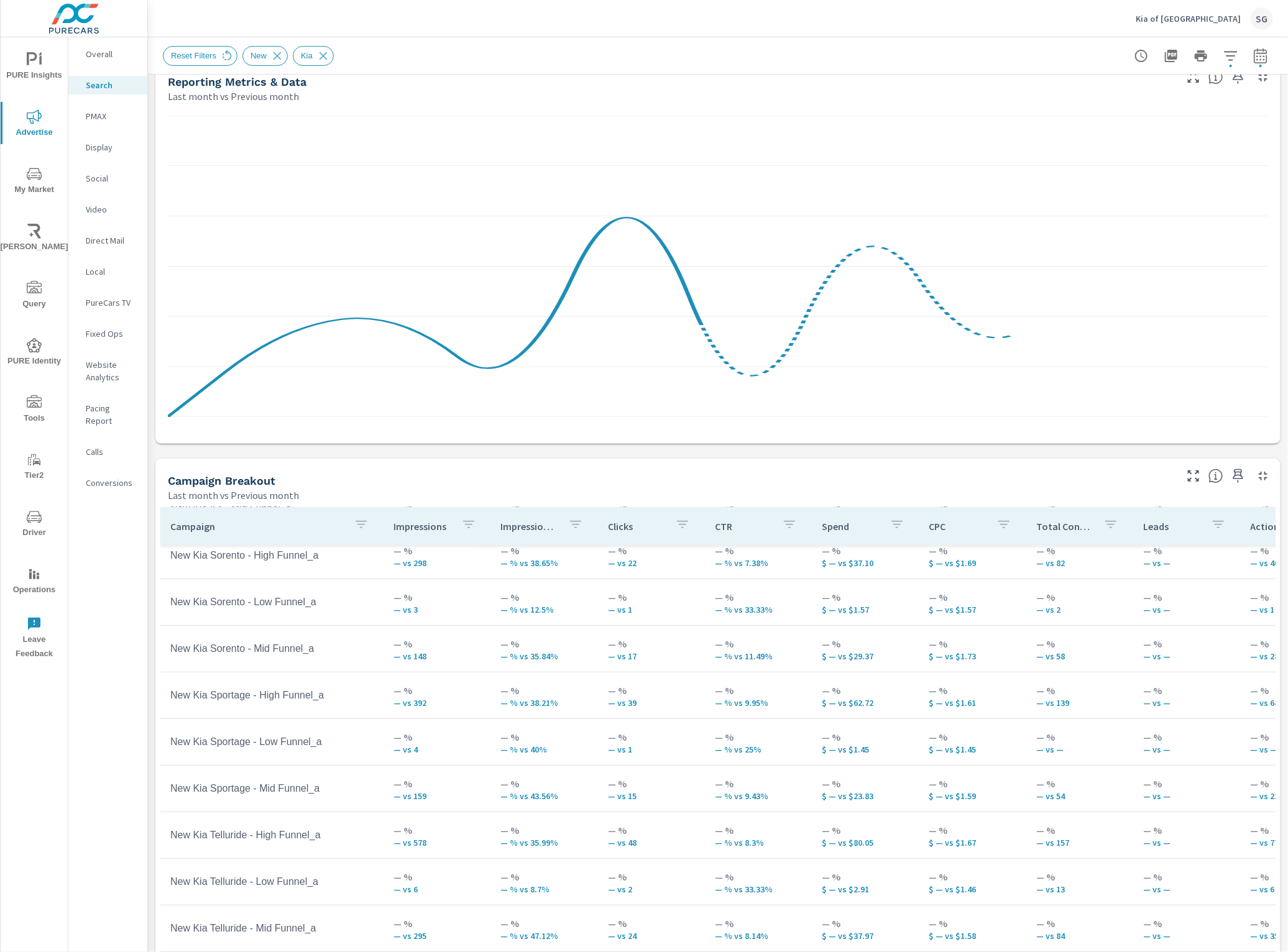
scroll to position [94, 0]
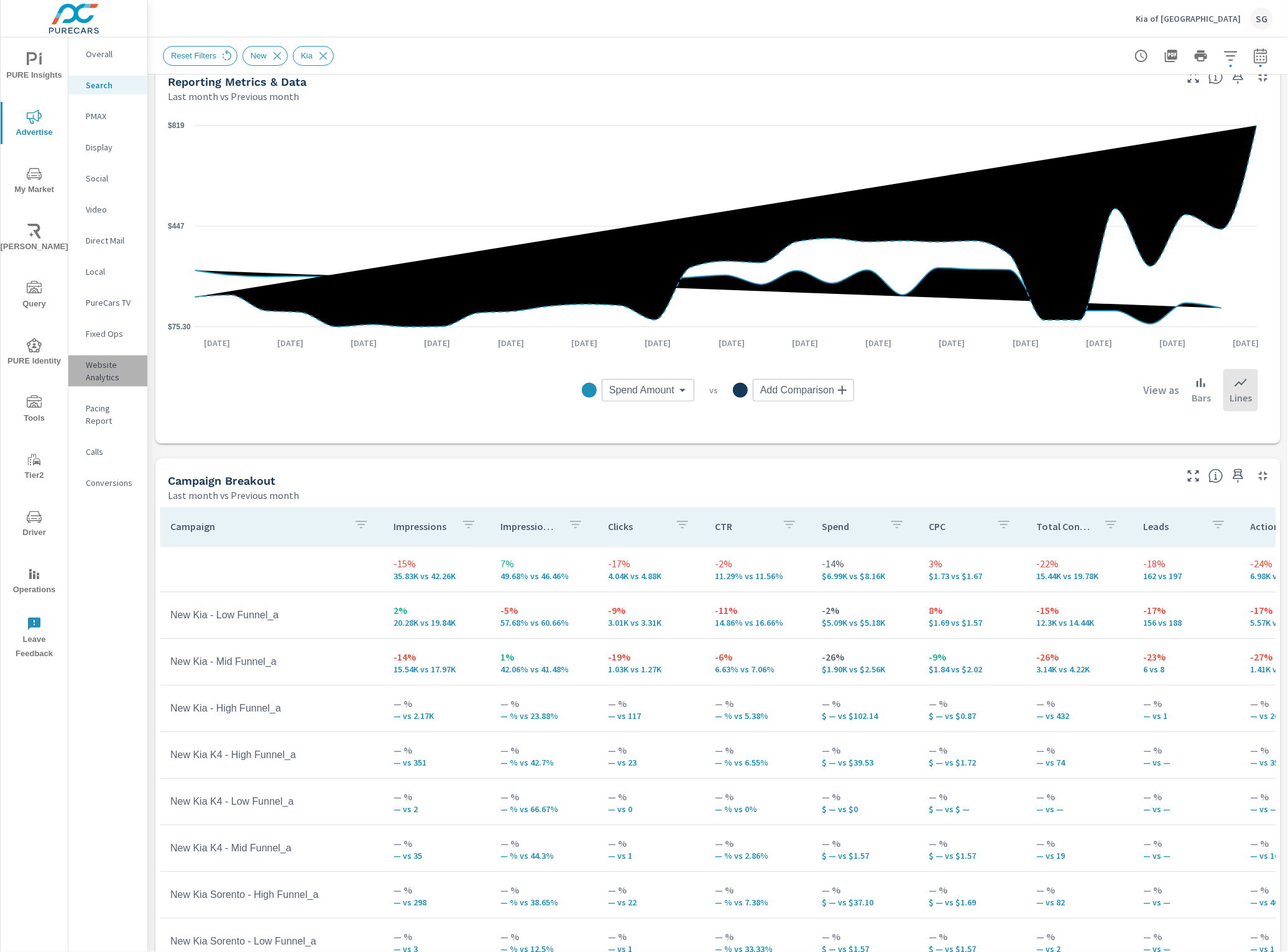
click at [105, 368] on p "Website Analytics" at bounding box center [111, 371] width 52 height 25
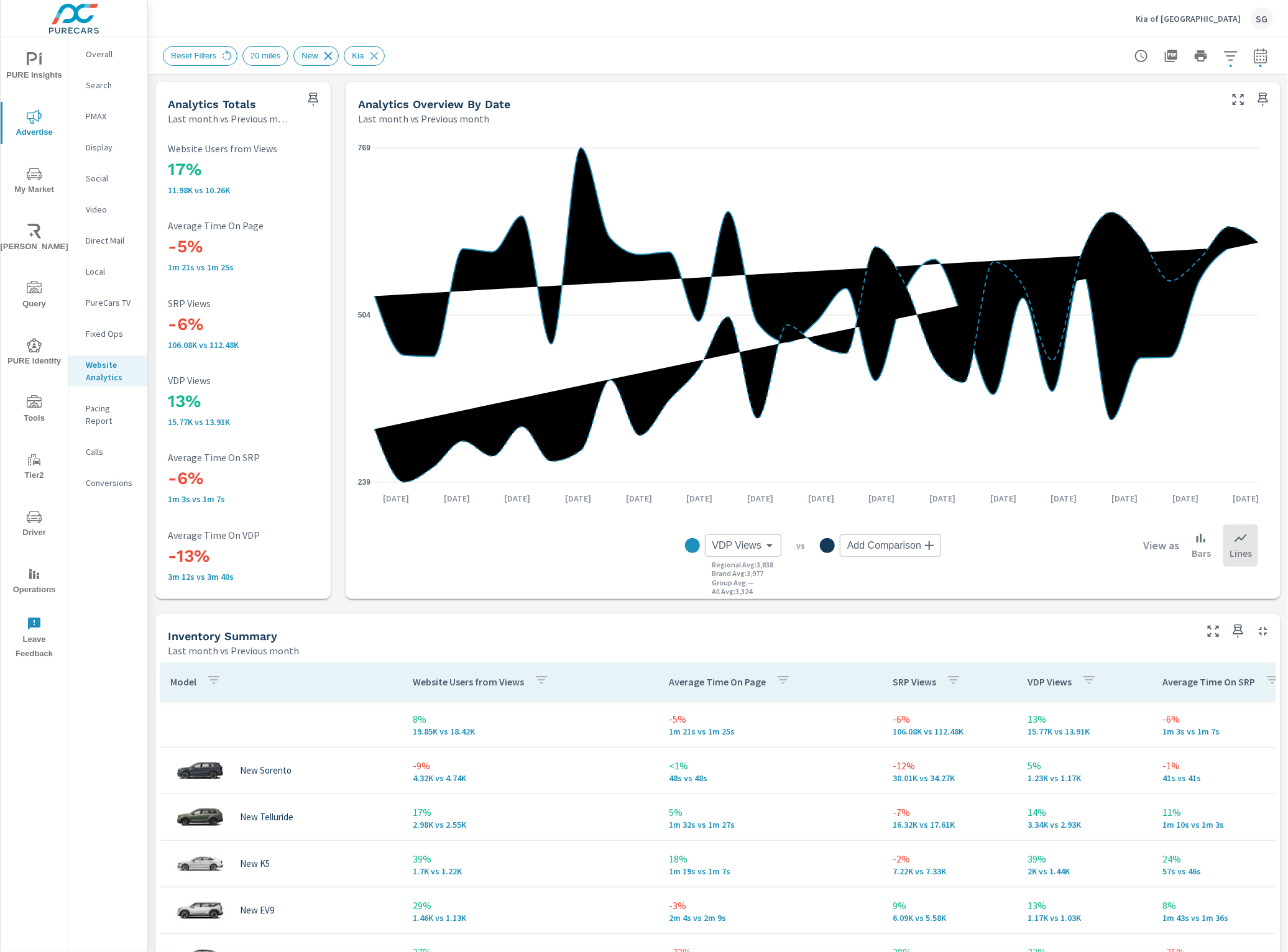
click at [326, 53] on icon at bounding box center [328, 56] width 14 height 14
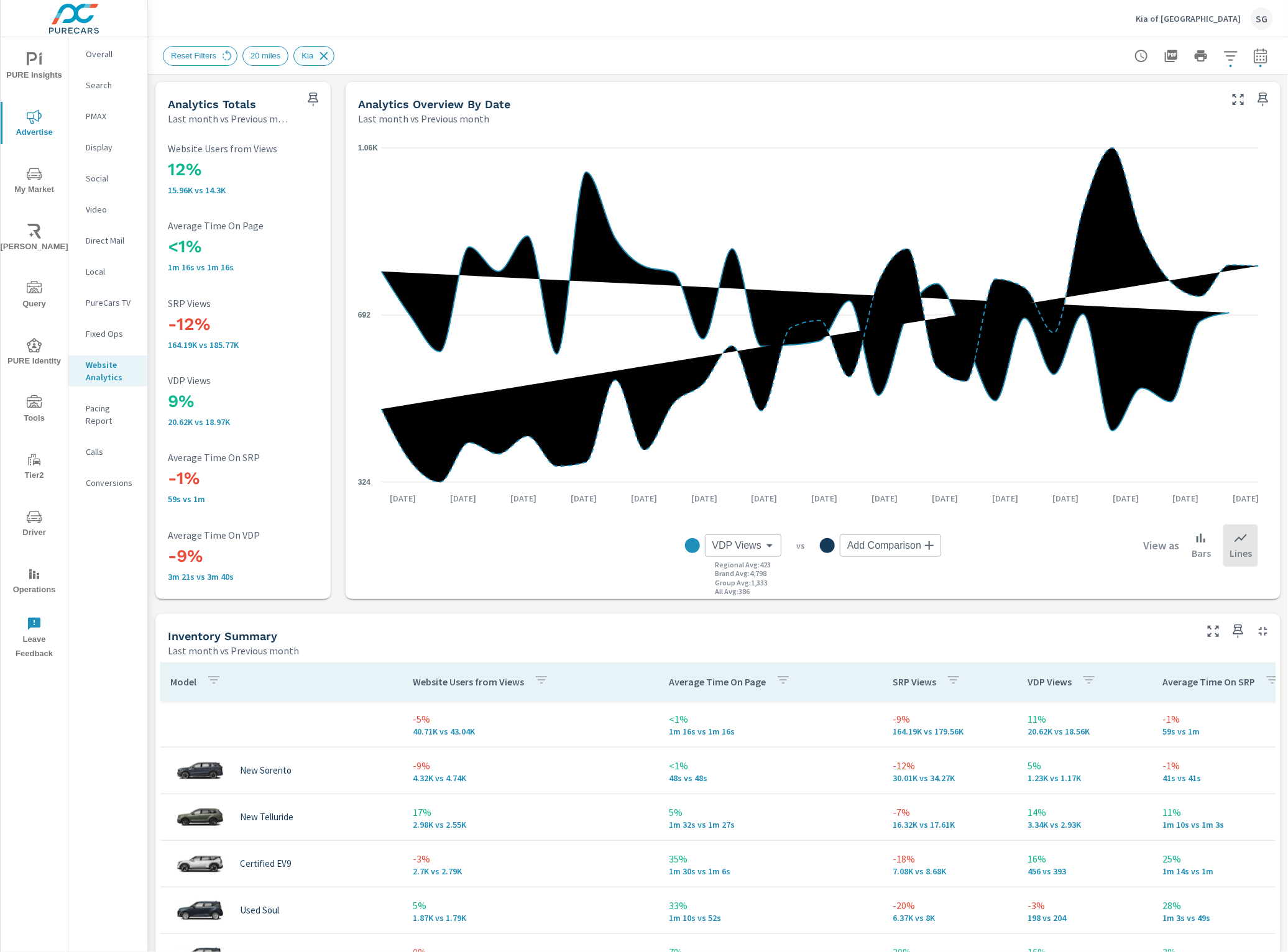
click at [322, 57] on icon at bounding box center [324, 56] width 8 height 8
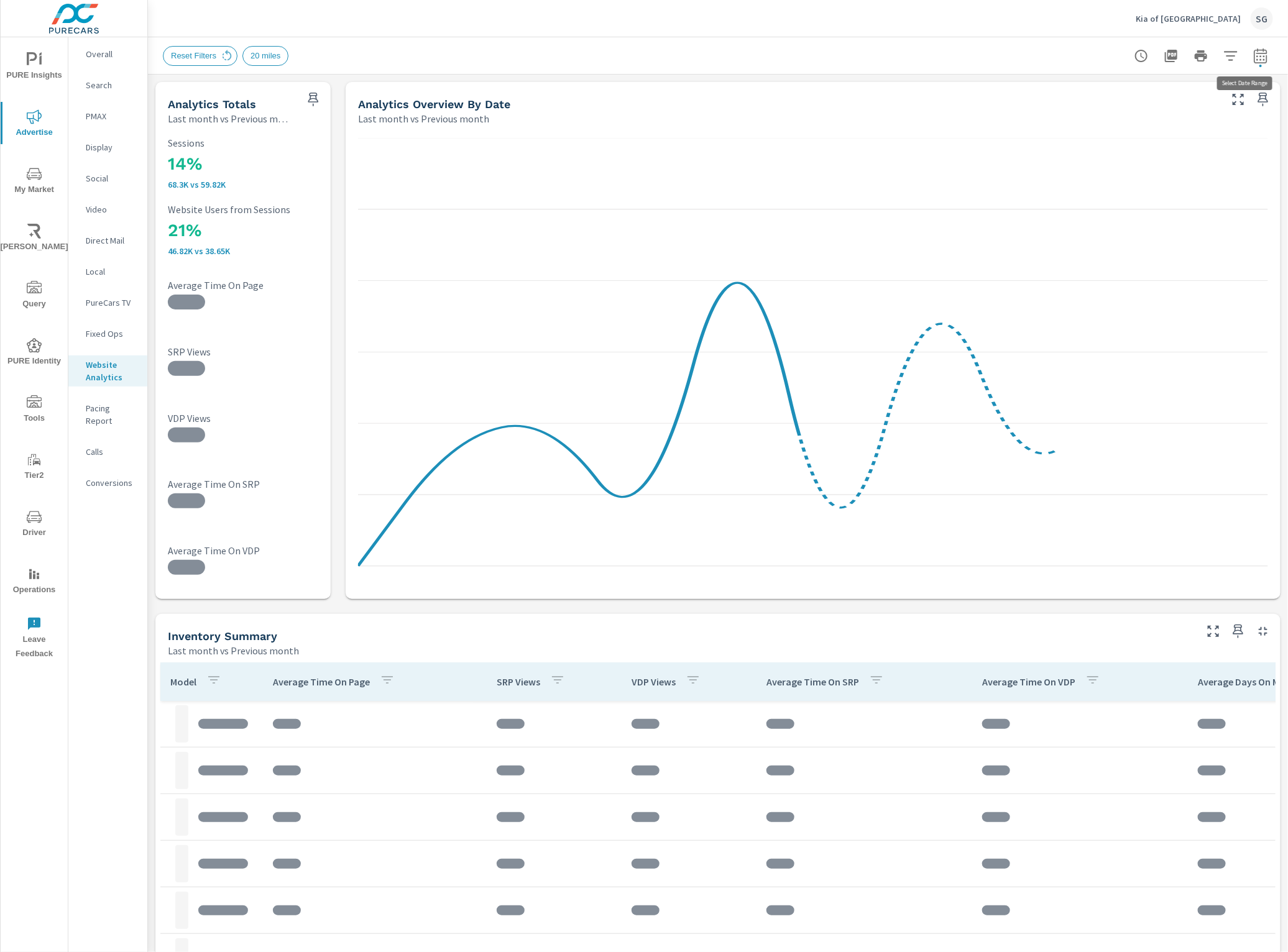
click at [1253, 54] on icon "button" at bounding box center [1261, 56] width 15 height 15
select select "Last month"
select select "Previous month"
drag, startPoint x: 1030, startPoint y: 55, endPoint x: 1195, endPoint y: 60, distance: 165.1
click at [1033, 54] on div "Reset Filters 20 miles" at bounding box center [630, 56] width 936 height 20
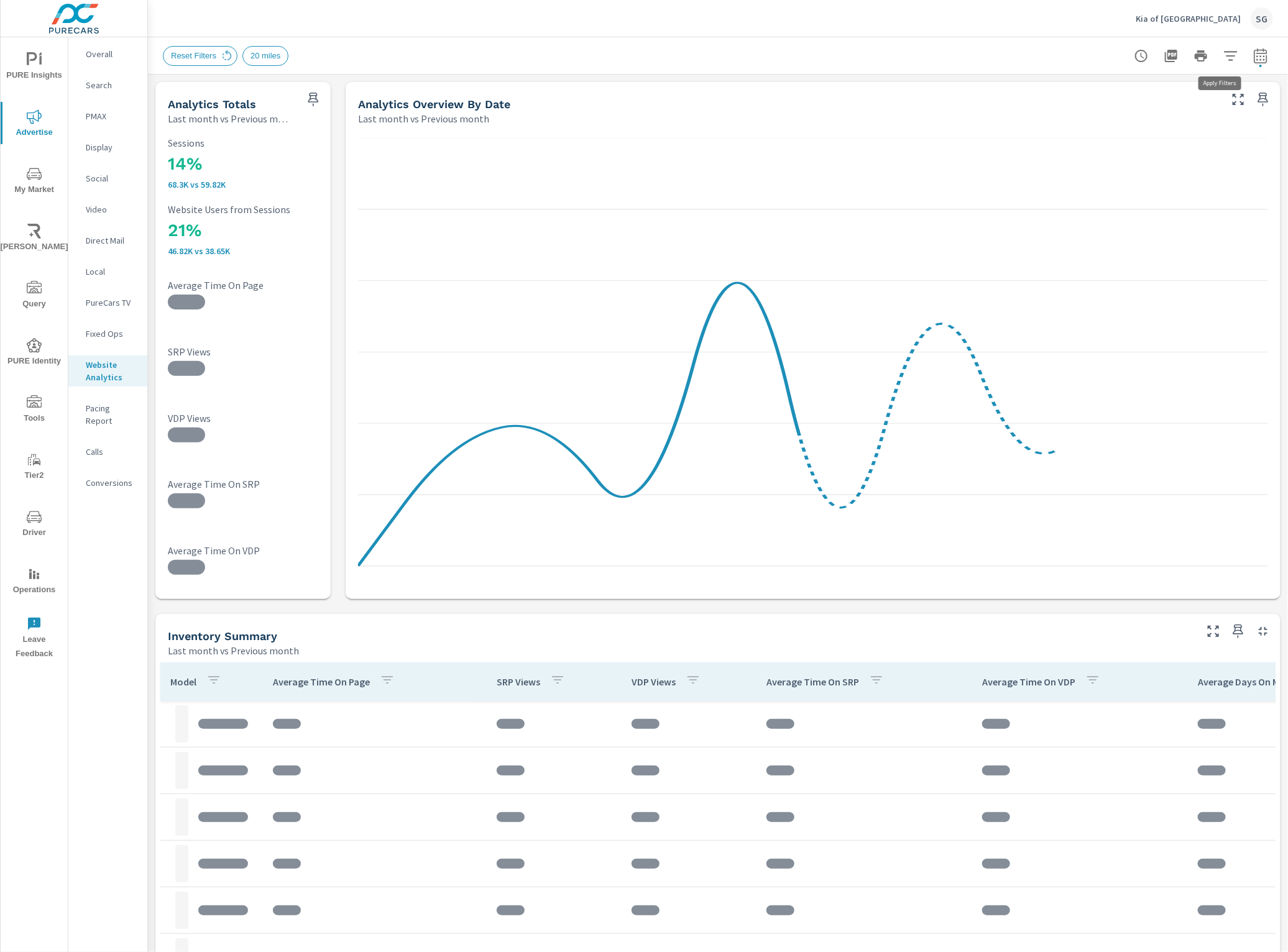
click at [1224, 56] on icon "button" at bounding box center [1230, 56] width 13 height 10
drag, startPoint x: 1107, startPoint y: 248, endPoint x: 1102, endPoint y: 260, distance: 13.0
click at [1103, 256] on li "Channel" at bounding box center [1137, 249] width 189 height 31
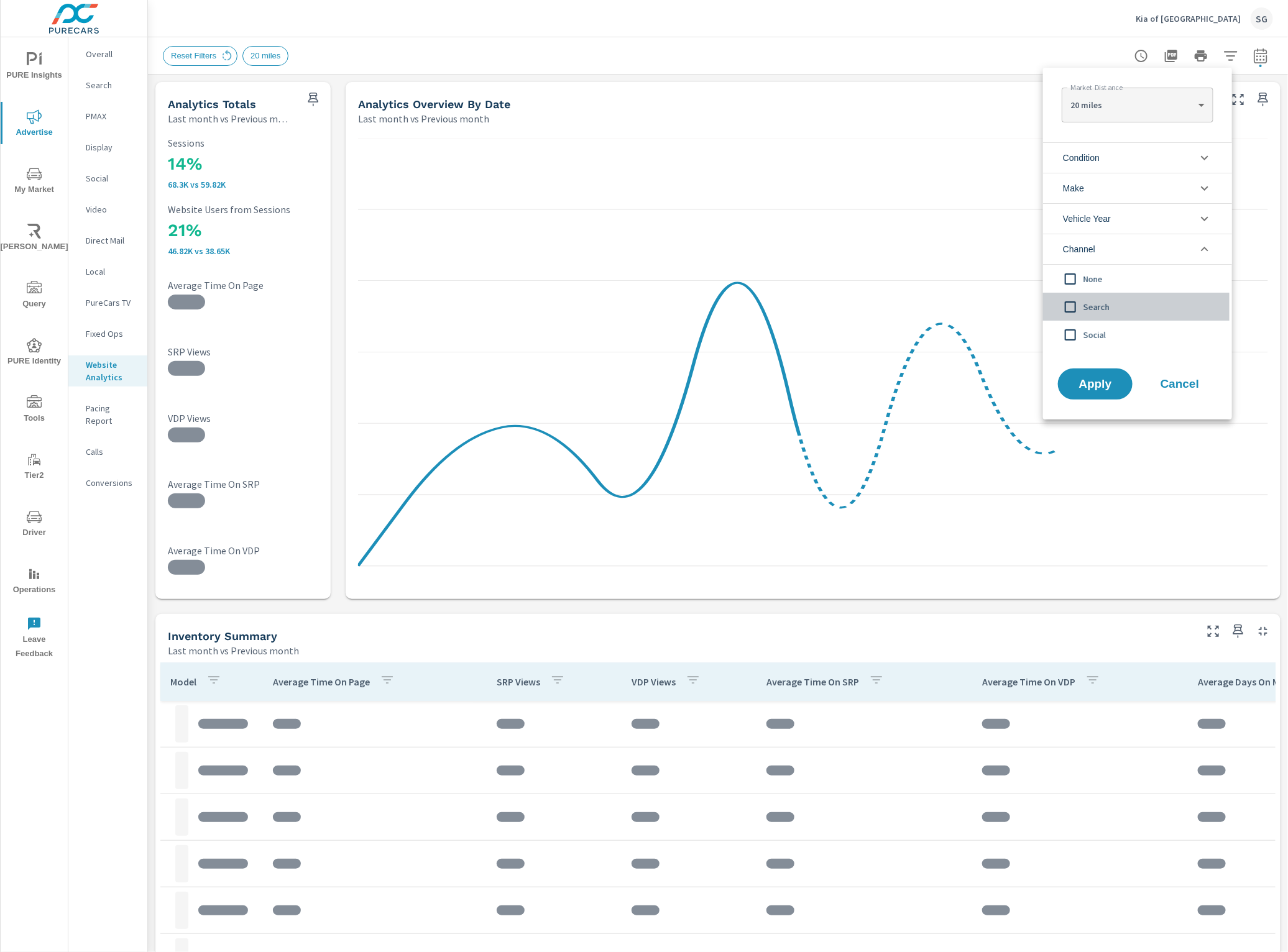
click at [1065, 305] on input "filter options" at bounding box center [1070, 307] width 26 height 26
click at [1101, 380] on span "Apply" at bounding box center [1095, 385] width 51 height 12
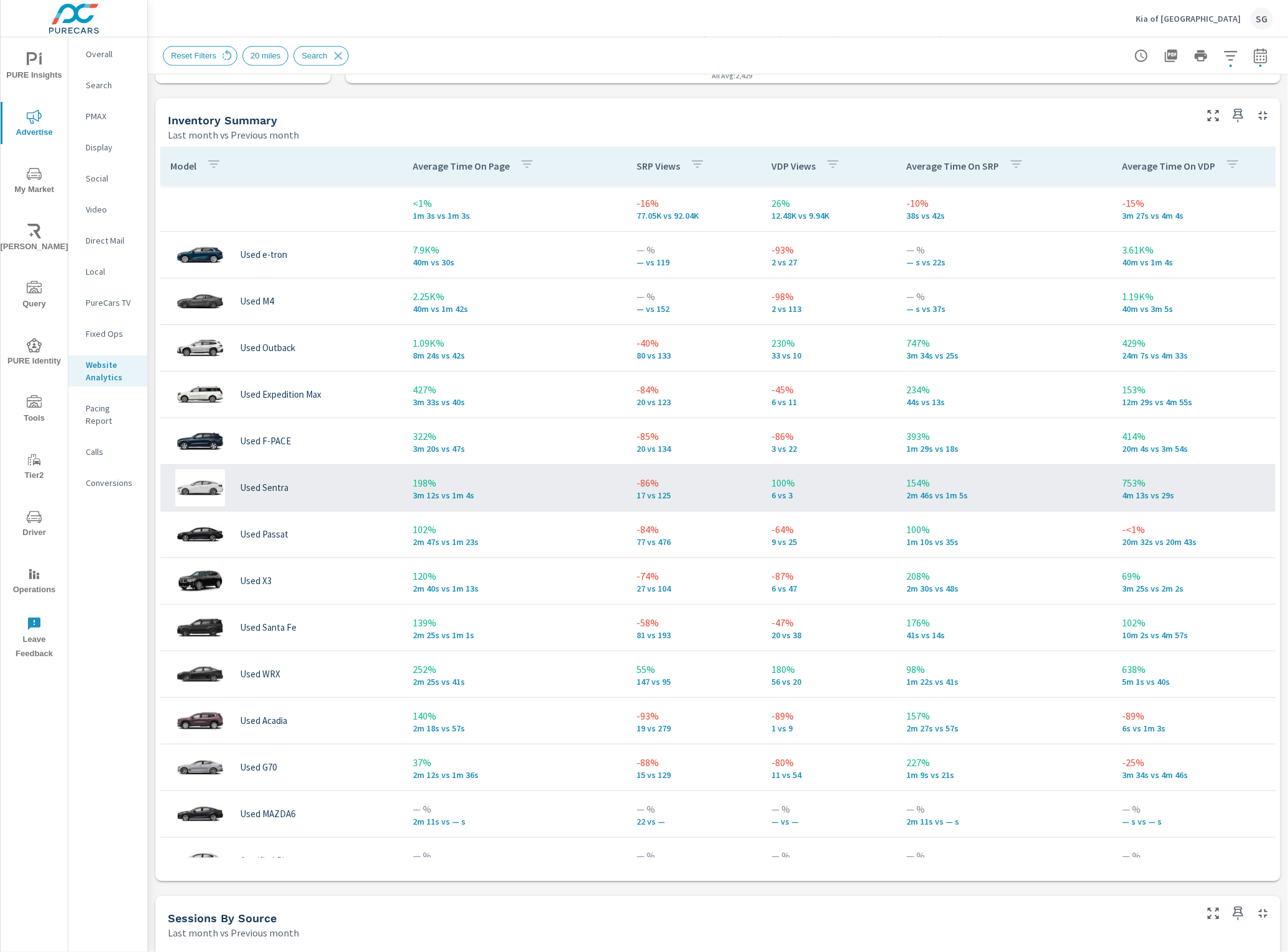
scroll to position [622, 0]
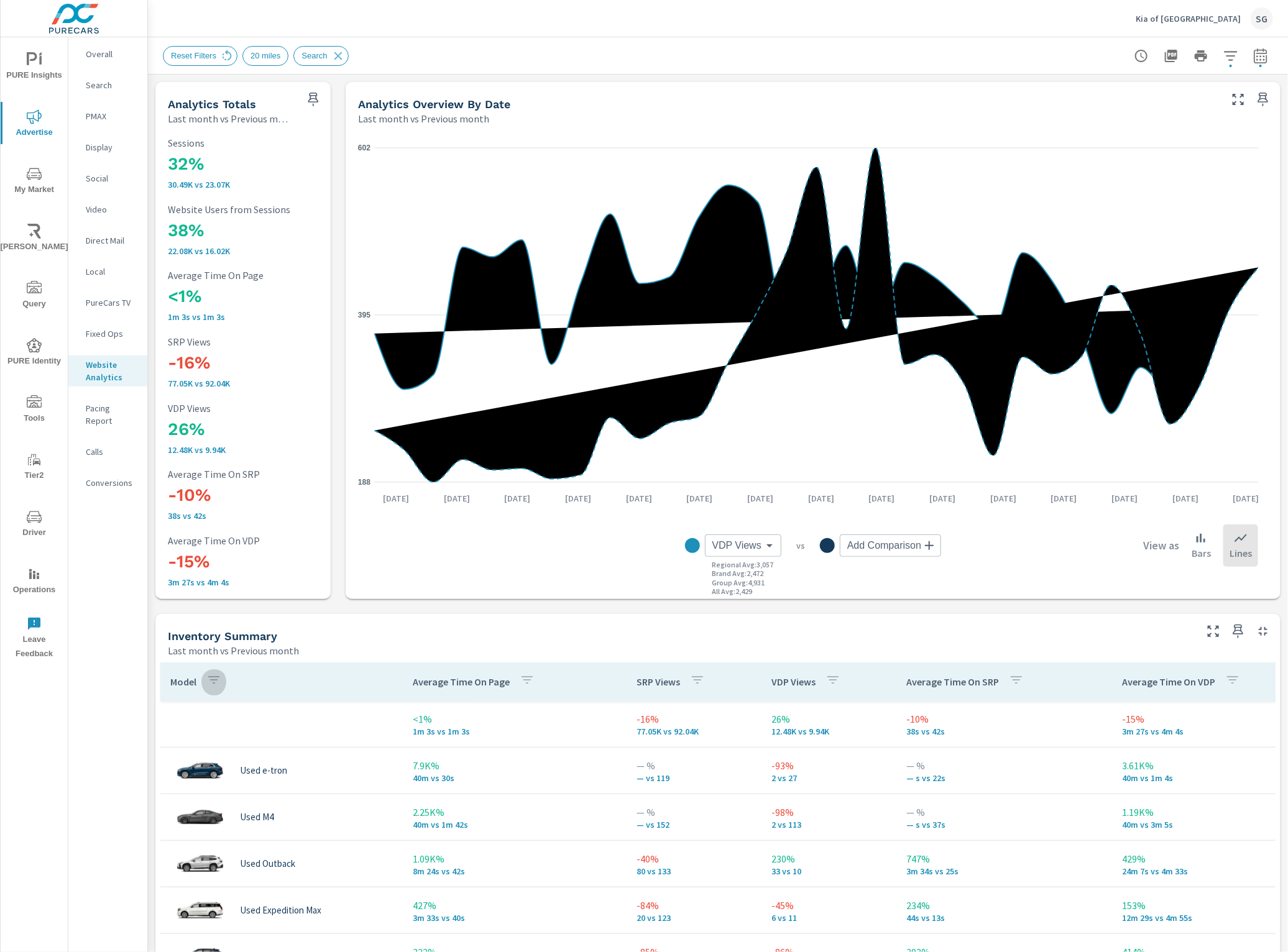
click at [208, 681] on icon "button" at bounding box center [214, 680] width 15 height 15
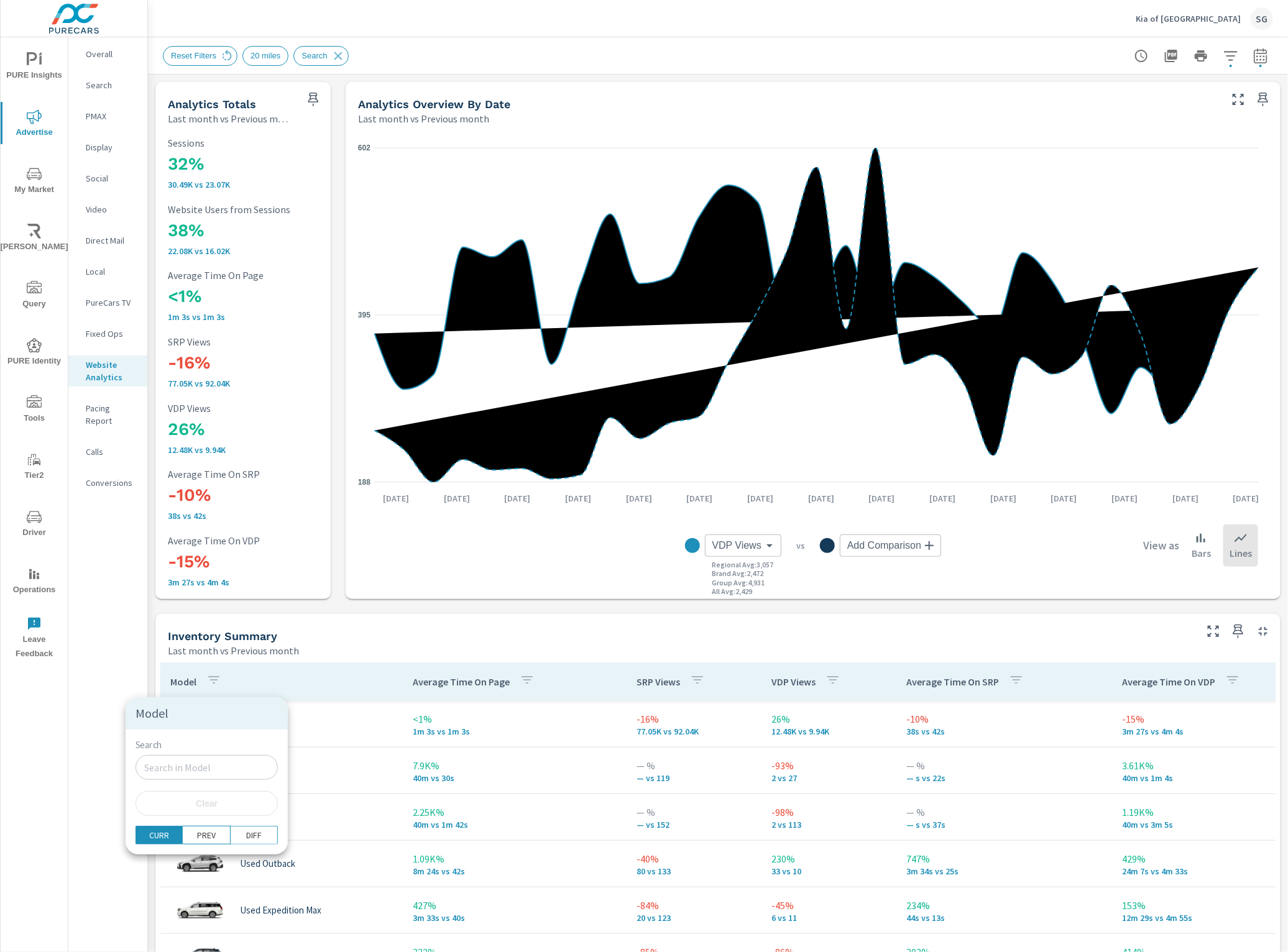
click at [211, 680] on div at bounding box center [644, 476] width 1288 height 952
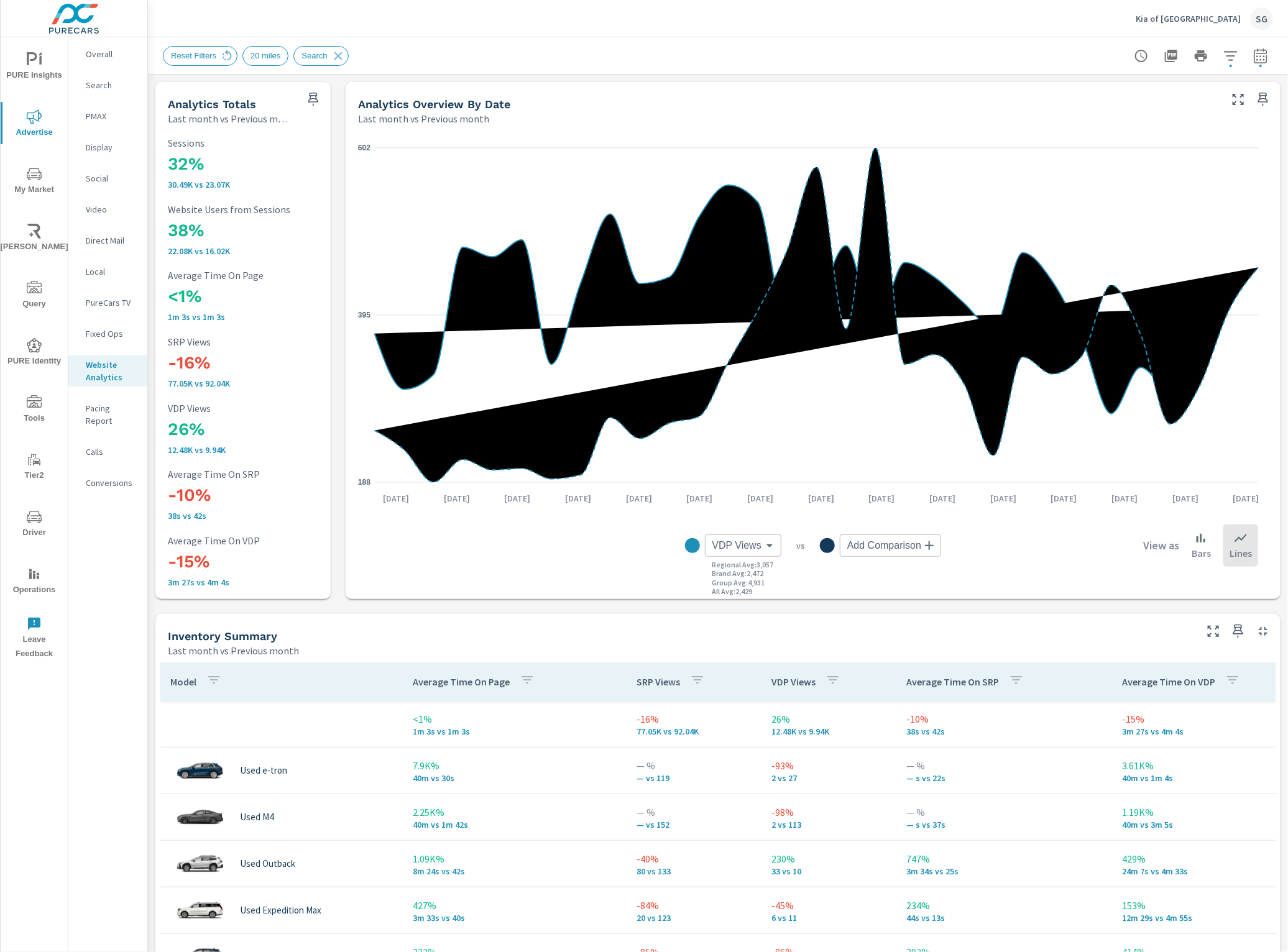
click at [167, 680] on th "Model" at bounding box center [281, 682] width 243 height 39
click at [174, 684] on p "Model" at bounding box center [183, 681] width 26 height 12
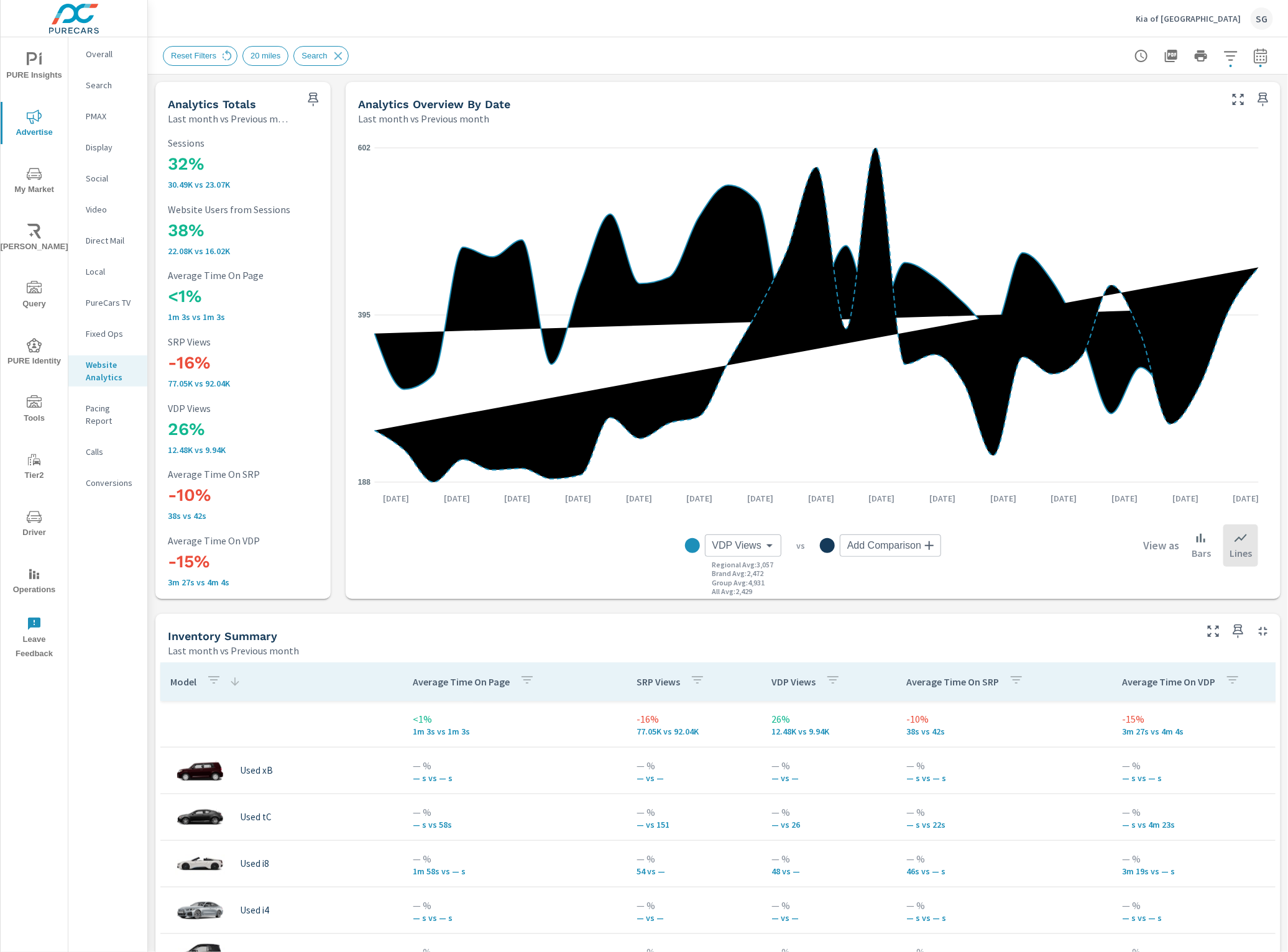
click at [181, 684] on p "Model" at bounding box center [183, 681] width 26 height 12
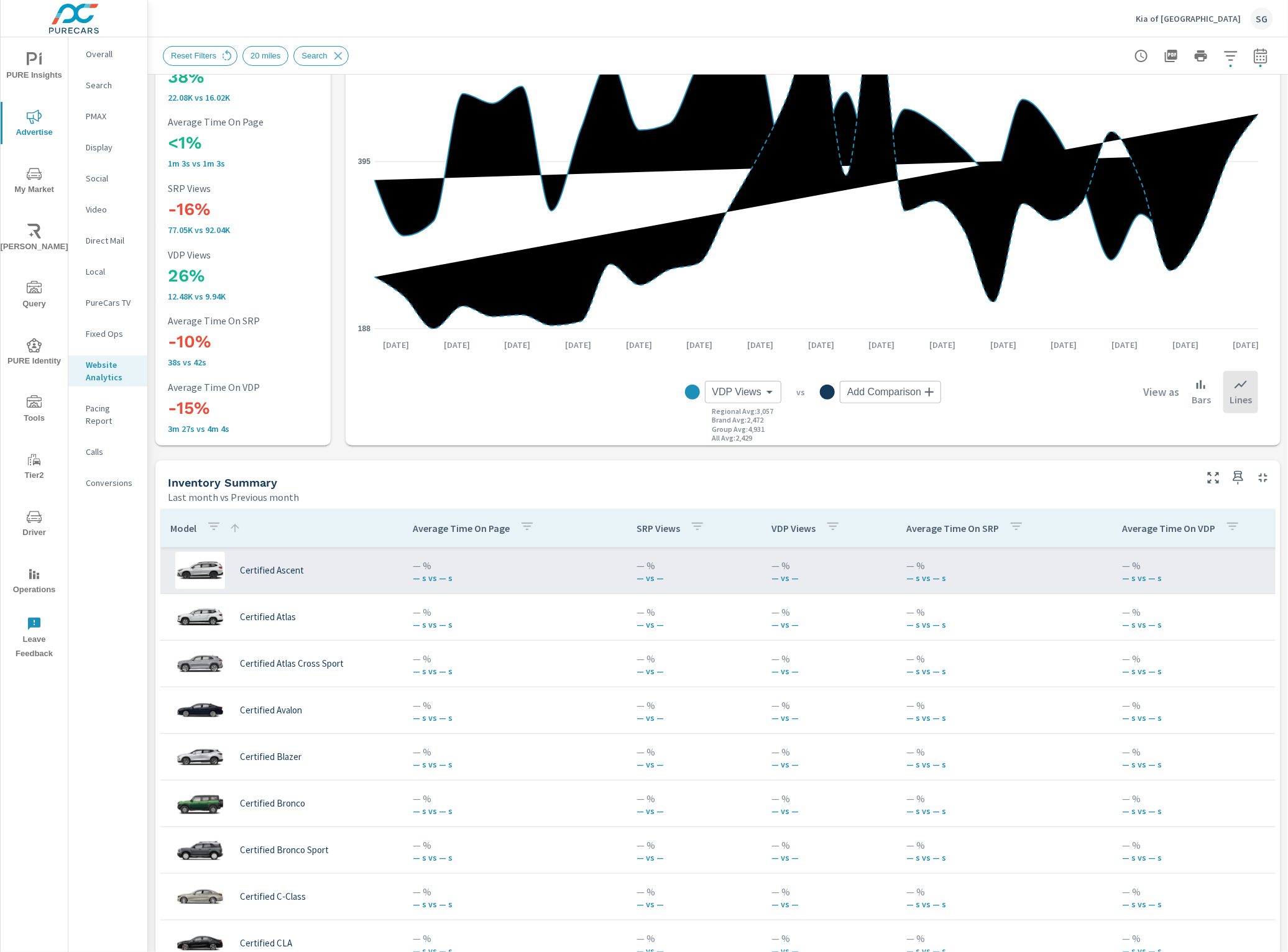
scroll to position [233, 0]
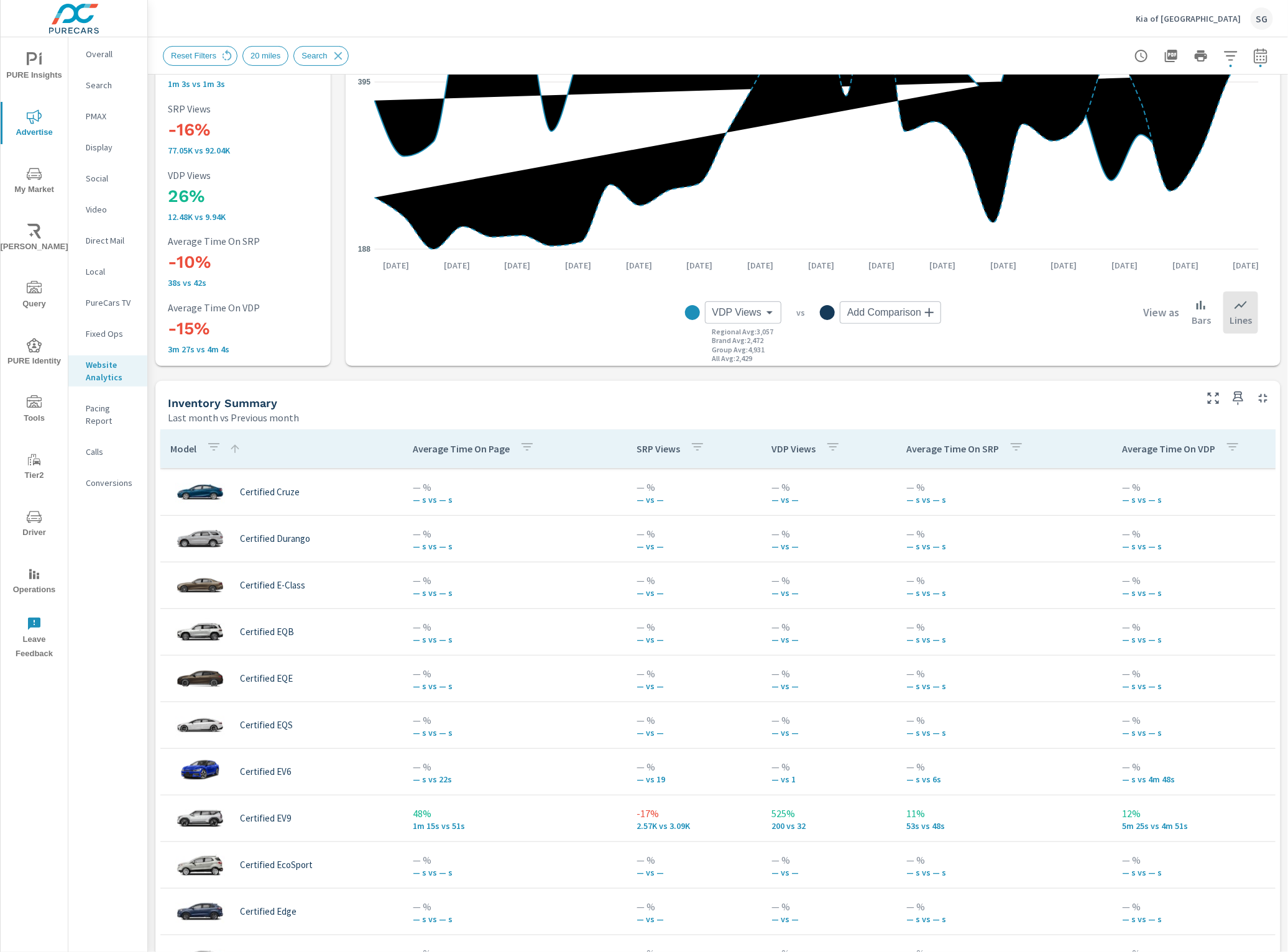
scroll to position [2486, 0]
